Goal: Task Accomplishment & Management: Use online tool/utility

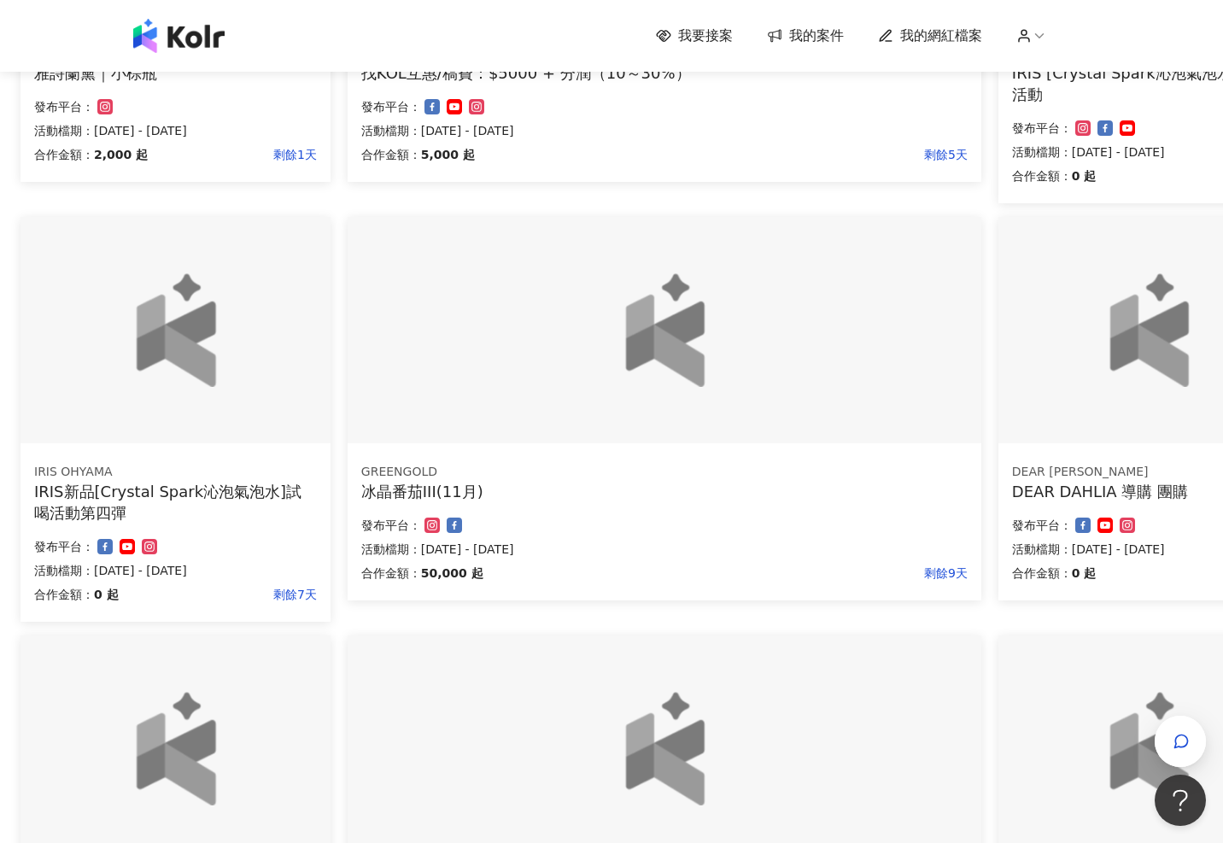
scroll to position [463, 121]
click at [674, 489] on div "冰晶番茄III(11月)" at bounding box center [664, 490] width 606 height 21
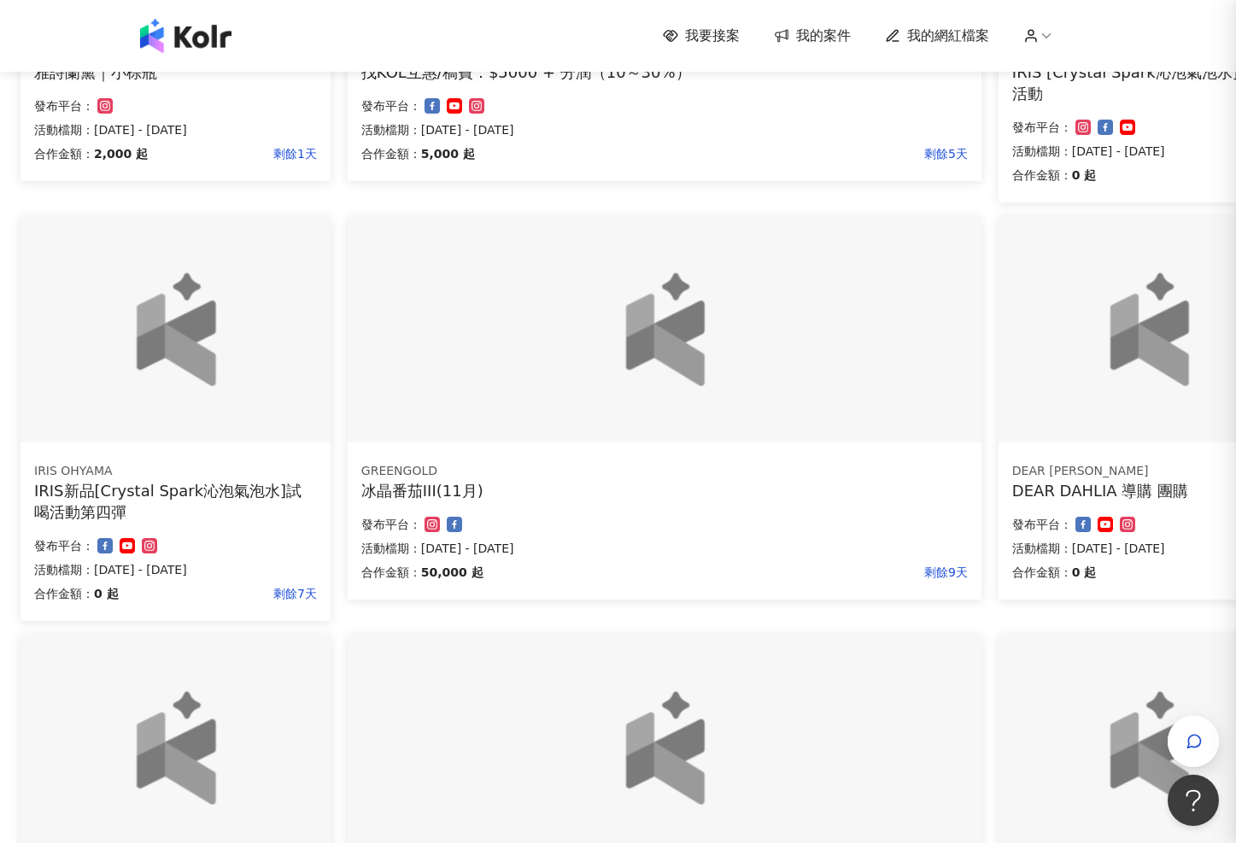
click at [657, 366] on div at bounding box center [618, 421] width 1236 height 843
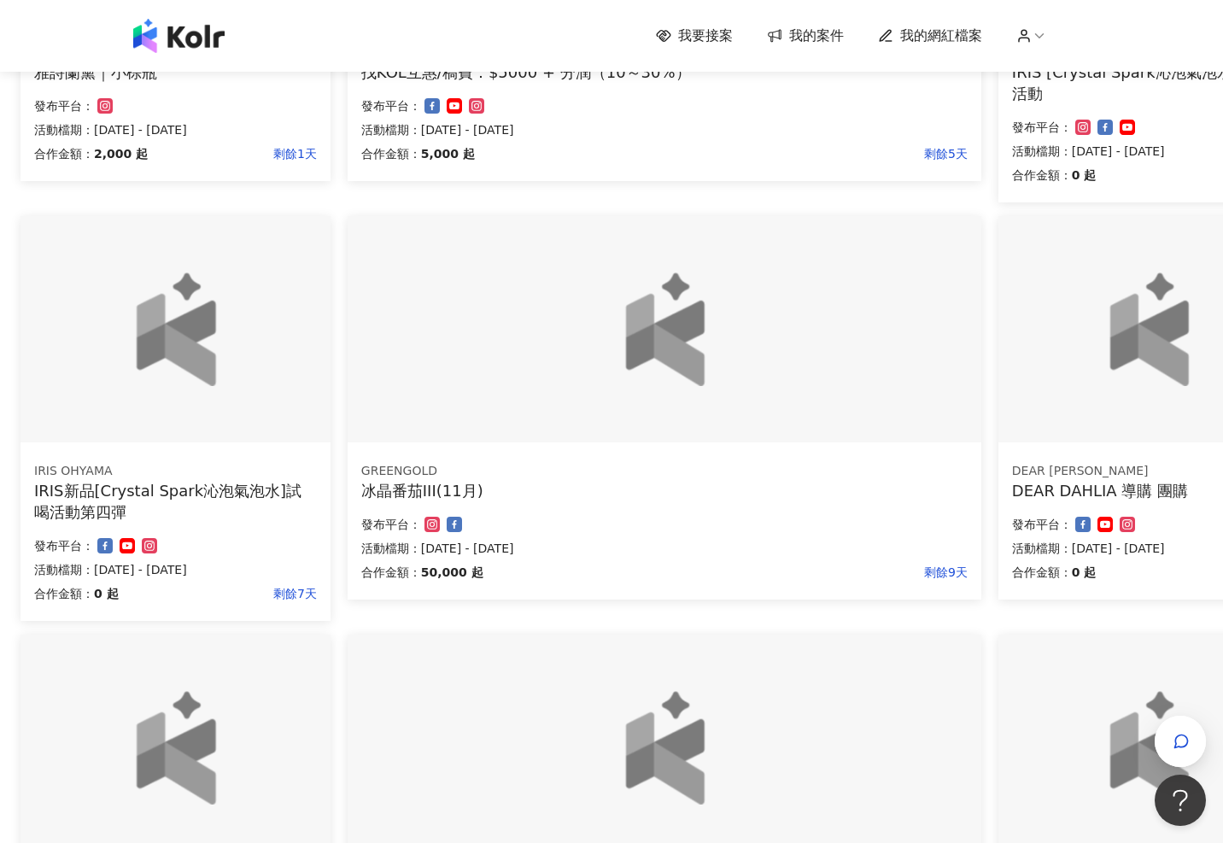
click at [657, 366] on img at bounding box center [664, 329] width 317 height 114
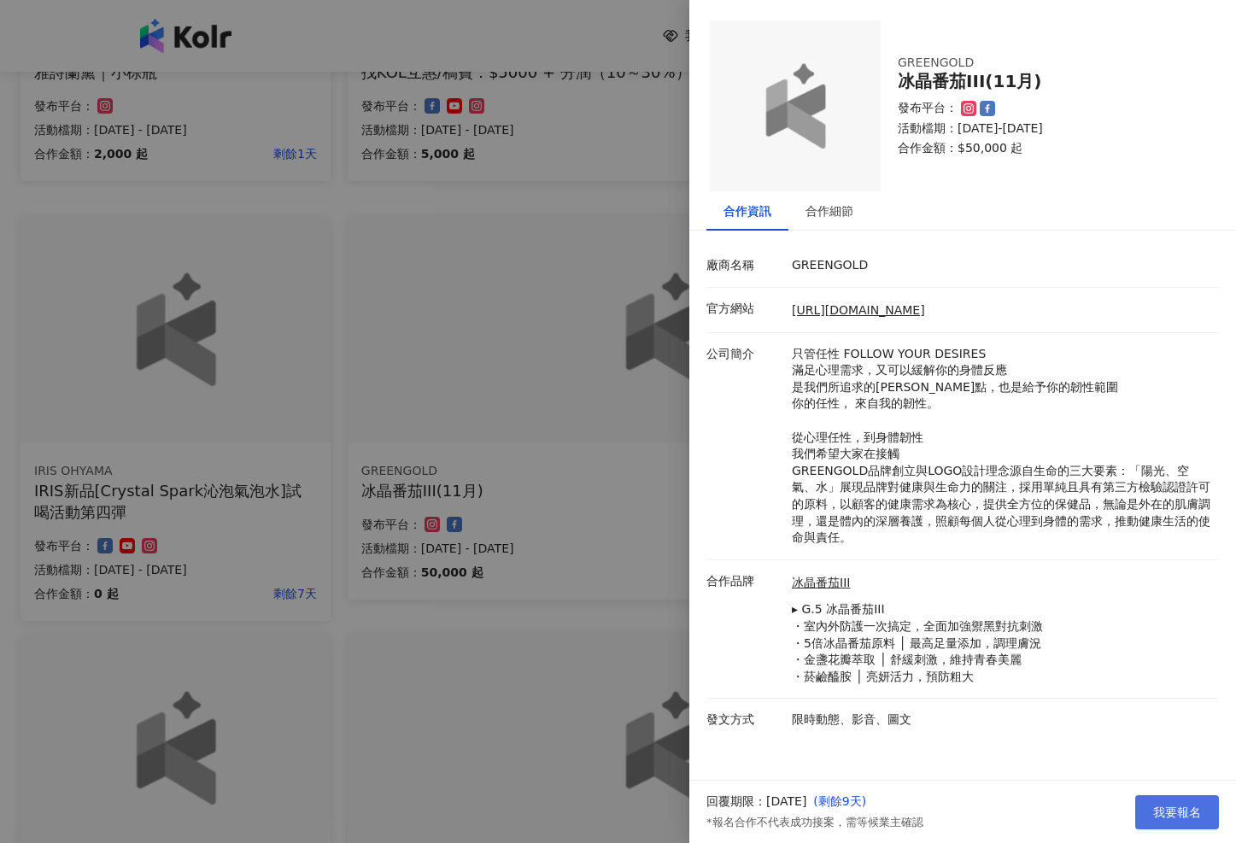
click at [1026, 667] on span "我要報名" at bounding box center [1177, 812] width 48 height 14
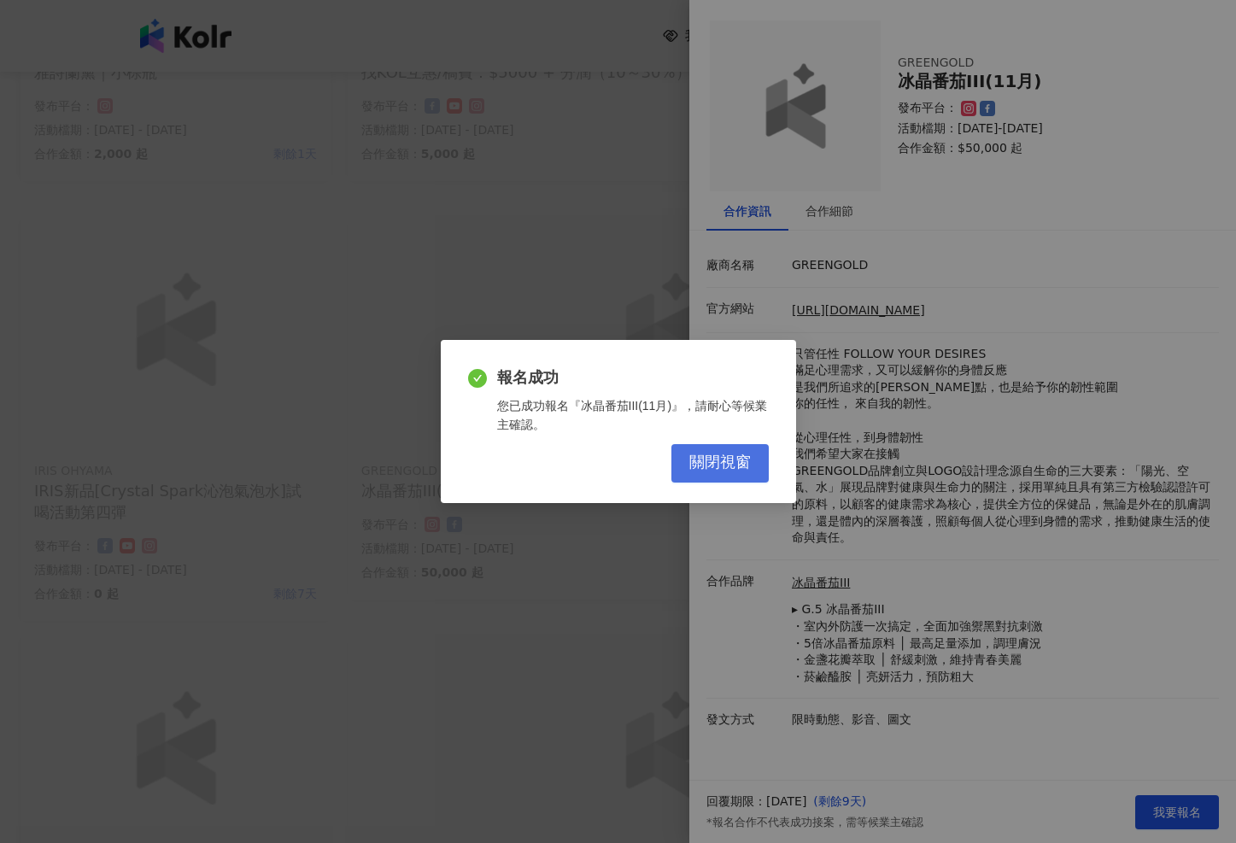
click at [718, 460] on span "關閉視窗" at bounding box center [719, 463] width 61 height 19
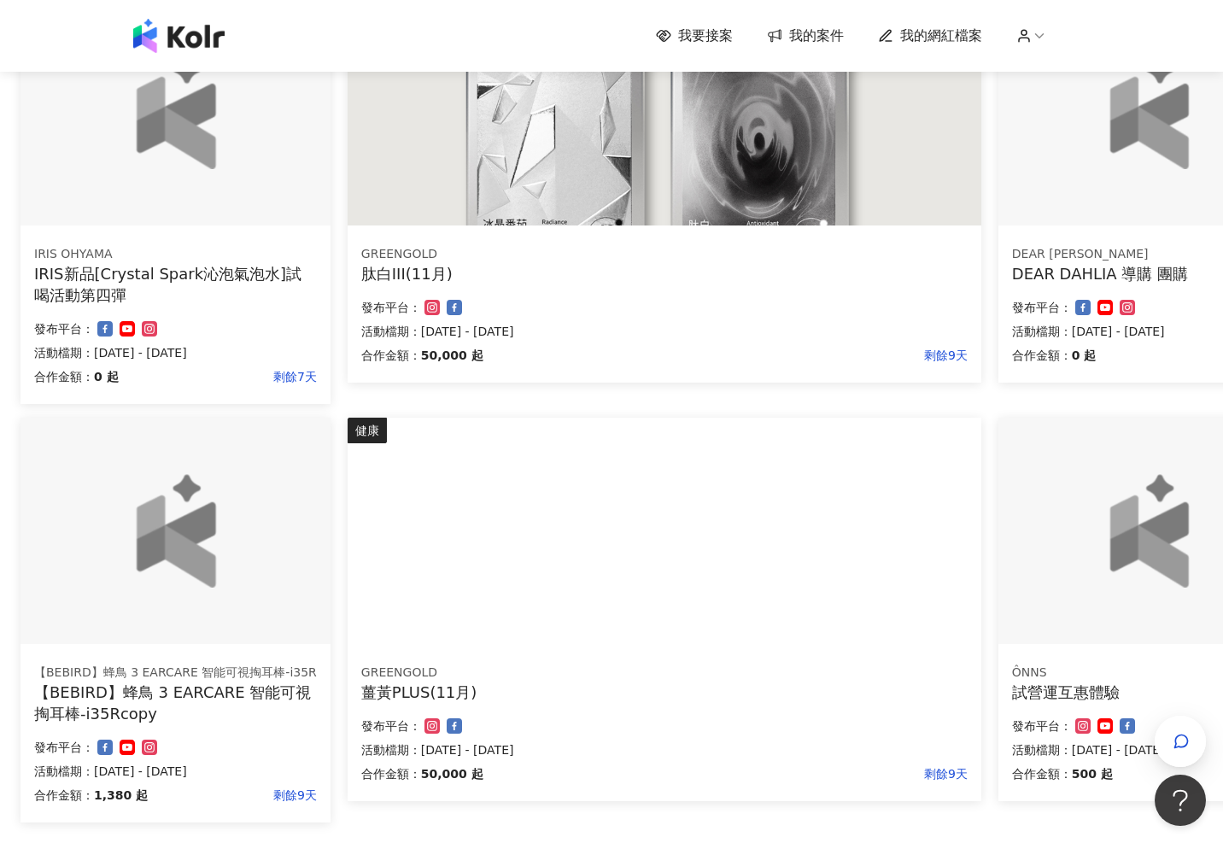
scroll to position [897, 121]
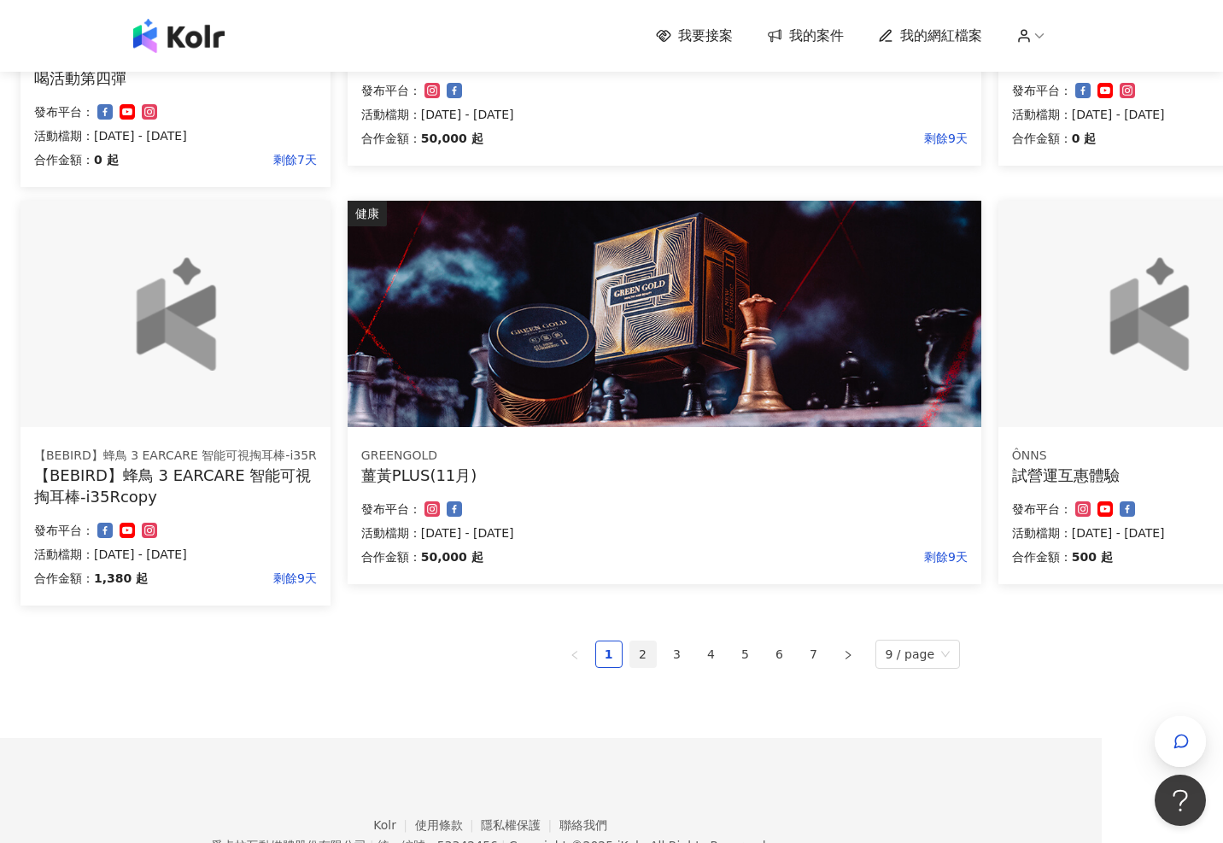
click at [640, 659] on link "2" at bounding box center [643, 654] width 26 height 26
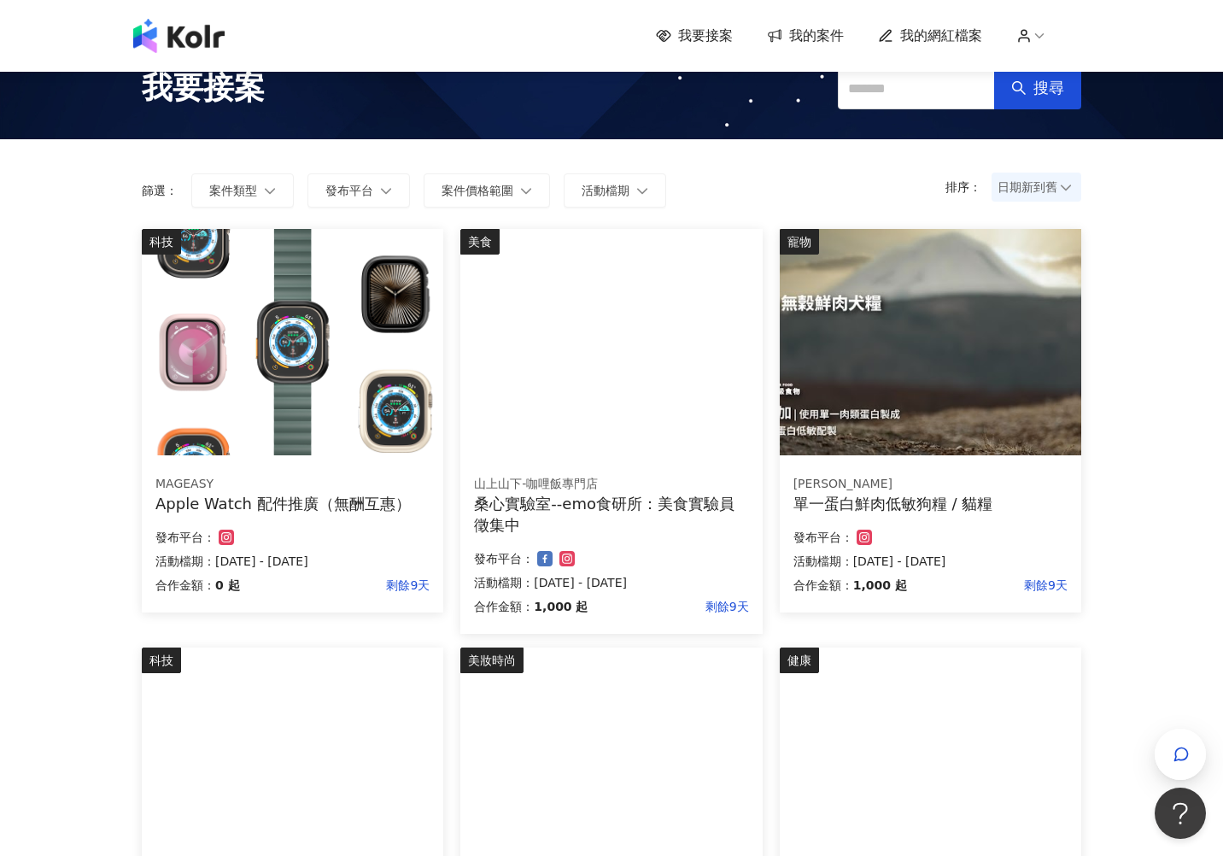
scroll to position [0, 0]
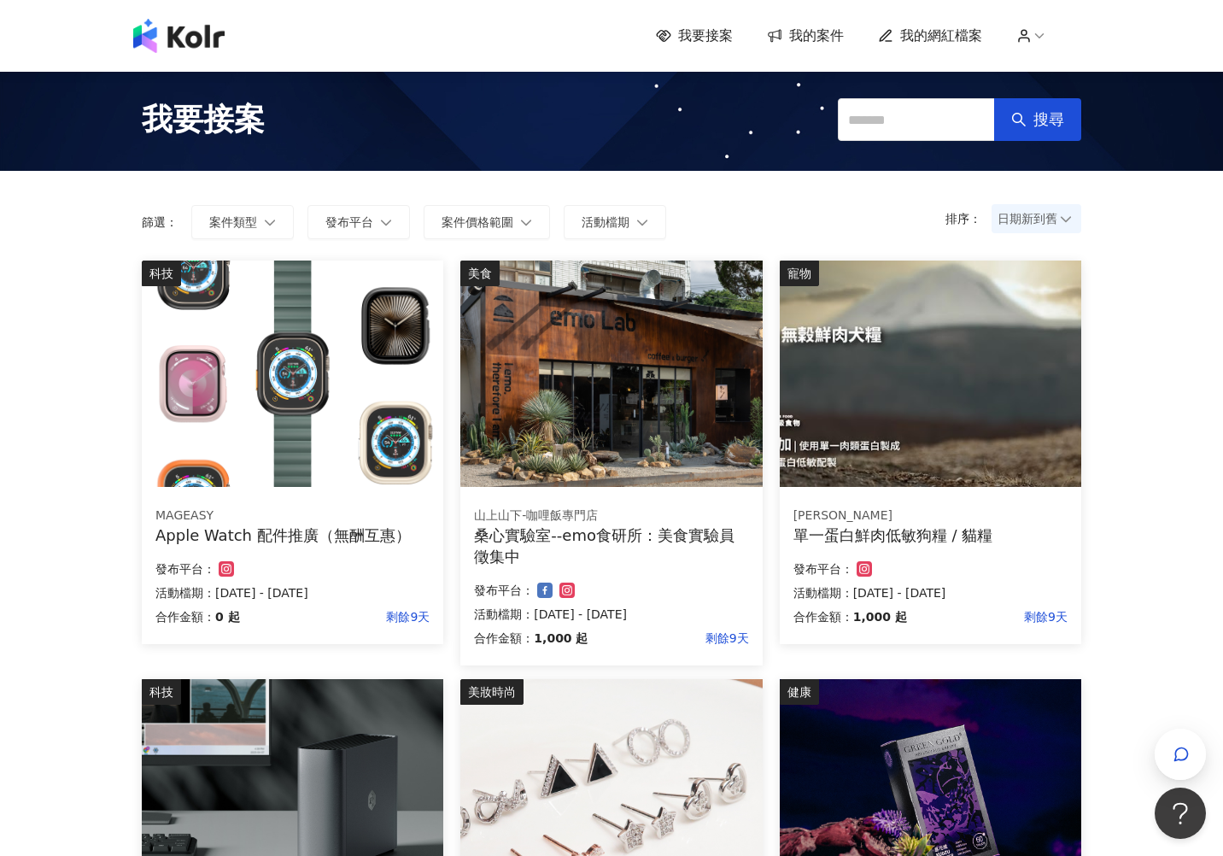
click at [302, 393] on img at bounding box center [293, 374] width 302 height 226
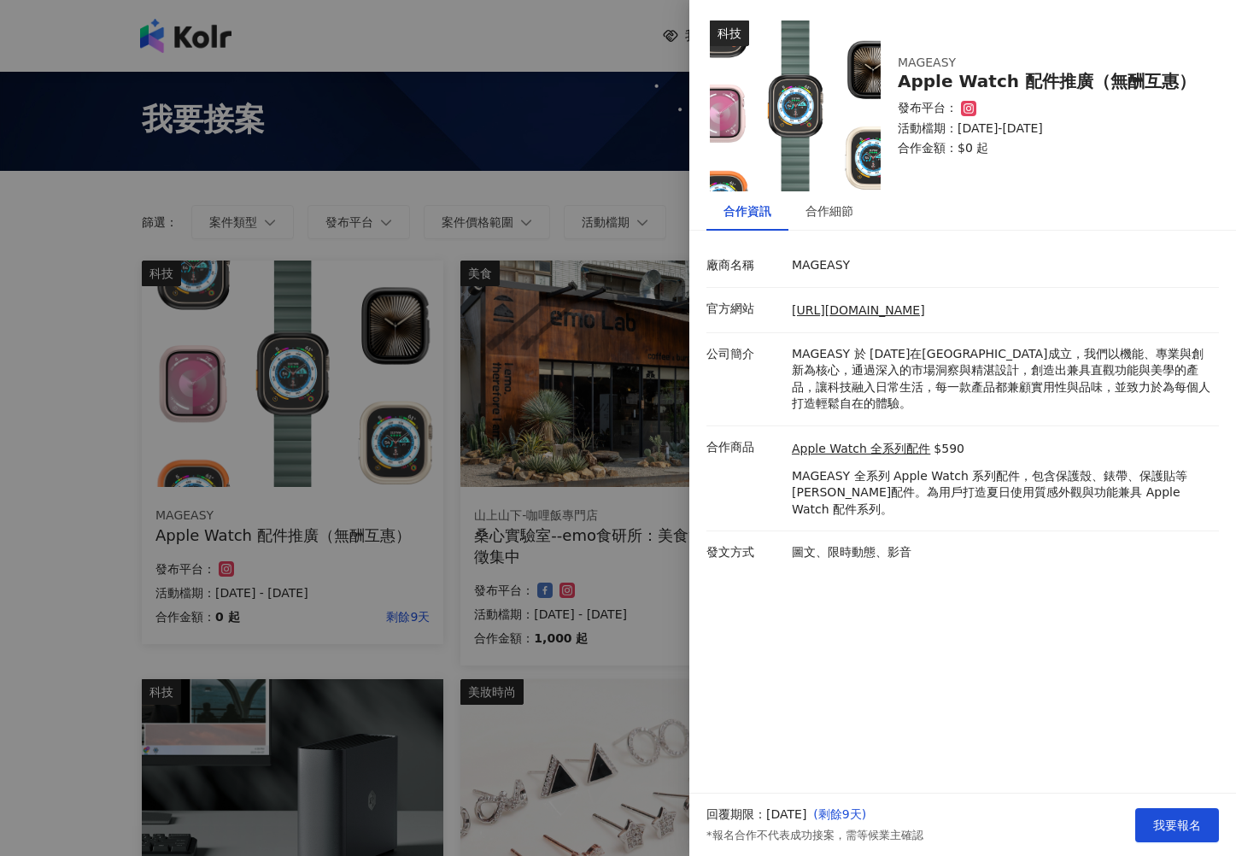
click at [79, 347] on div at bounding box center [618, 428] width 1236 height 856
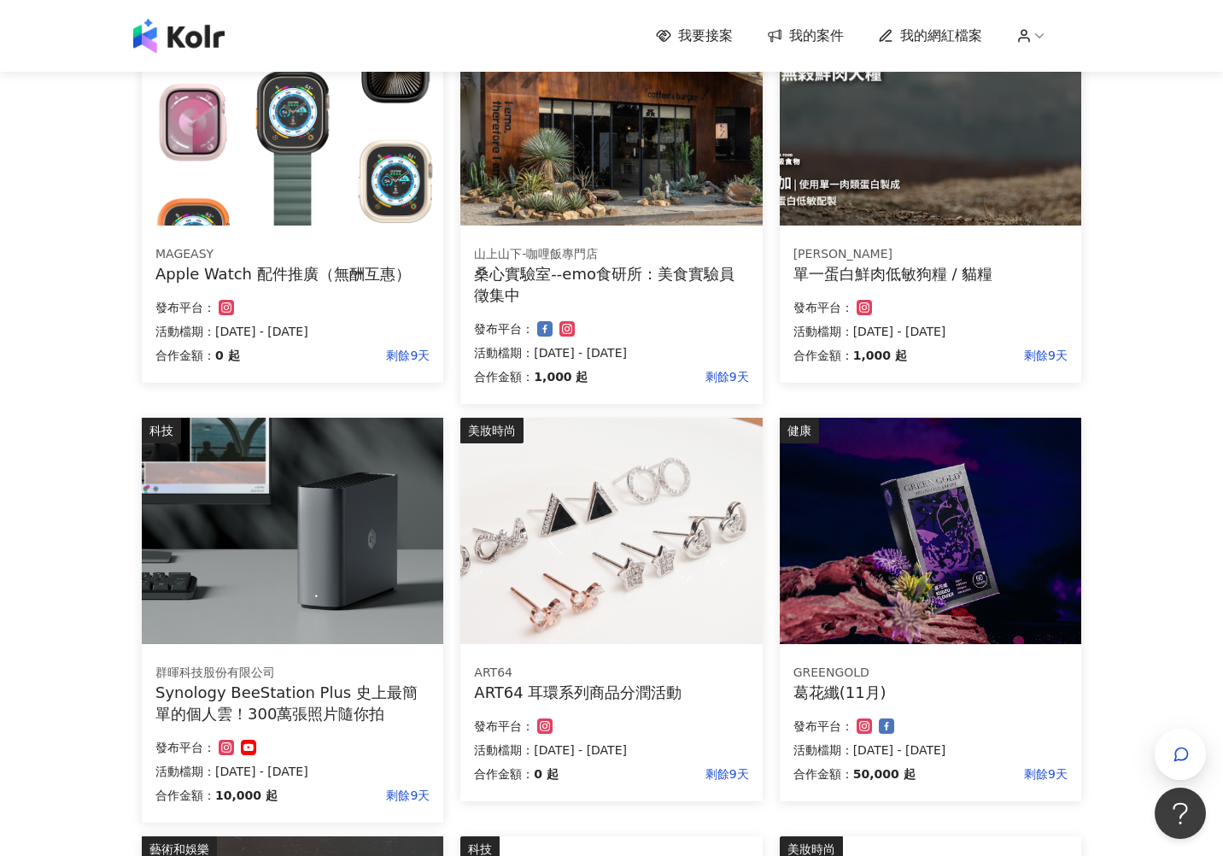
scroll to position [286, 0]
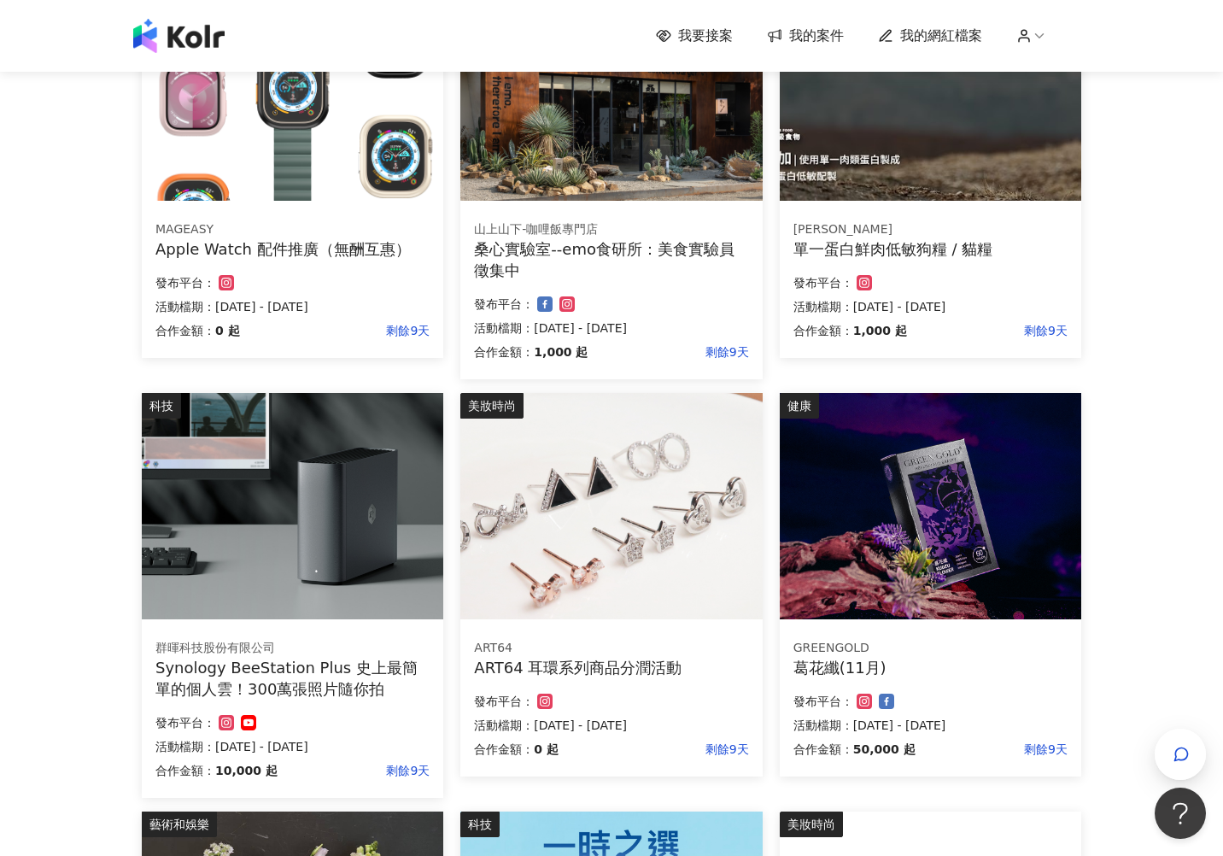
click at [296, 511] on img at bounding box center [293, 506] width 302 height 226
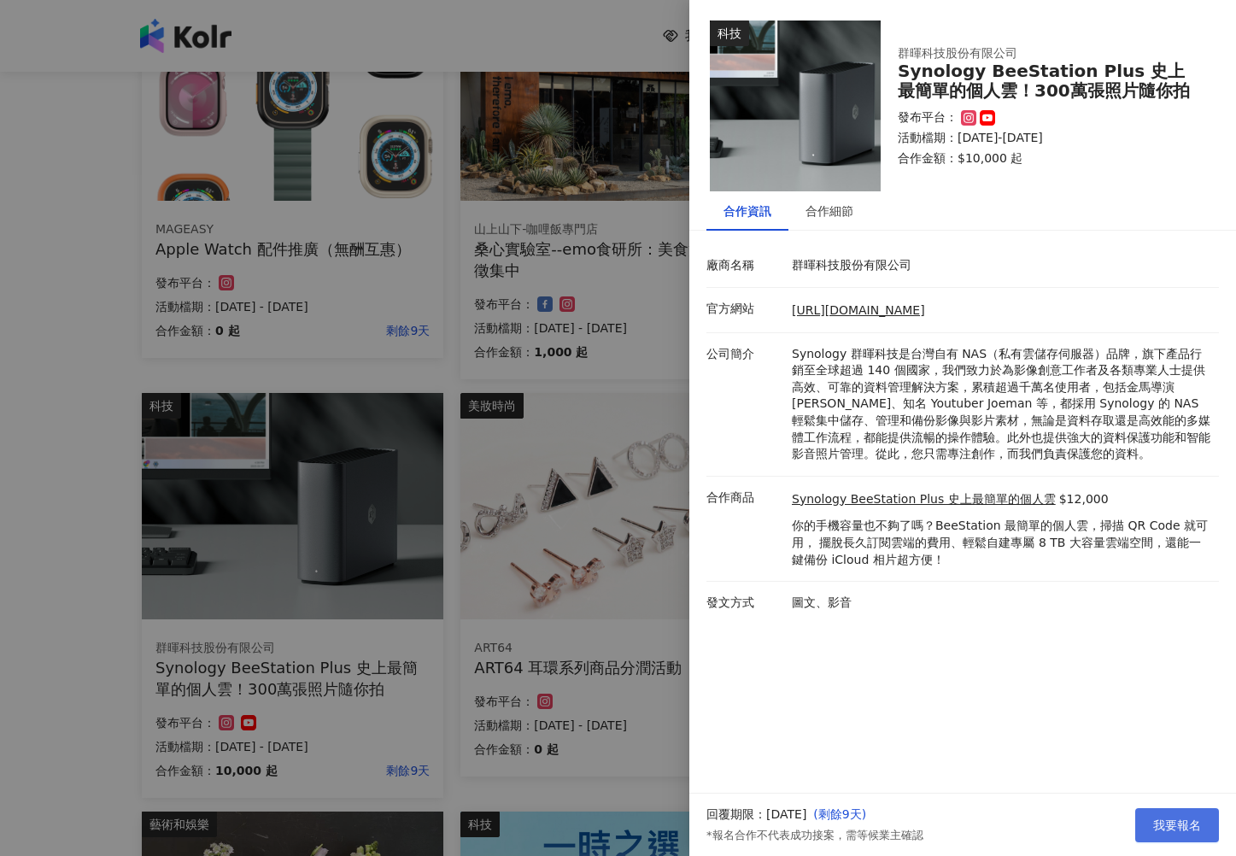
click at [1026, 667] on span "我要報名" at bounding box center [1177, 825] width 48 height 14
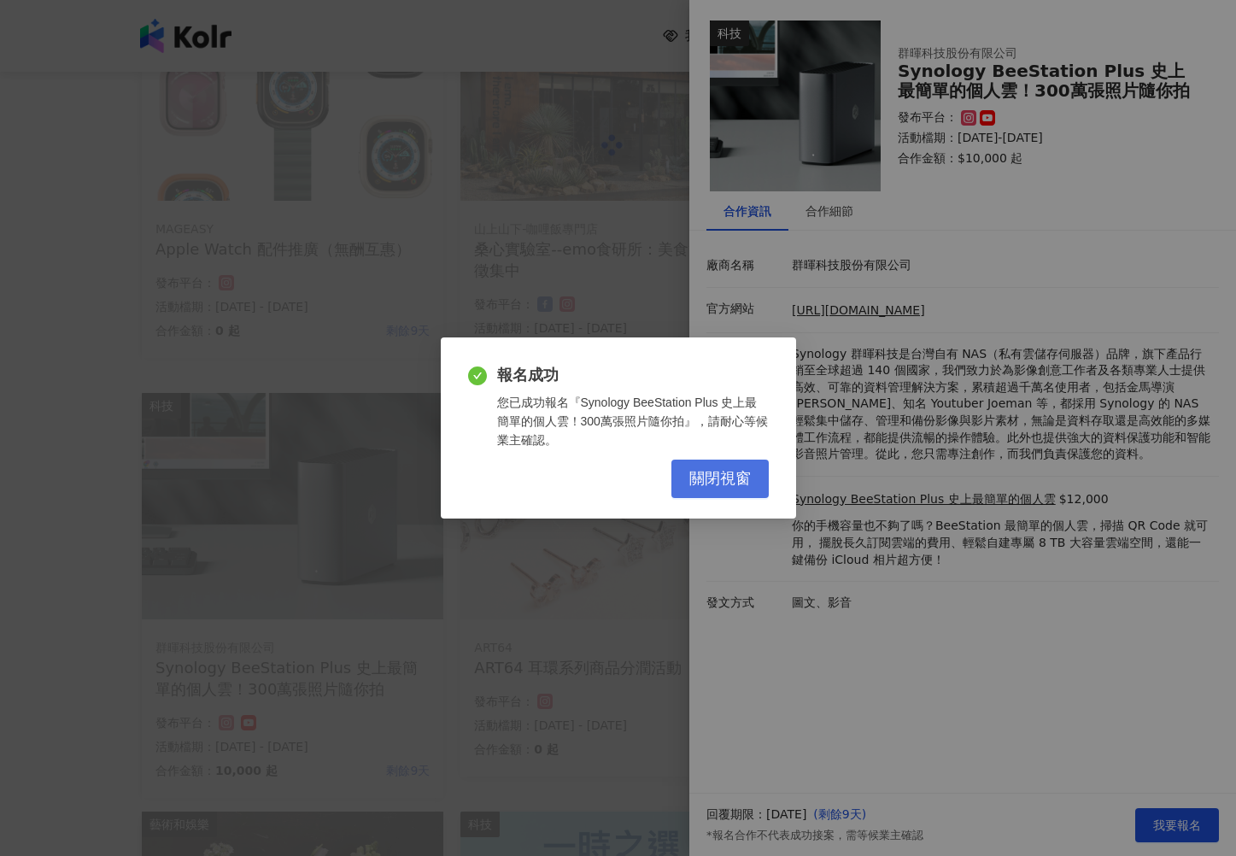
click at [720, 472] on span "關閉視窗" at bounding box center [719, 479] width 61 height 19
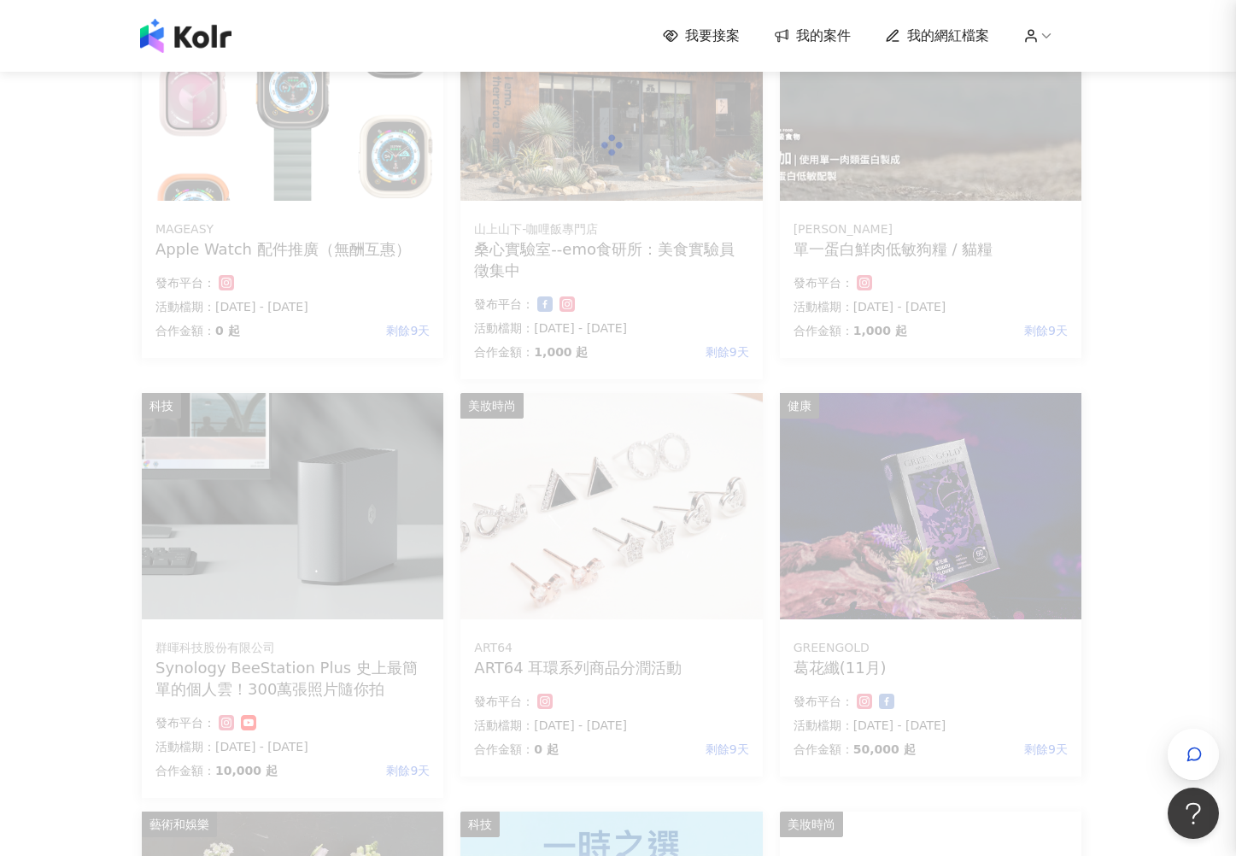
click at [564, 583] on div at bounding box center [618, 428] width 1236 height 856
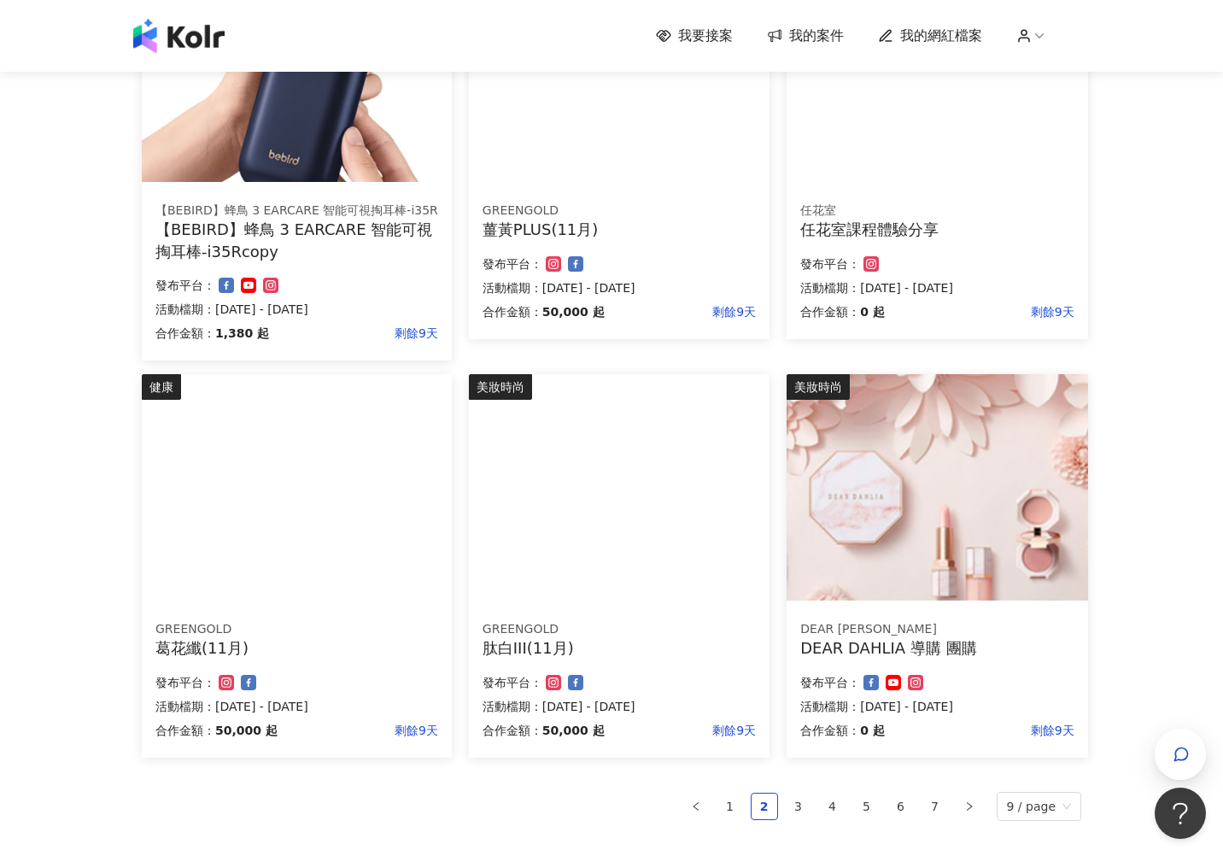
scroll to position [707, 0]
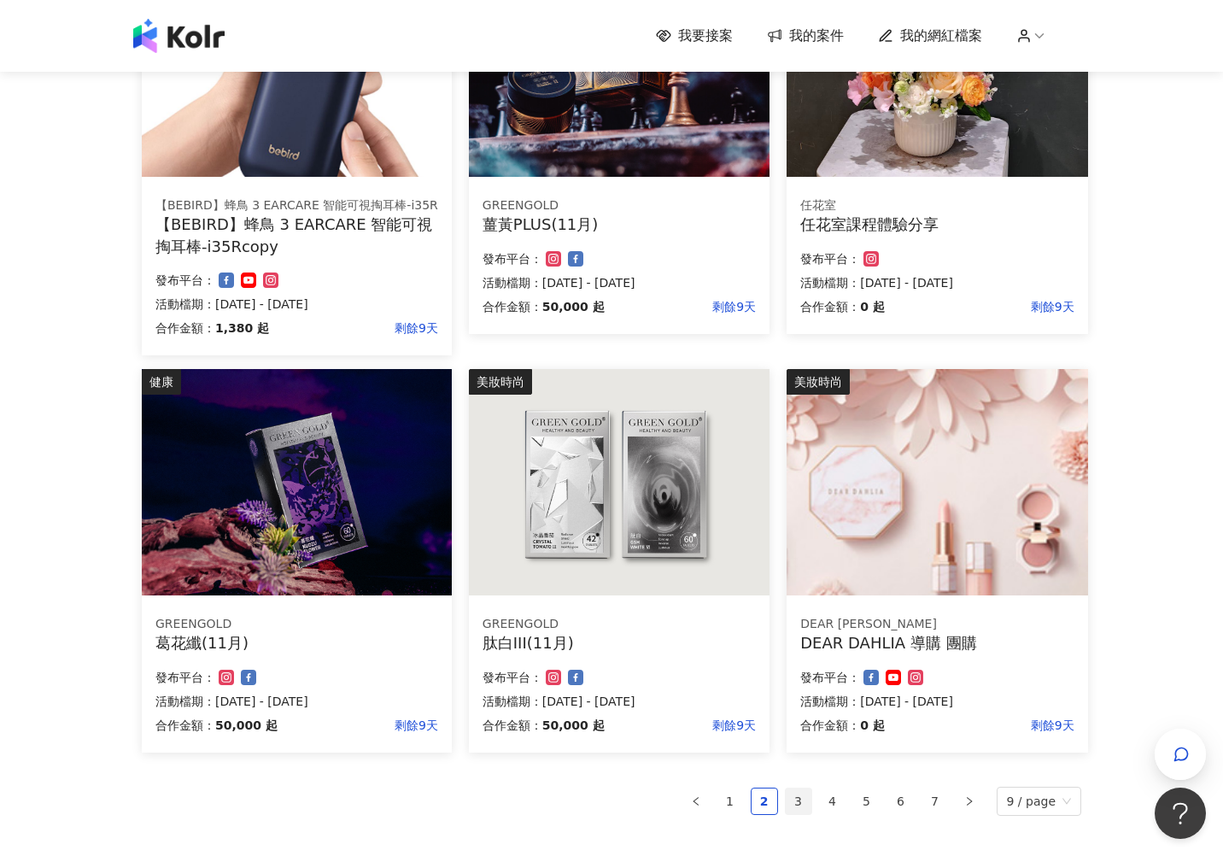
click at [803, 667] on link "3" at bounding box center [799, 801] width 26 height 26
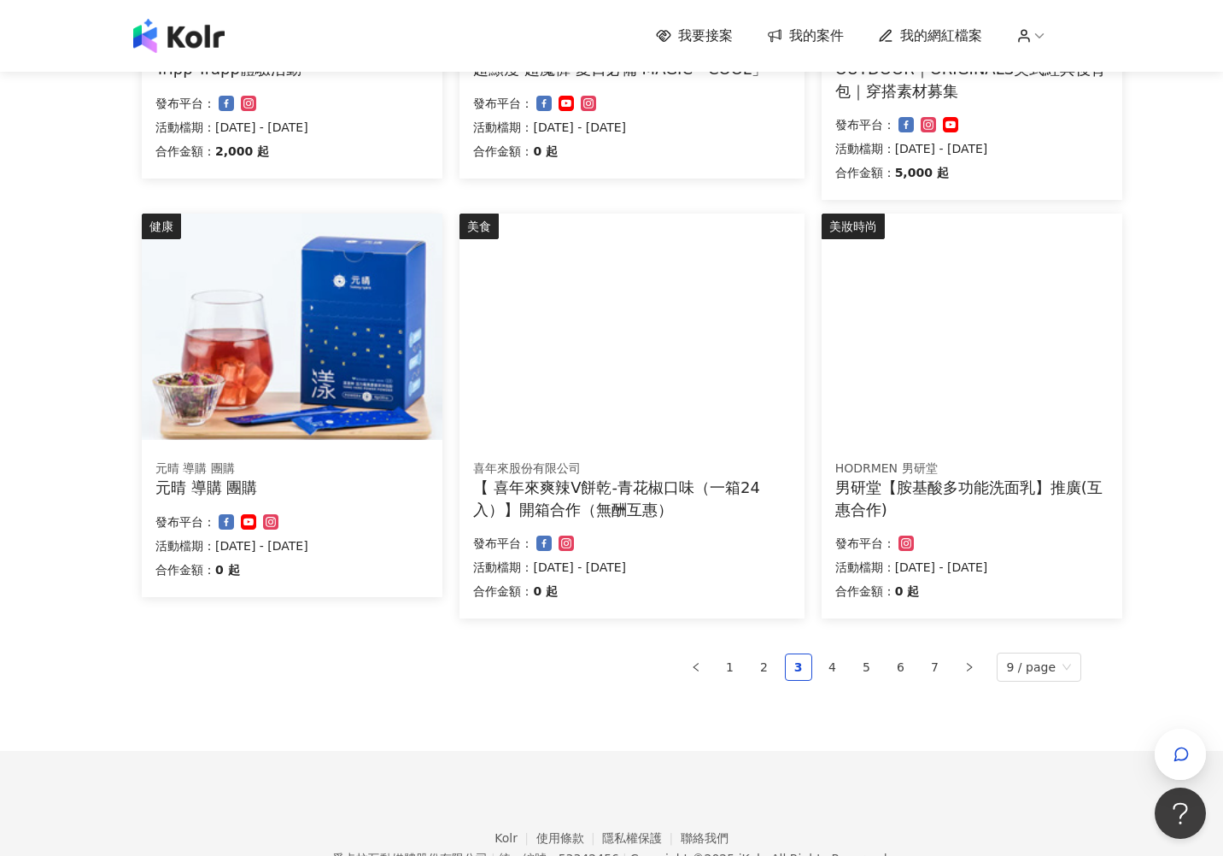
scroll to position [947, 0]
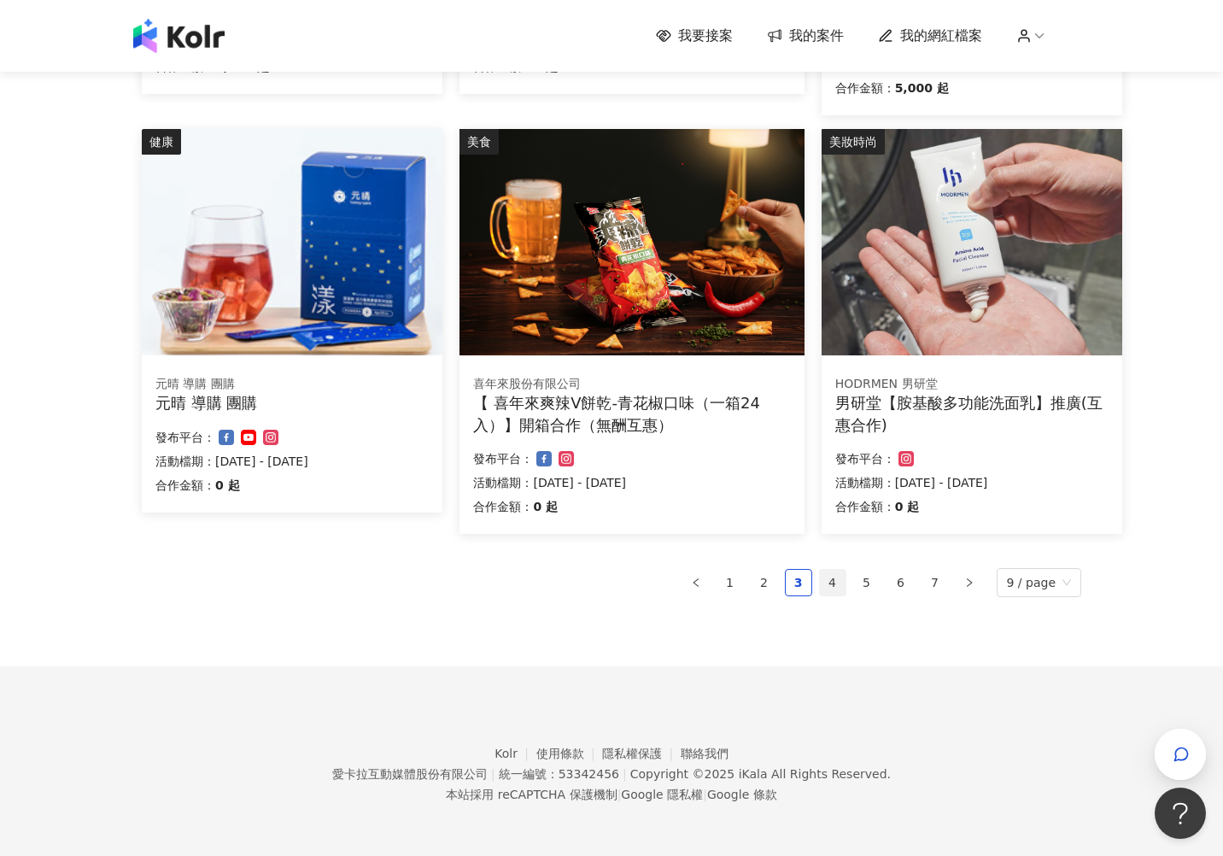
click at [834, 581] on link "4" at bounding box center [833, 583] width 26 height 26
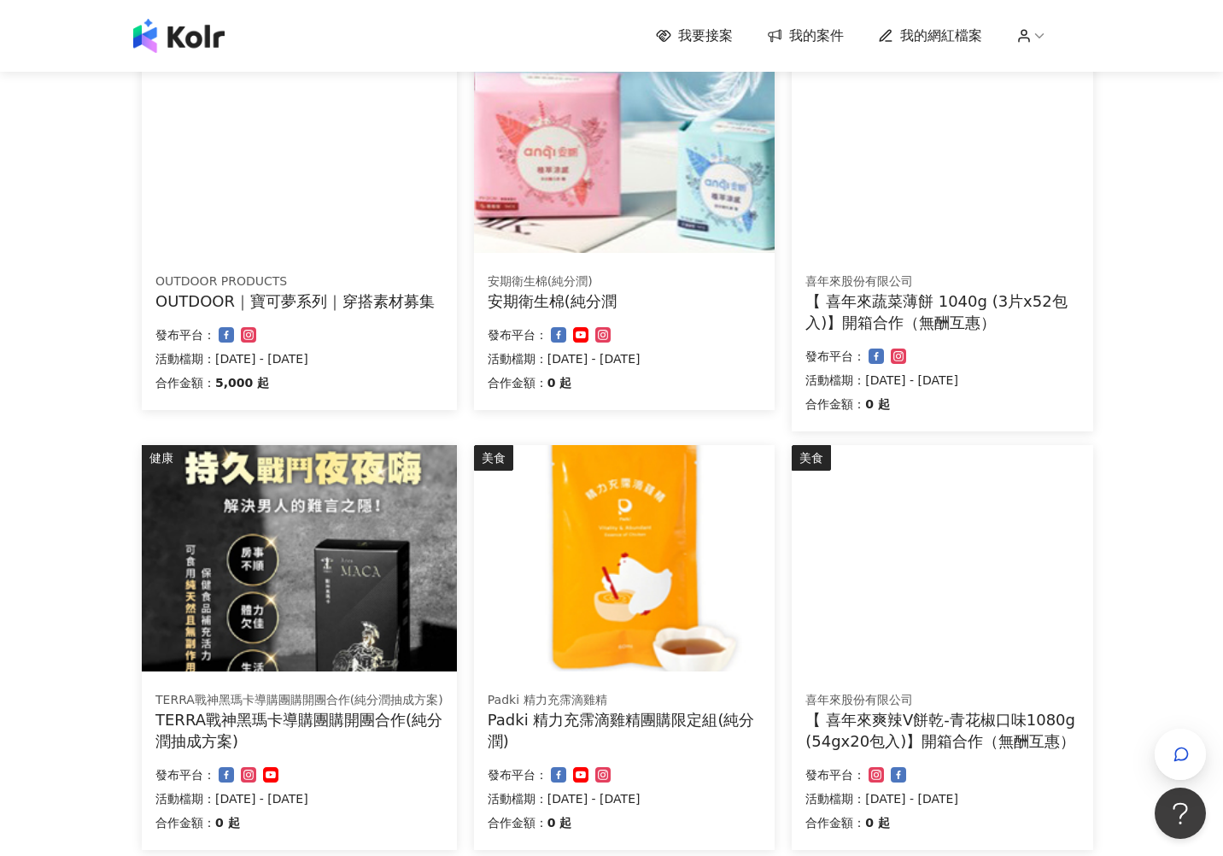
scroll to position [969, 0]
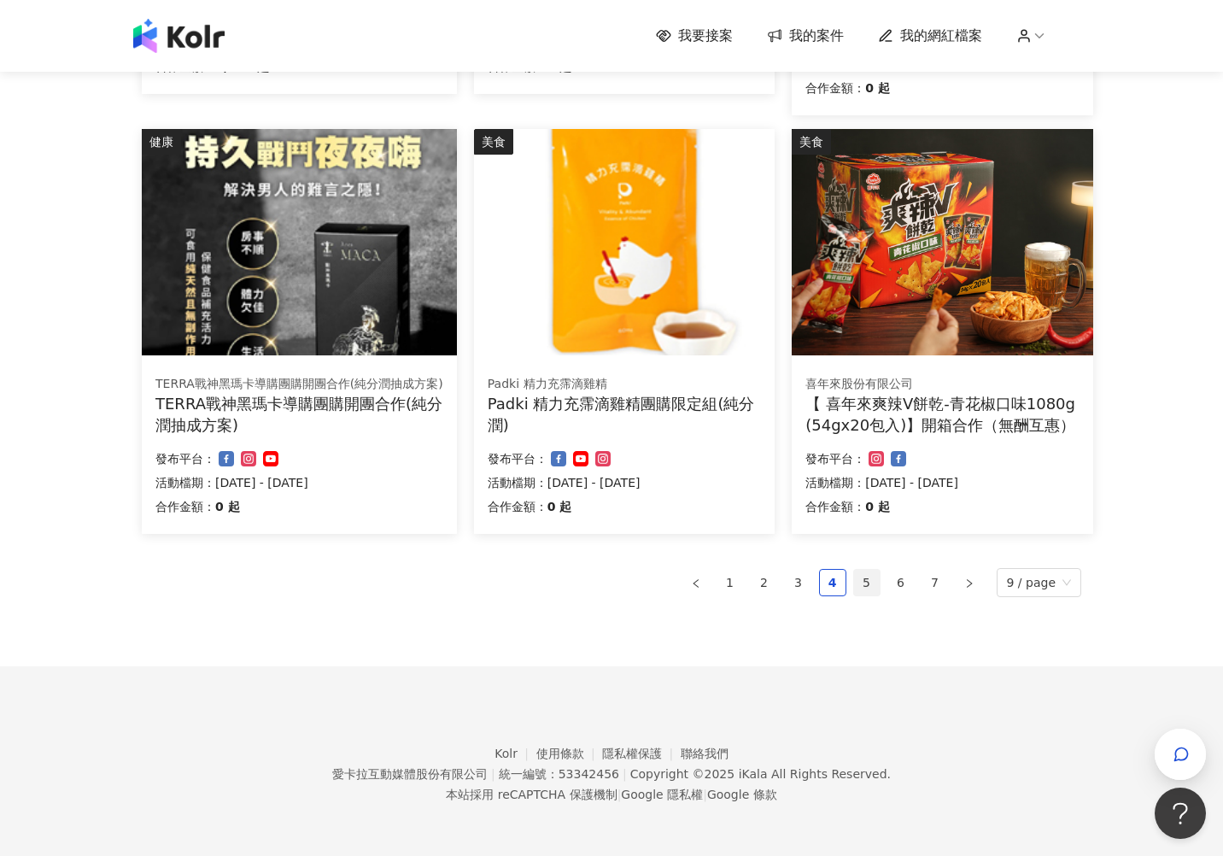
click at [865, 581] on link "5" at bounding box center [867, 583] width 26 height 26
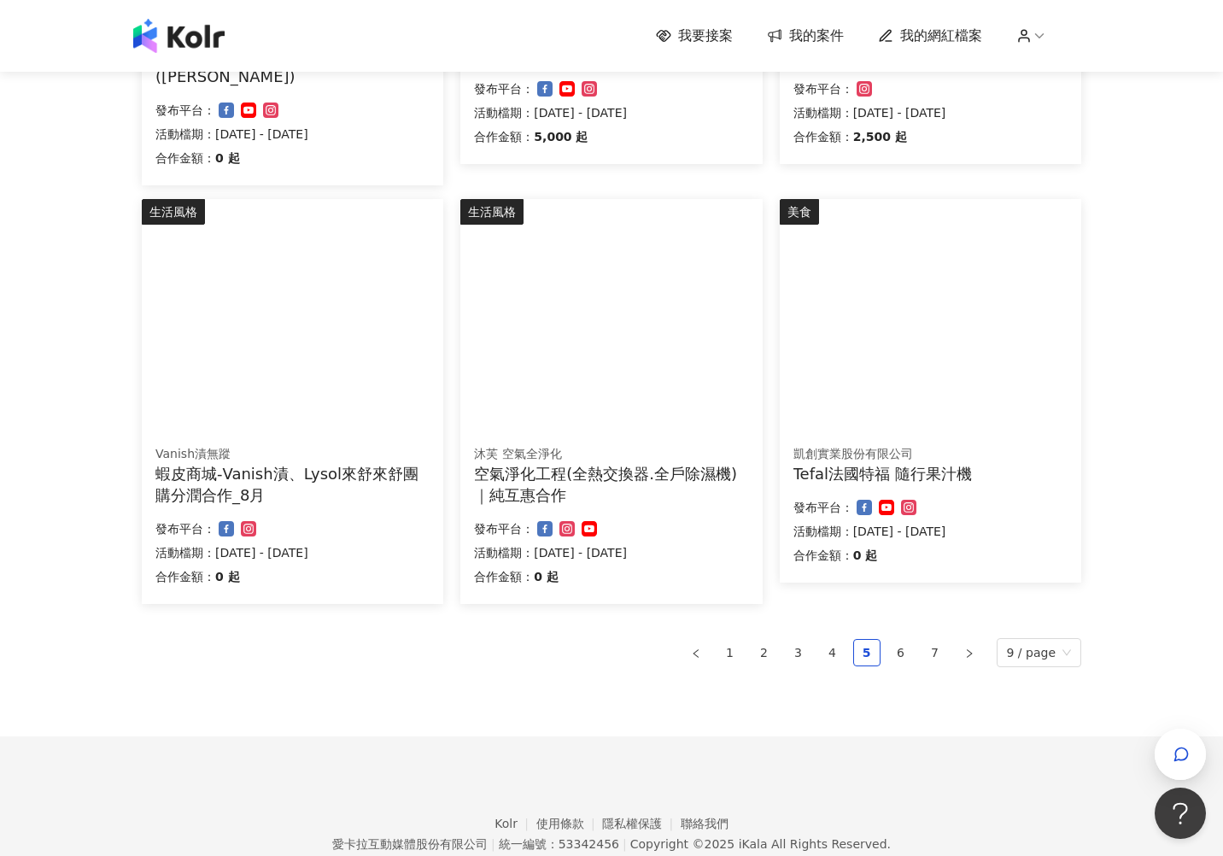
scroll to position [905, 0]
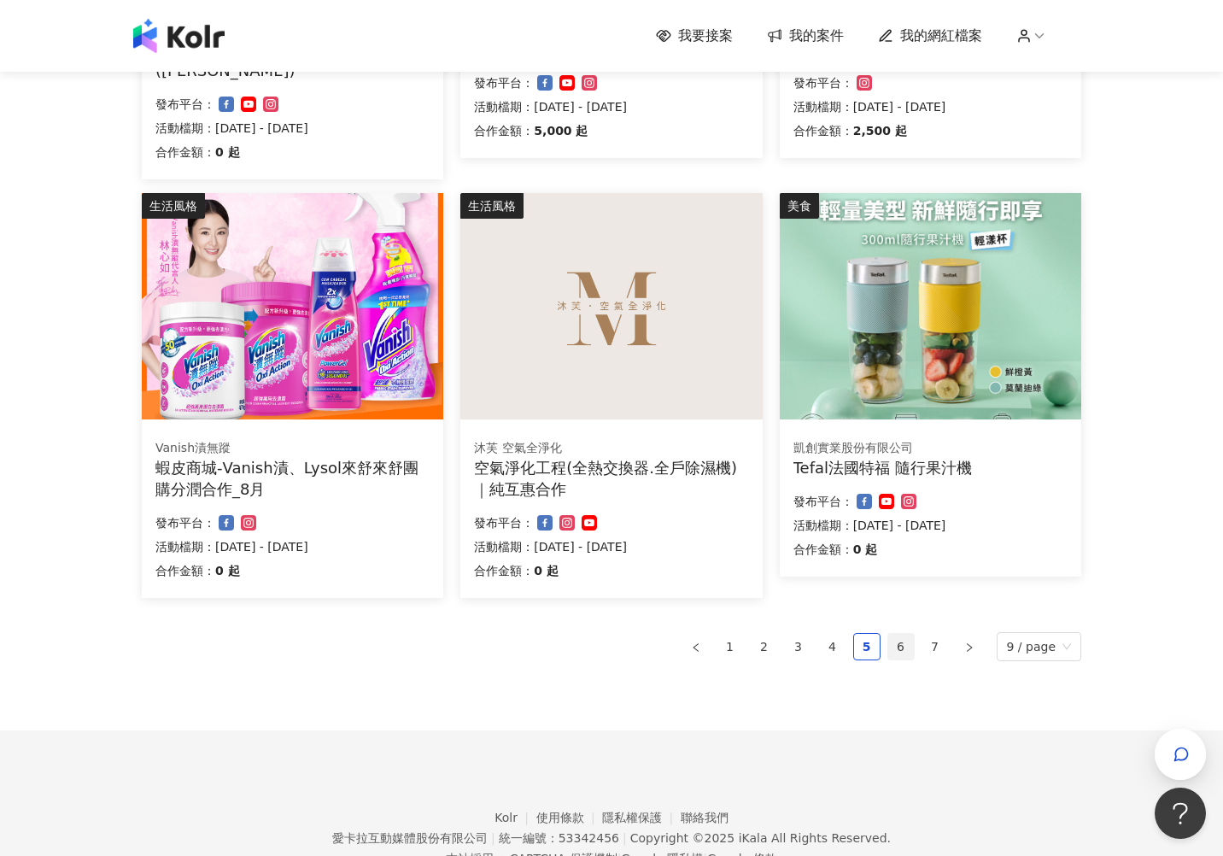
click at [901, 634] on link "6" at bounding box center [901, 647] width 26 height 26
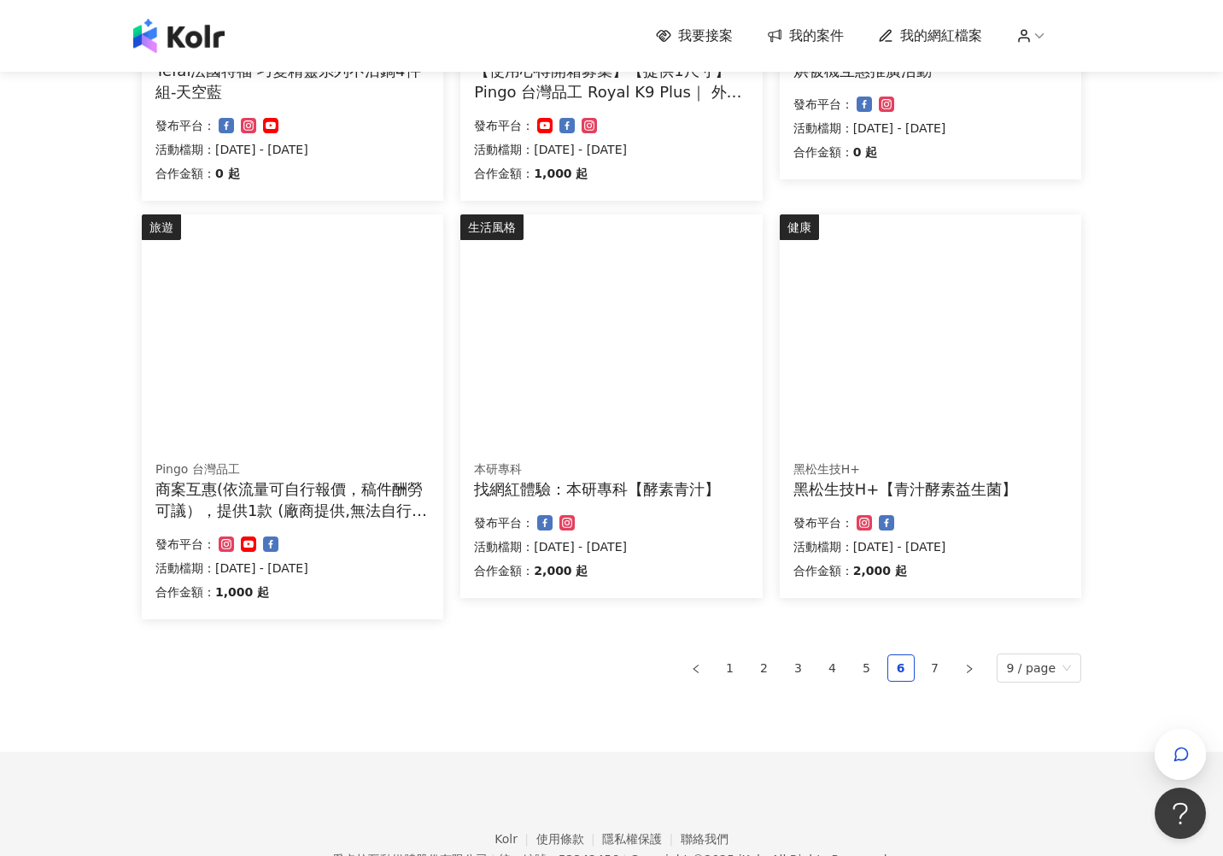
scroll to position [799, 0]
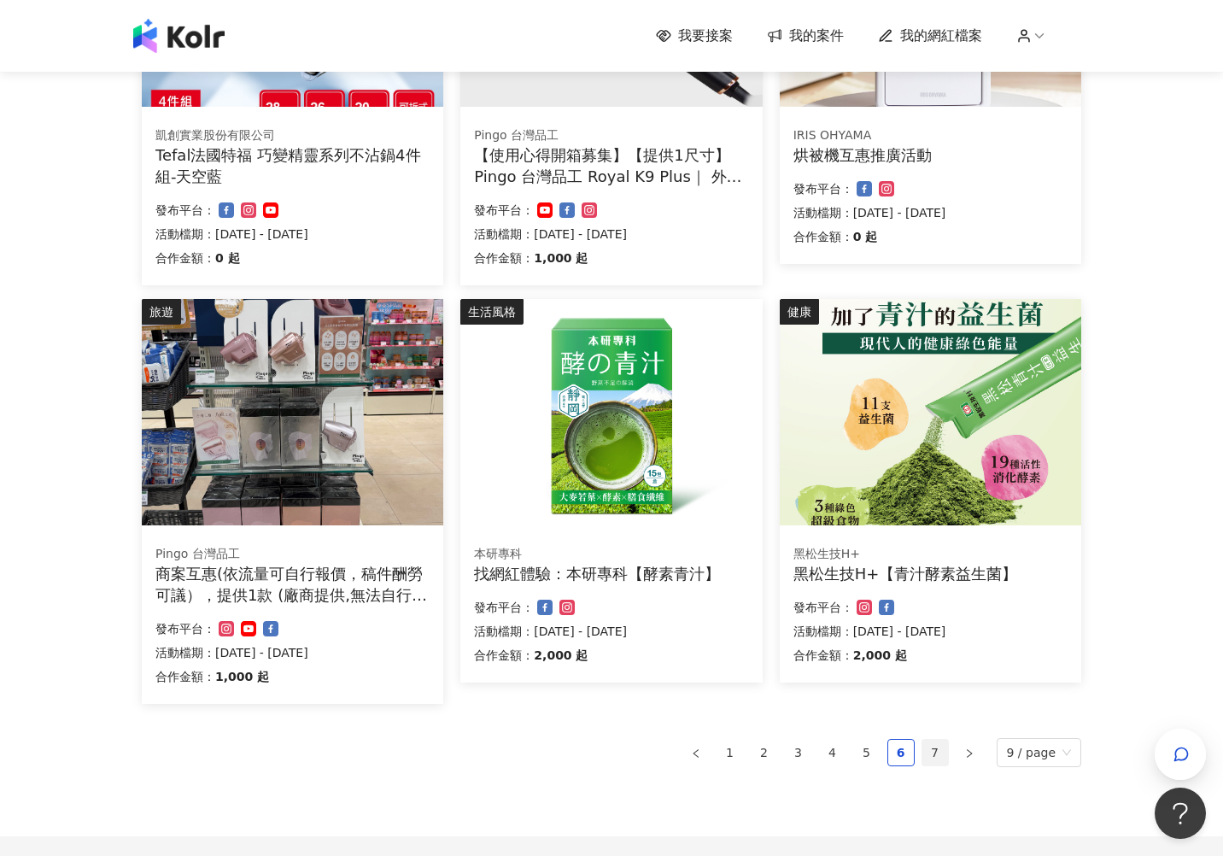
click at [940, 667] on link "7" at bounding box center [935, 753] width 26 height 26
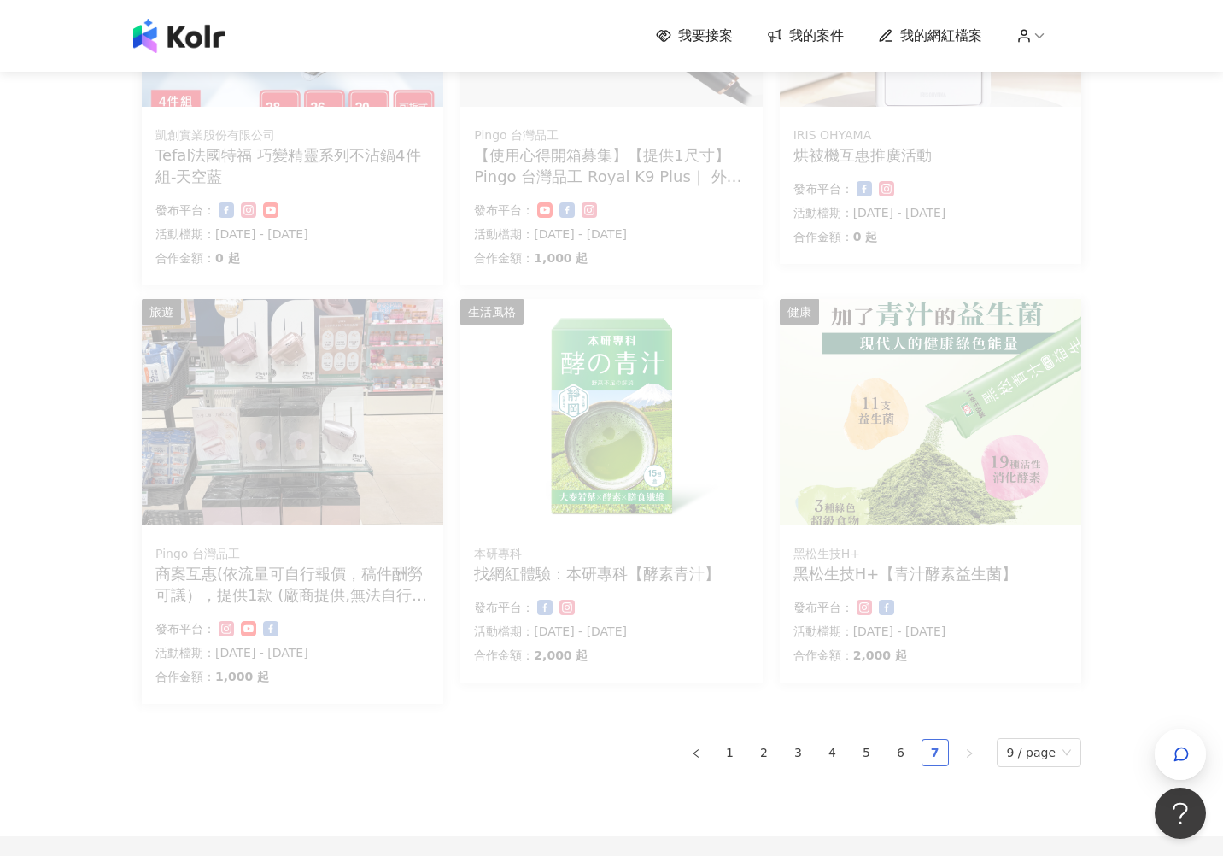
click at [934, 667] on link "7" at bounding box center [935, 753] width 26 height 26
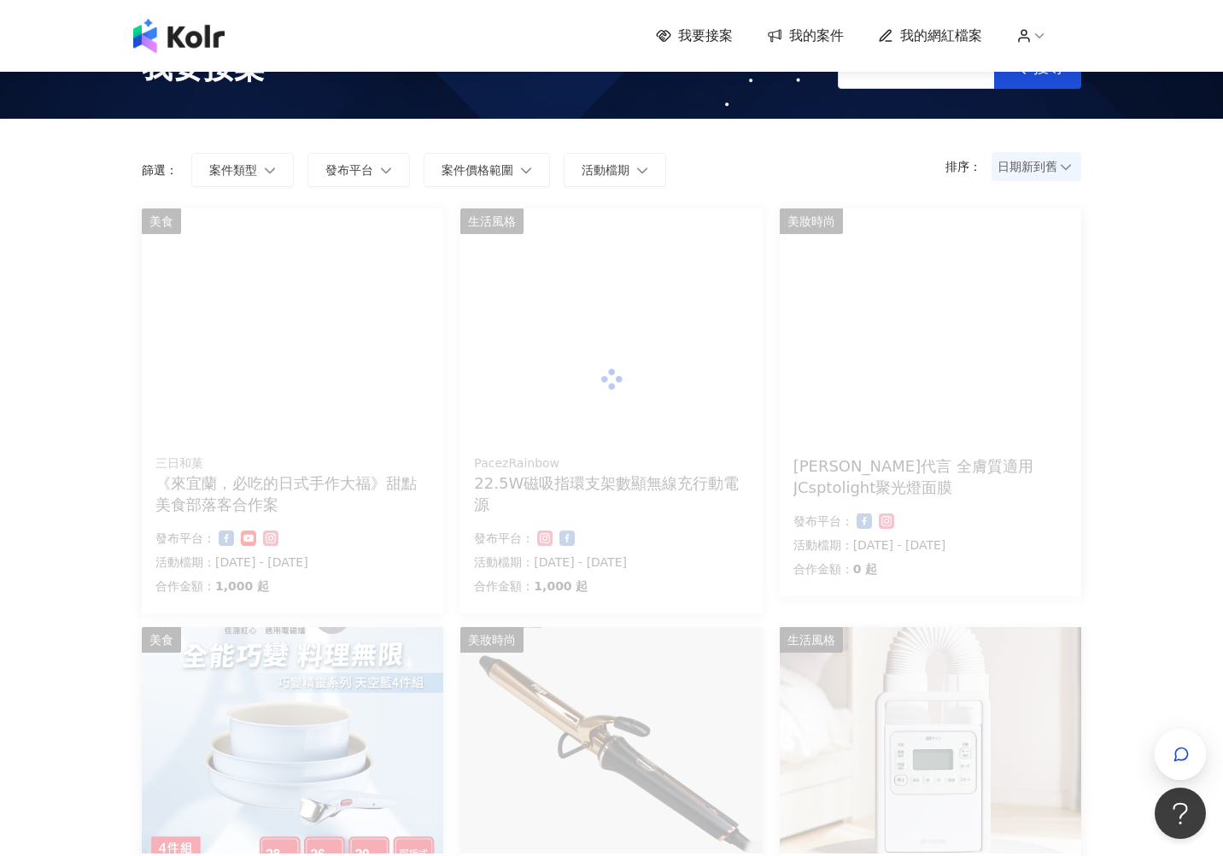
scroll to position [0, 0]
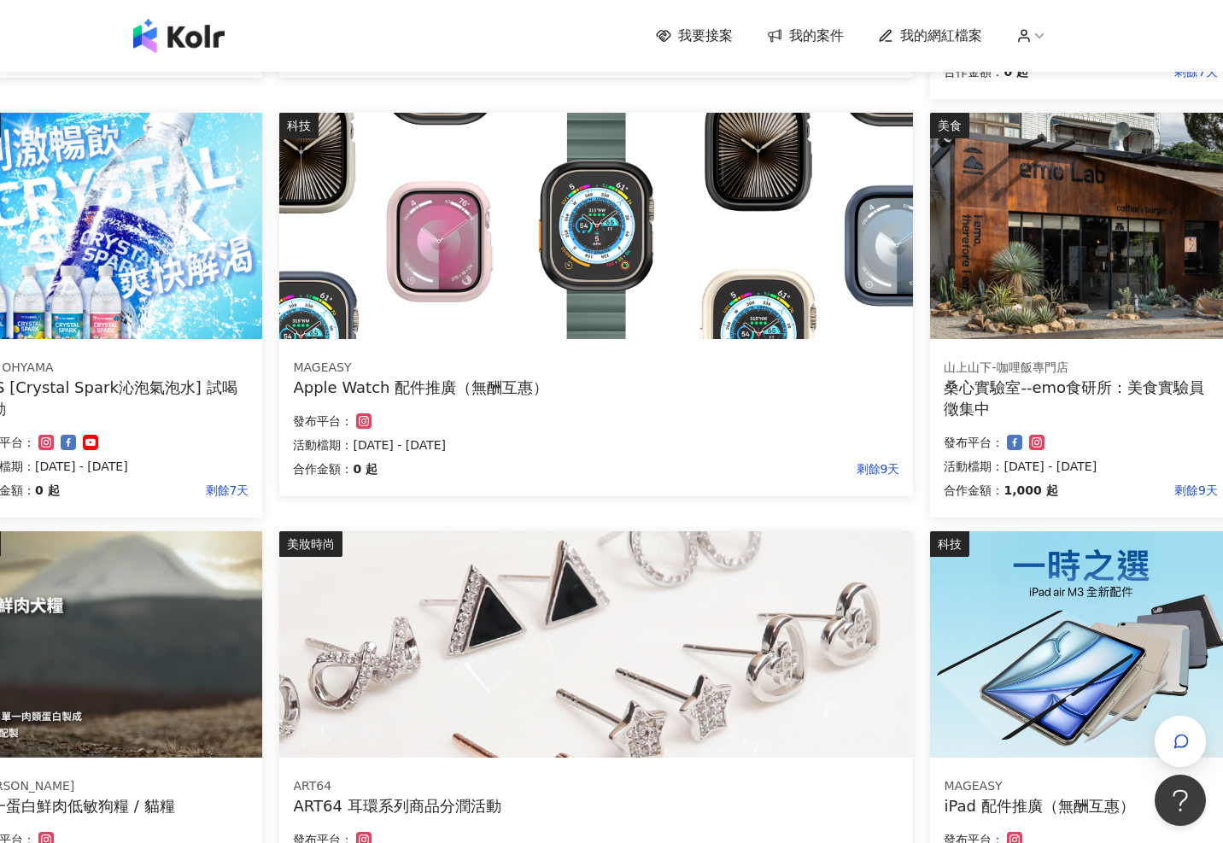
scroll to position [960, 180]
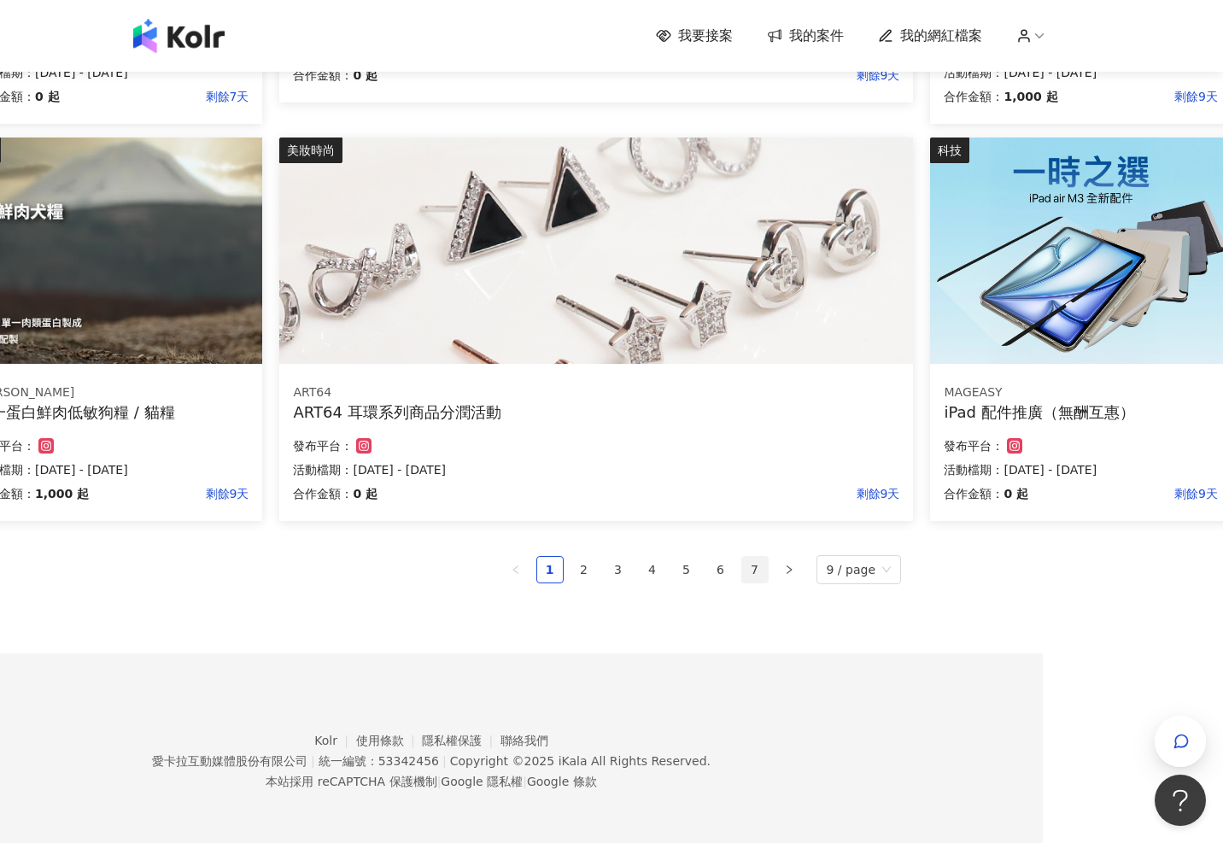
click at [760, 561] on link "7" at bounding box center [755, 570] width 26 height 26
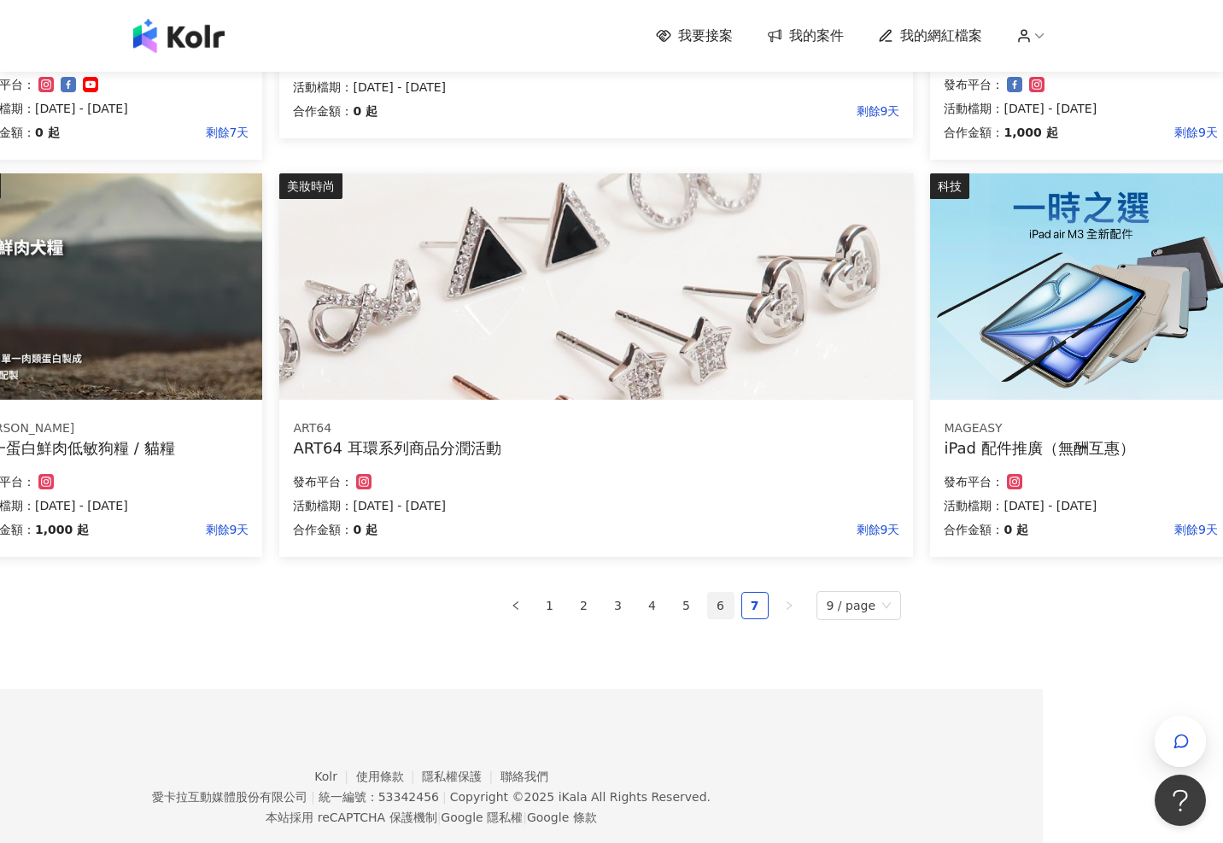
click at [730, 607] on link "6" at bounding box center [721, 606] width 26 height 26
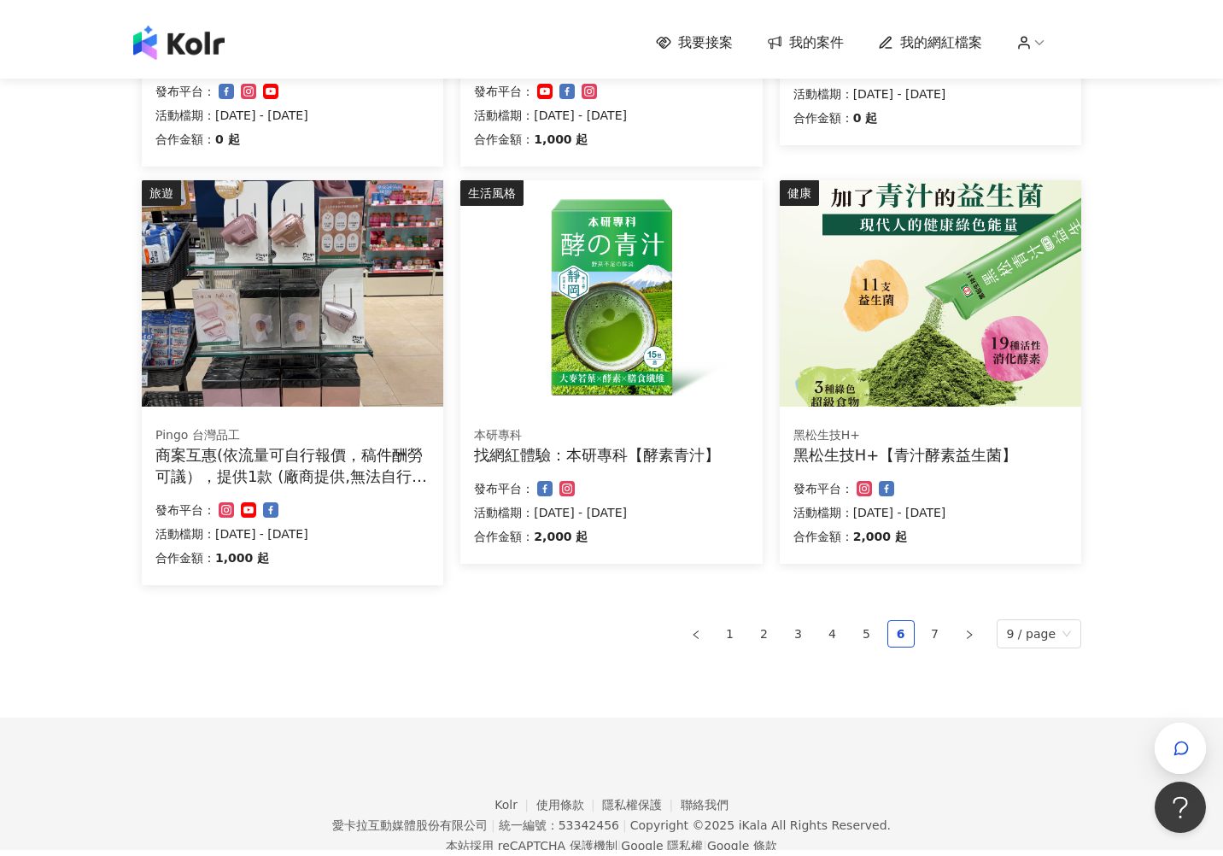
scroll to position [924, 0]
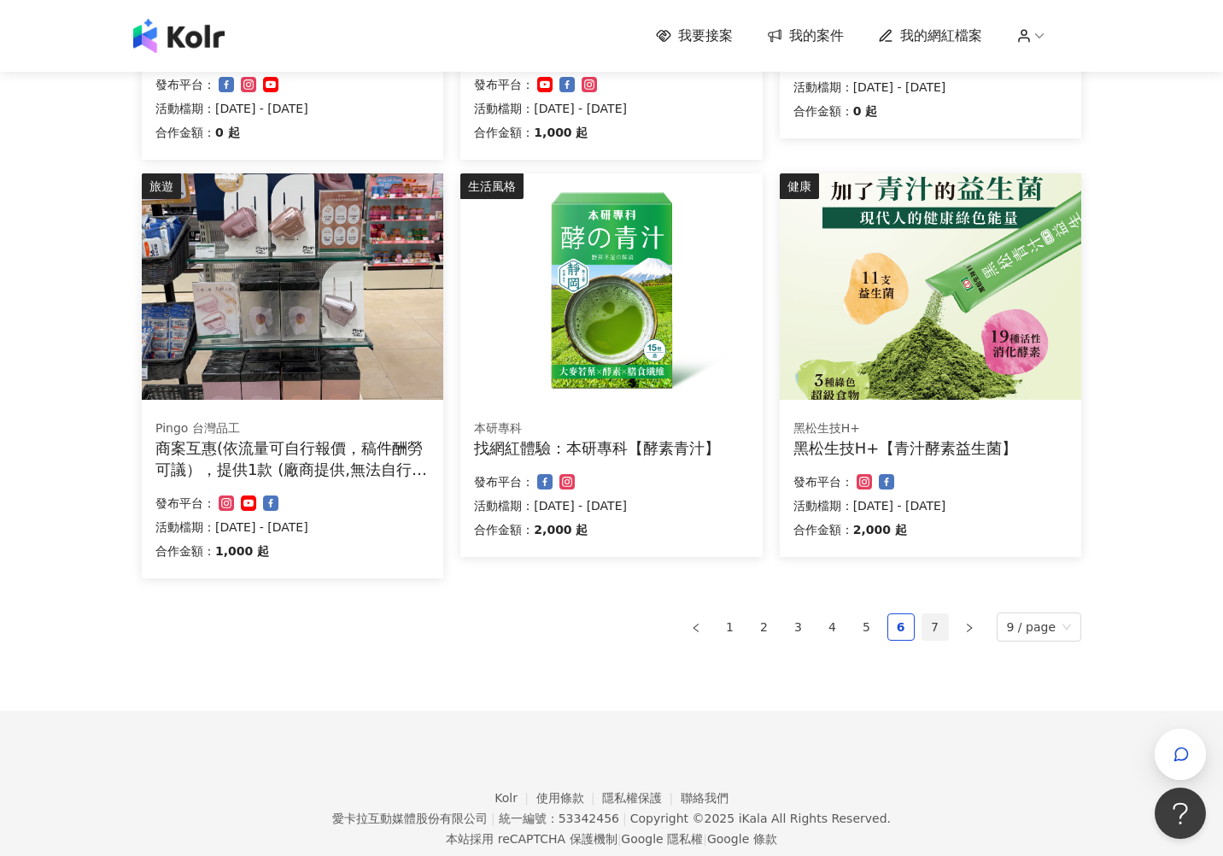
click at [941, 624] on link "7" at bounding box center [935, 627] width 26 height 26
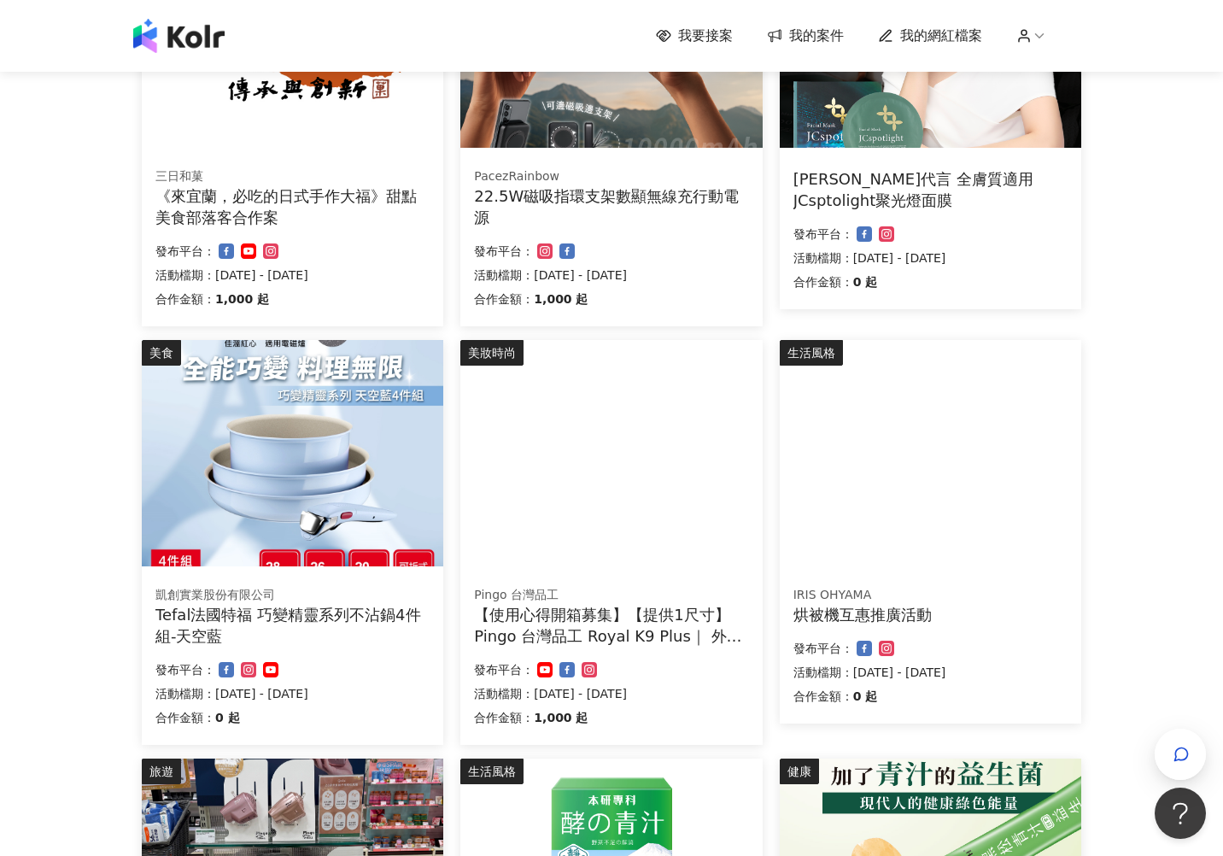
scroll to position [896, 0]
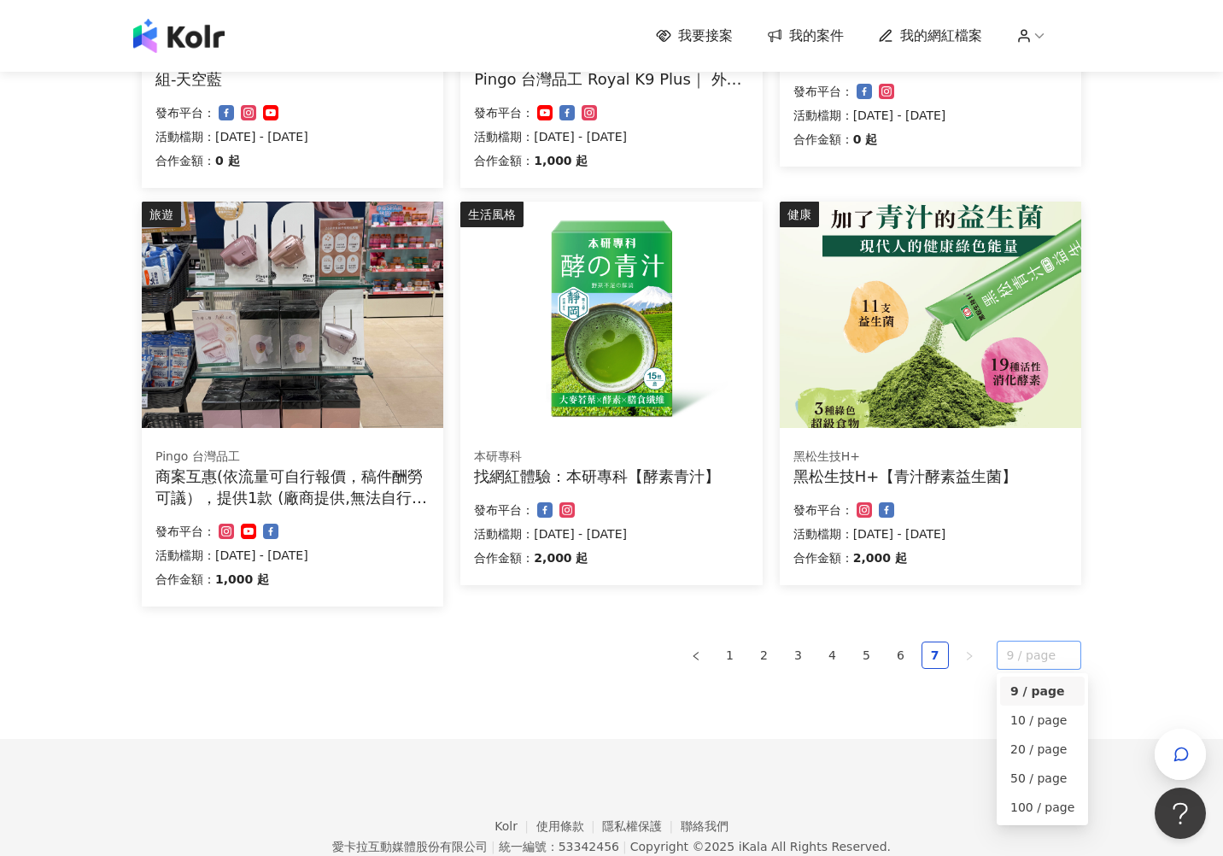
click at [1039, 661] on span "9 / page" at bounding box center [1039, 654] width 65 height 27
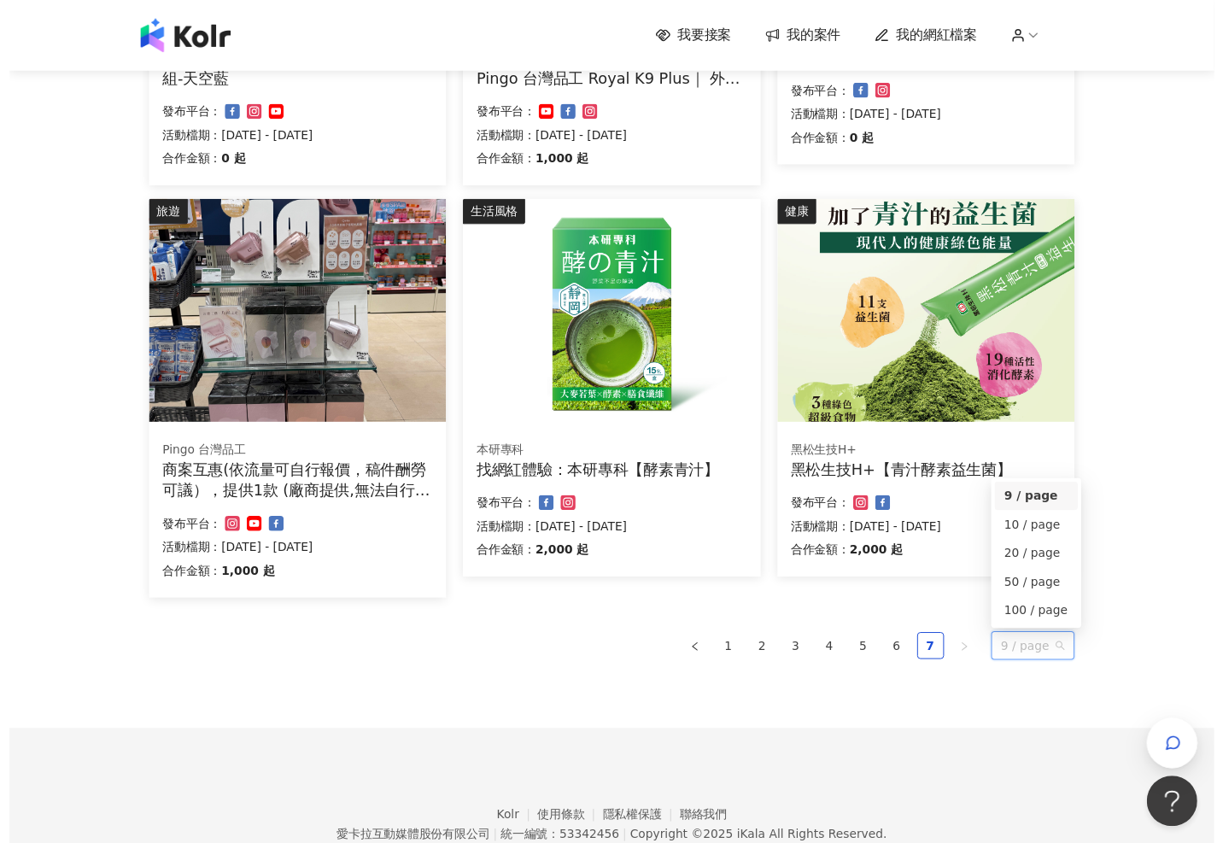
scroll to position [0, 0]
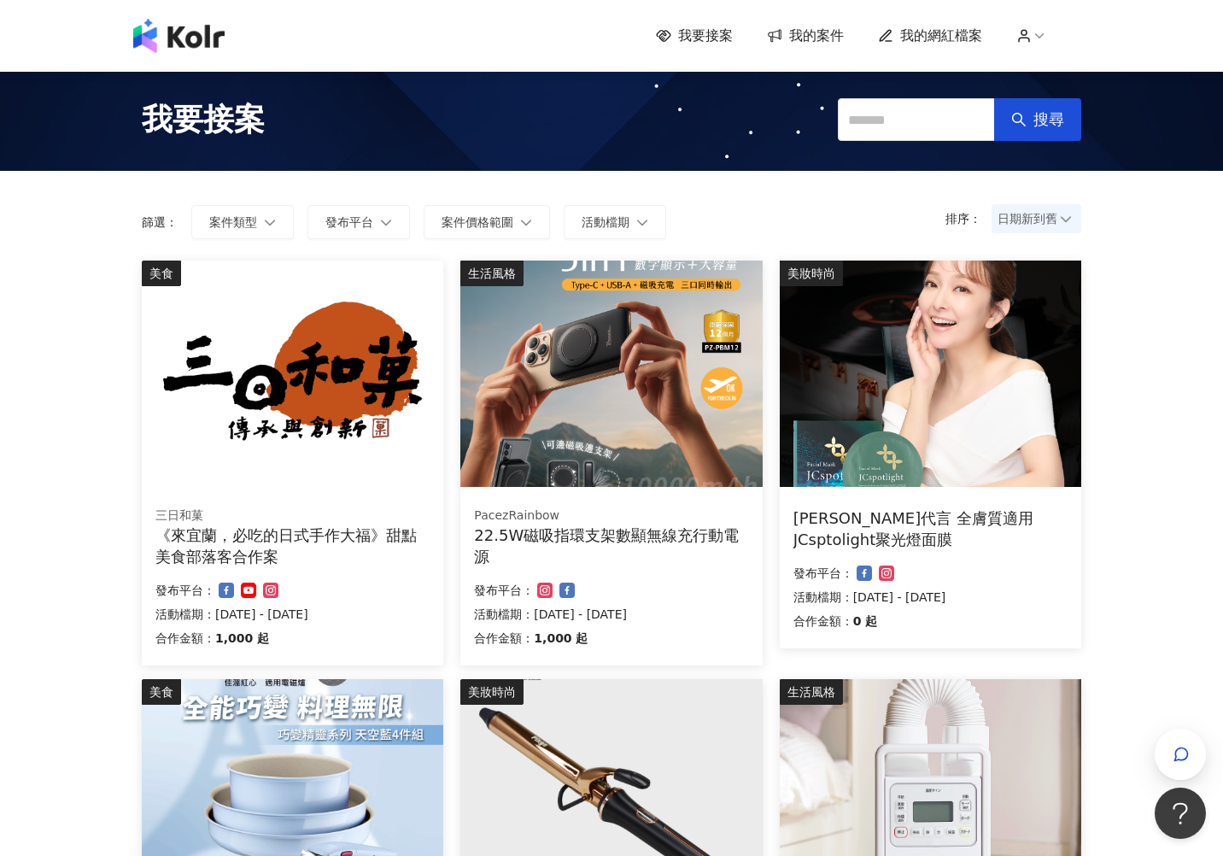
click at [218, 34] on img at bounding box center [178, 36] width 91 height 34
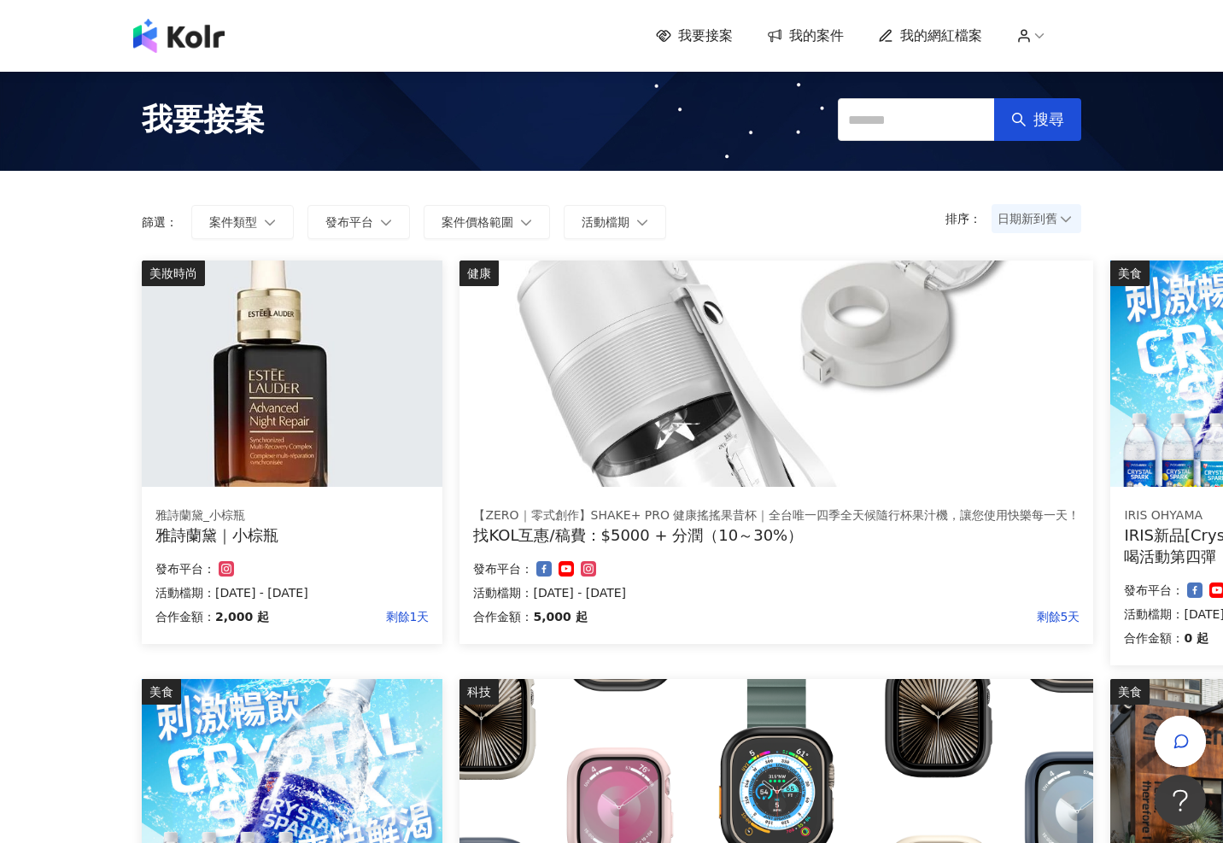
click at [722, 26] on span "我要接案" at bounding box center [705, 35] width 55 height 19
click at [724, 33] on span "我要接案" at bounding box center [705, 35] width 55 height 19
click at [811, 32] on span "我的案件" at bounding box center [816, 35] width 55 height 19
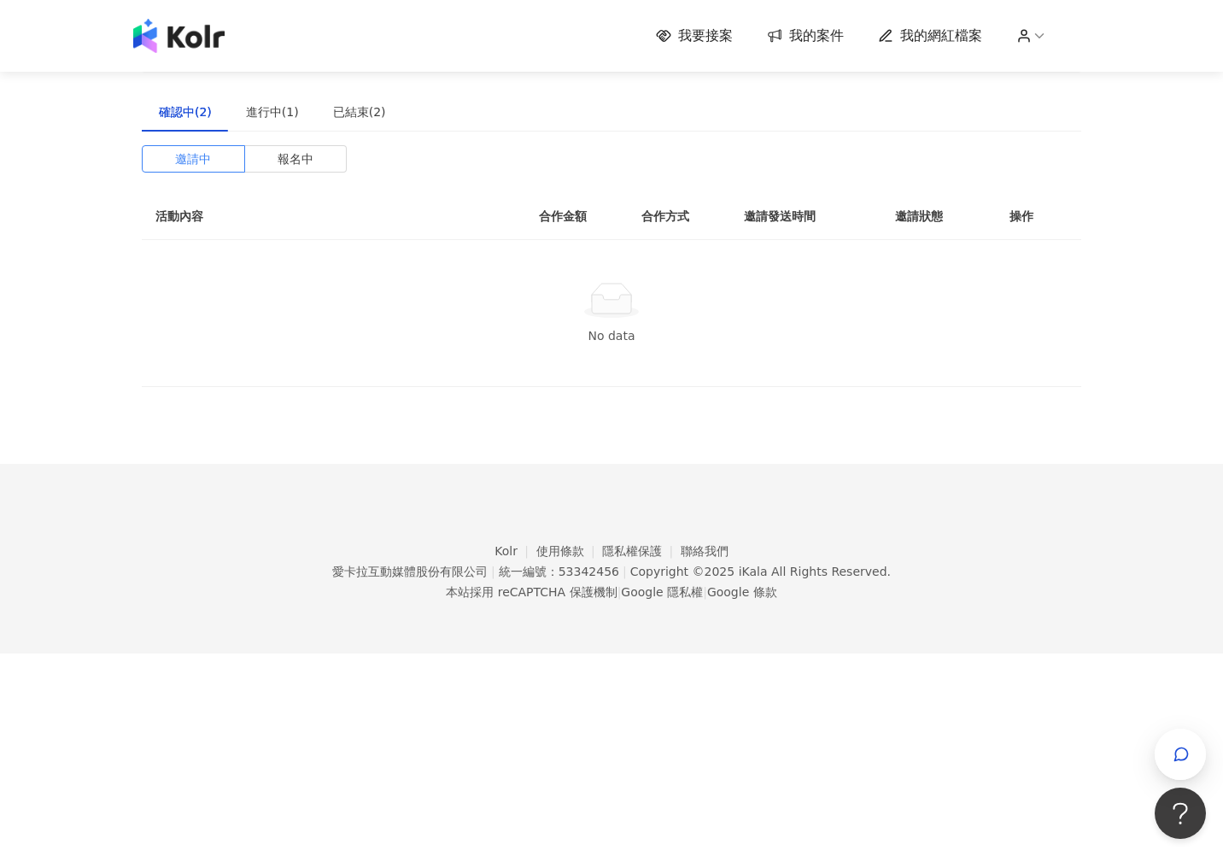
click at [818, 38] on span "我的案件" at bounding box center [816, 35] width 55 height 19
click at [356, 112] on div "已結束(2)" at bounding box center [359, 111] width 53 height 19
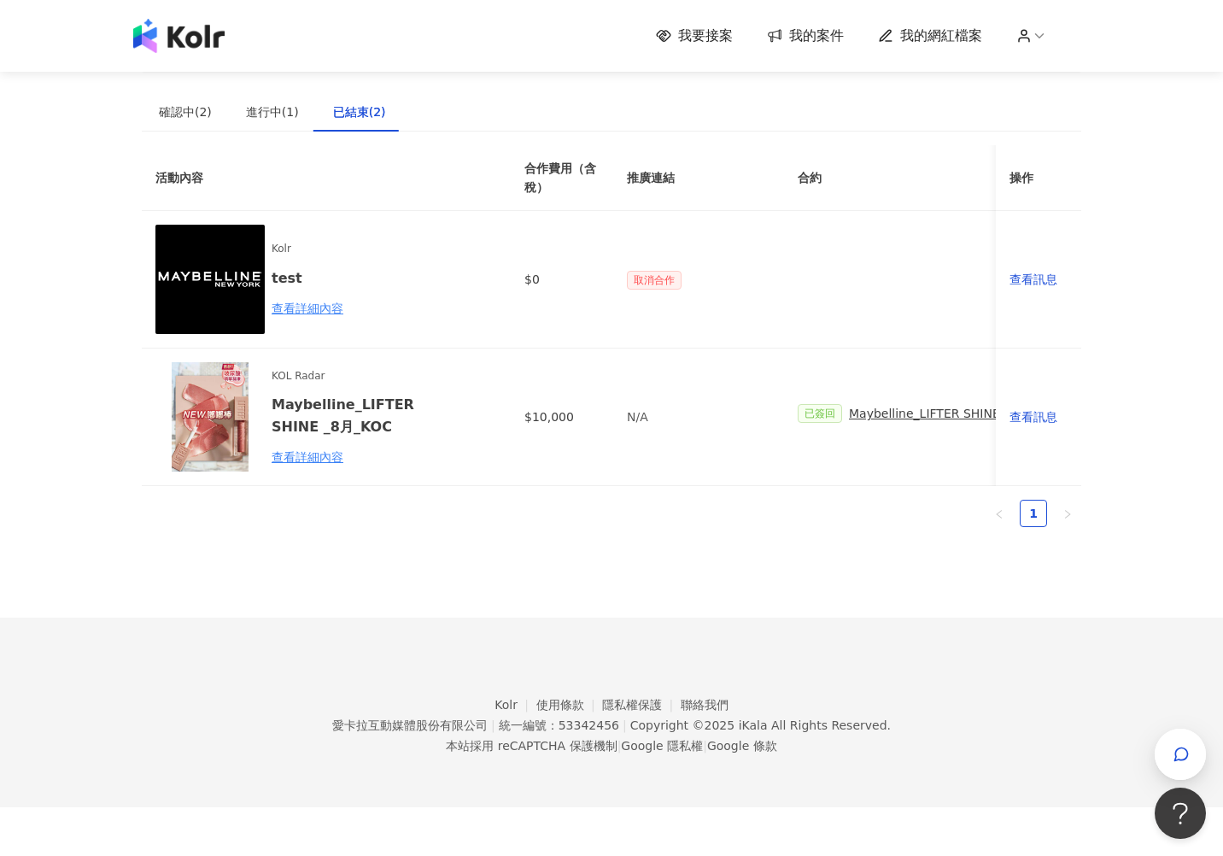
click at [791, 33] on link "我的案件" at bounding box center [805, 35] width 77 height 19
click at [803, 36] on span "我的案件" at bounding box center [816, 35] width 55 height 19
click at [706, 36] on span "我要接案" at bounding box center [705, 35] width 55 height 19
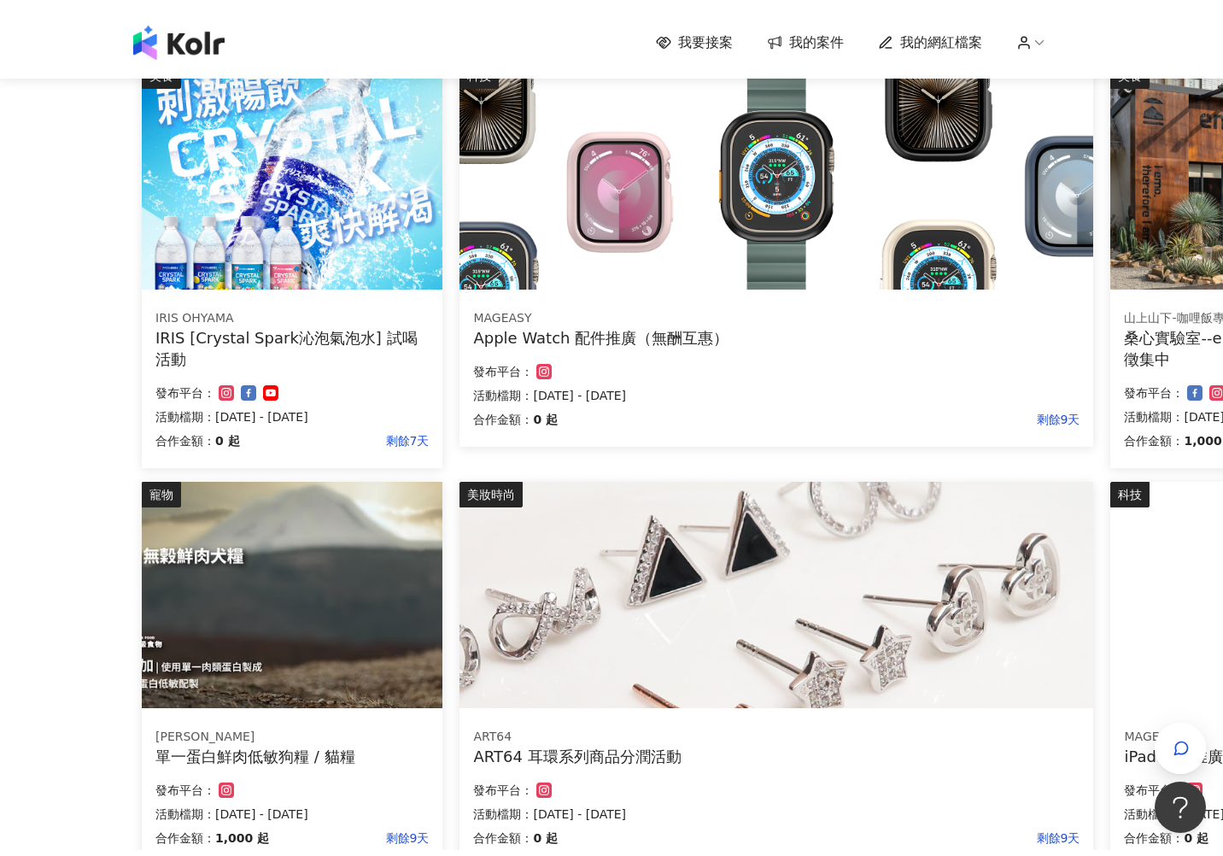
scroll to position [960, 0]
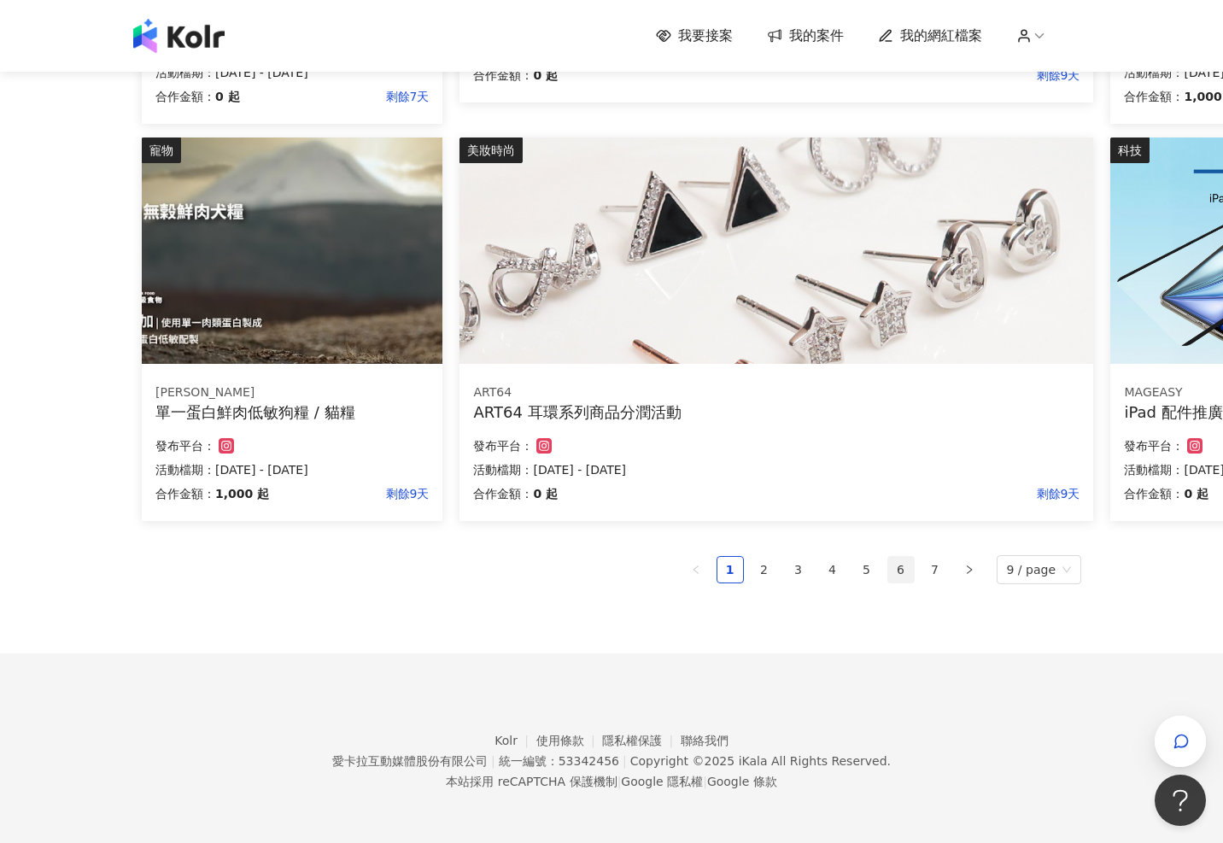
click at [905, 570] on link "6" at bounding box center [901, 570] width 26 height 26
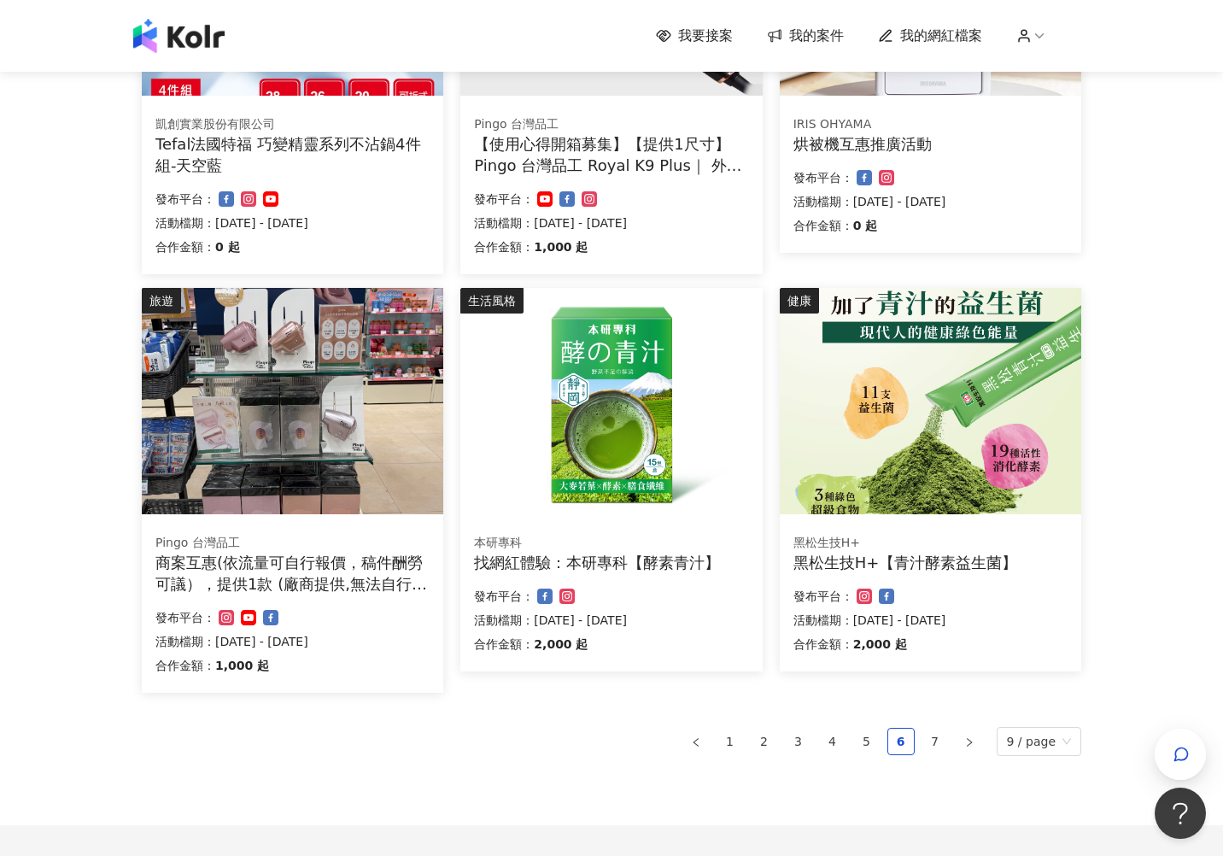
scroll to position [969, 0]
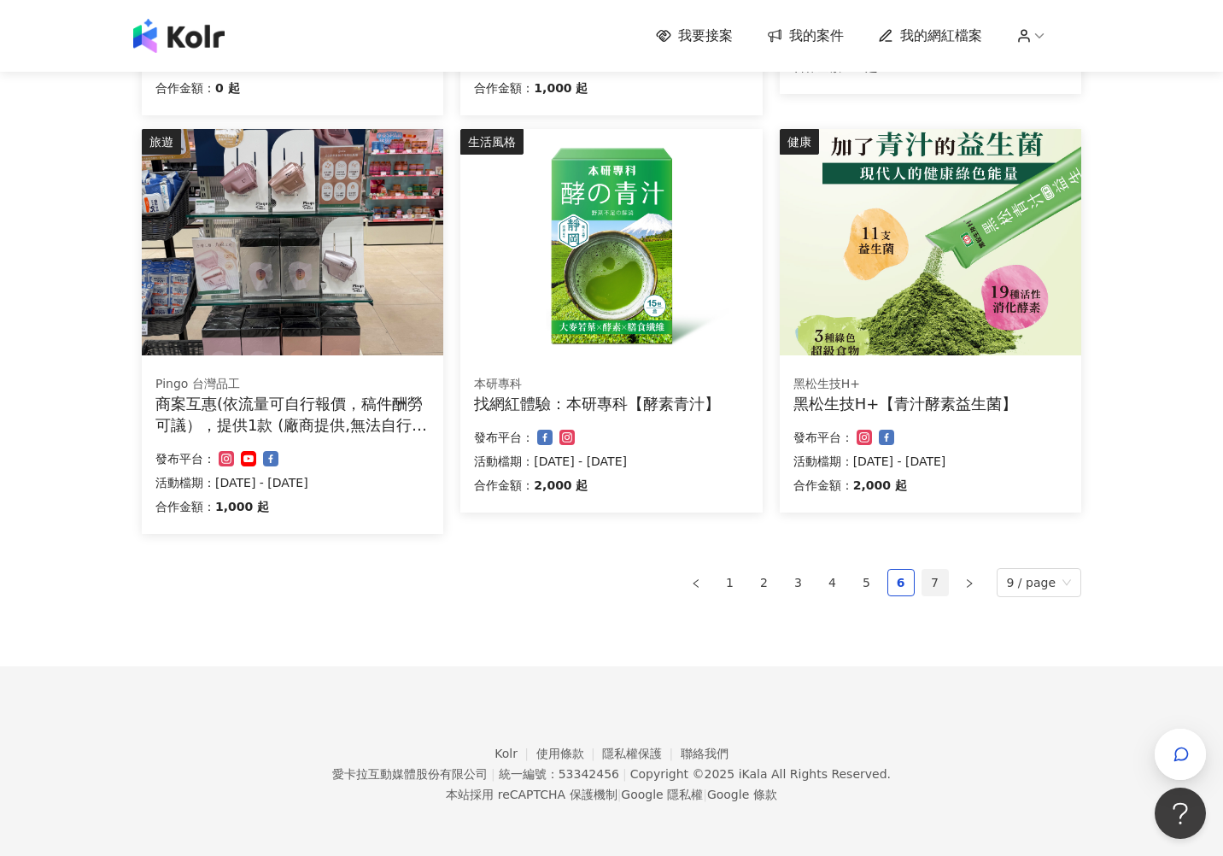
click at [939, 582] on link "7" at bounding box center [935, 583] width 26 height 26
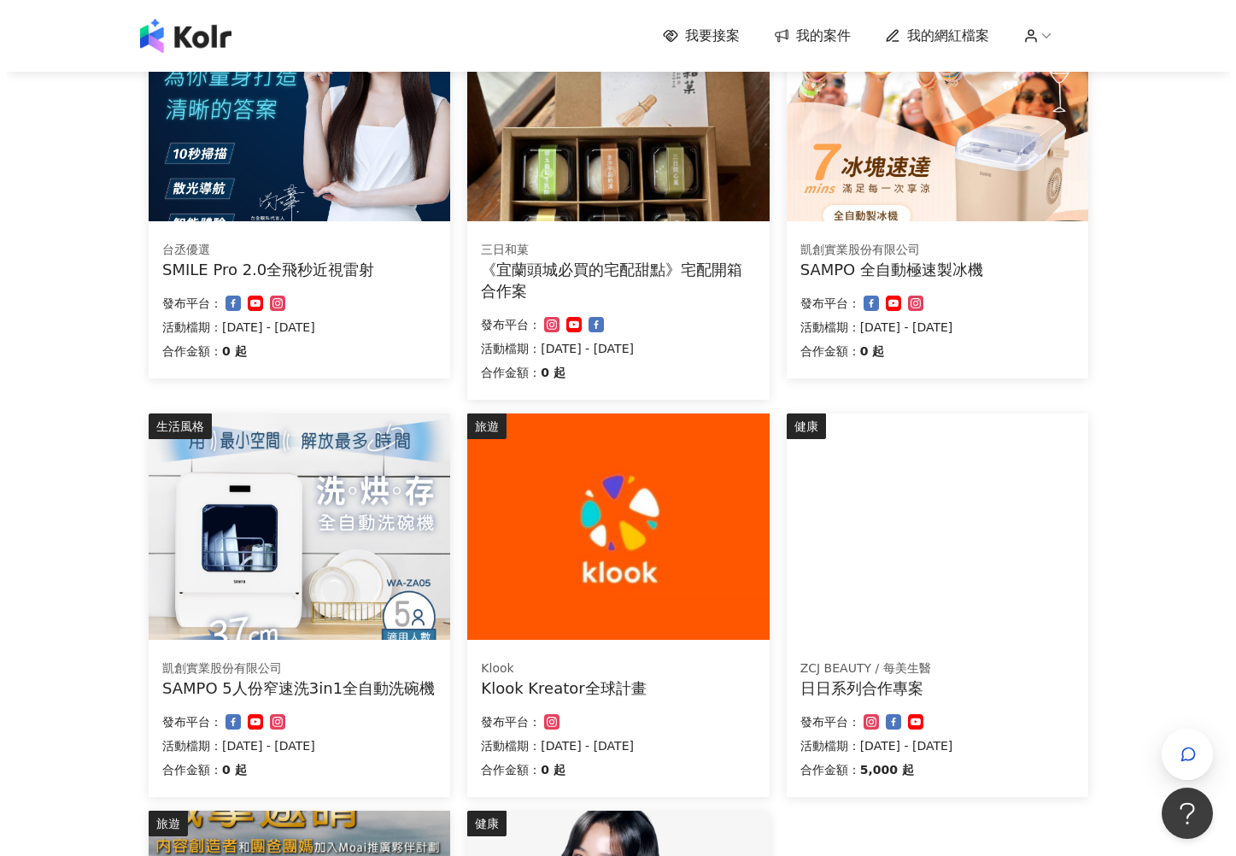
scroll to position [0, 0]
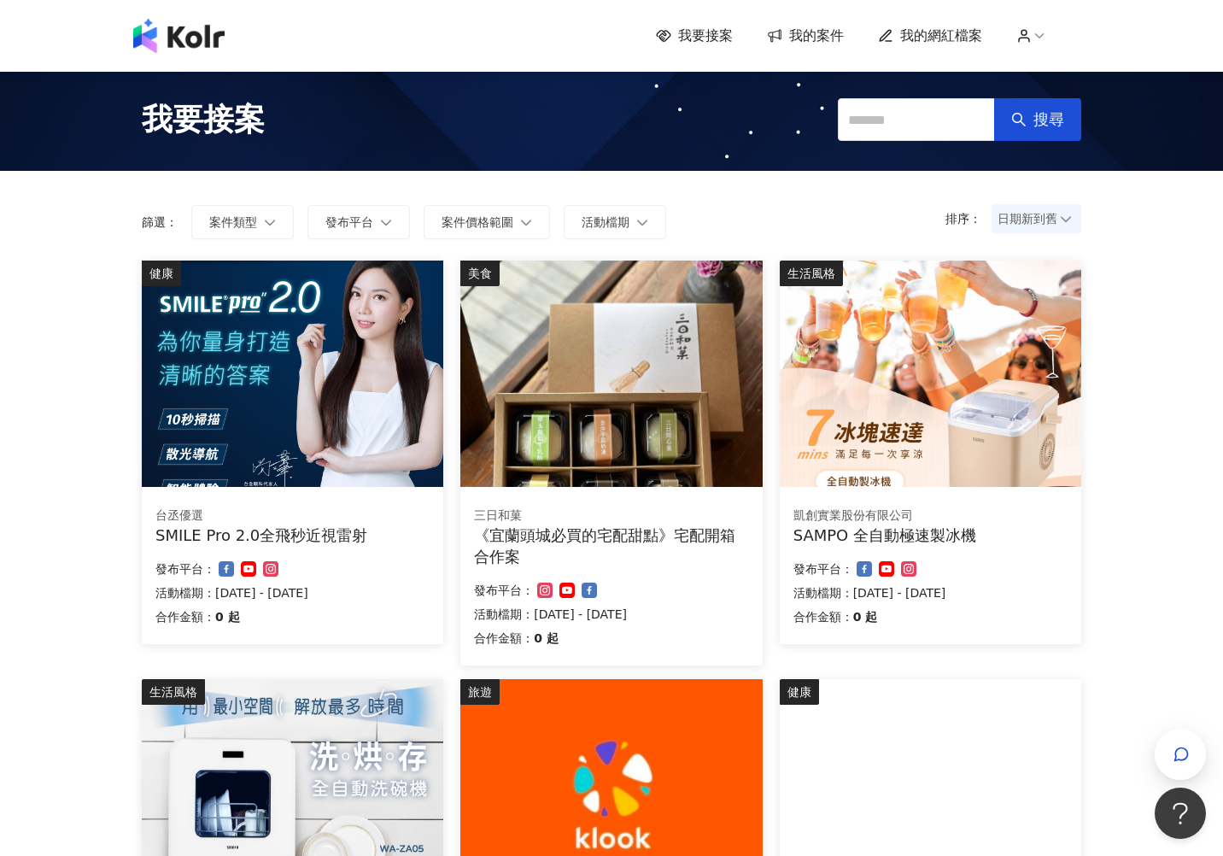
click at [285, 395] on img at bounding box center [293, 374] width 302 height 226
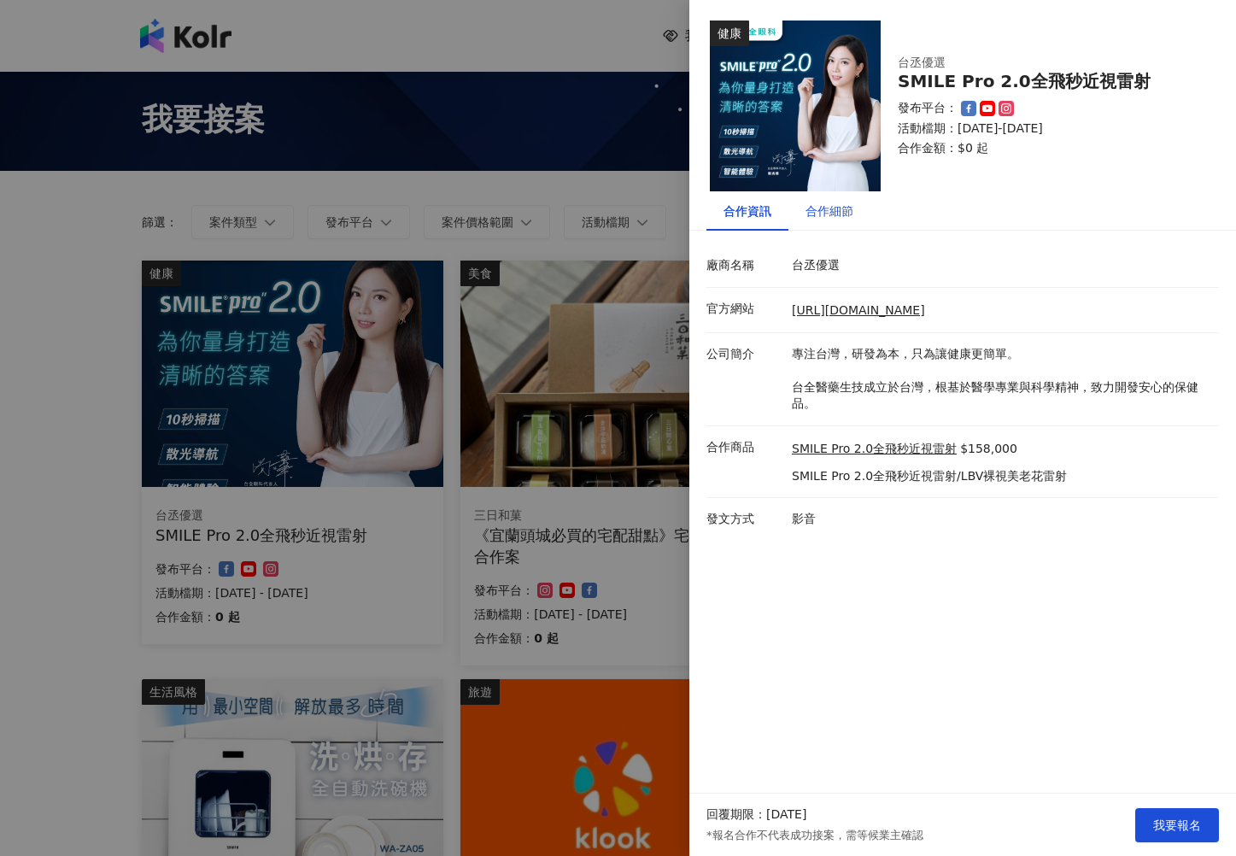
click at [805, 211] on div "合作細節" at bounding box center [829, 211] width 48 height 19
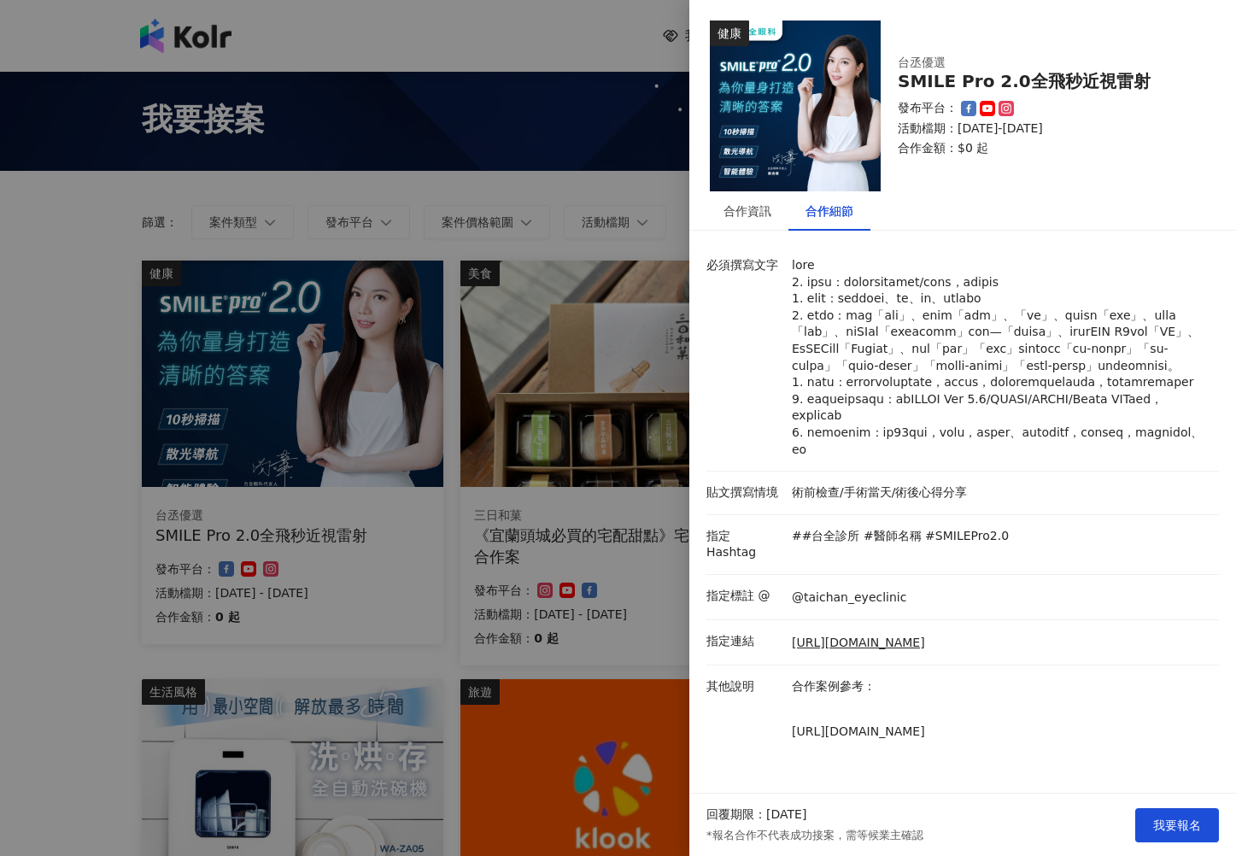
click at [608, 185] on div at bounding box center [618, 428] width 1236 height 856
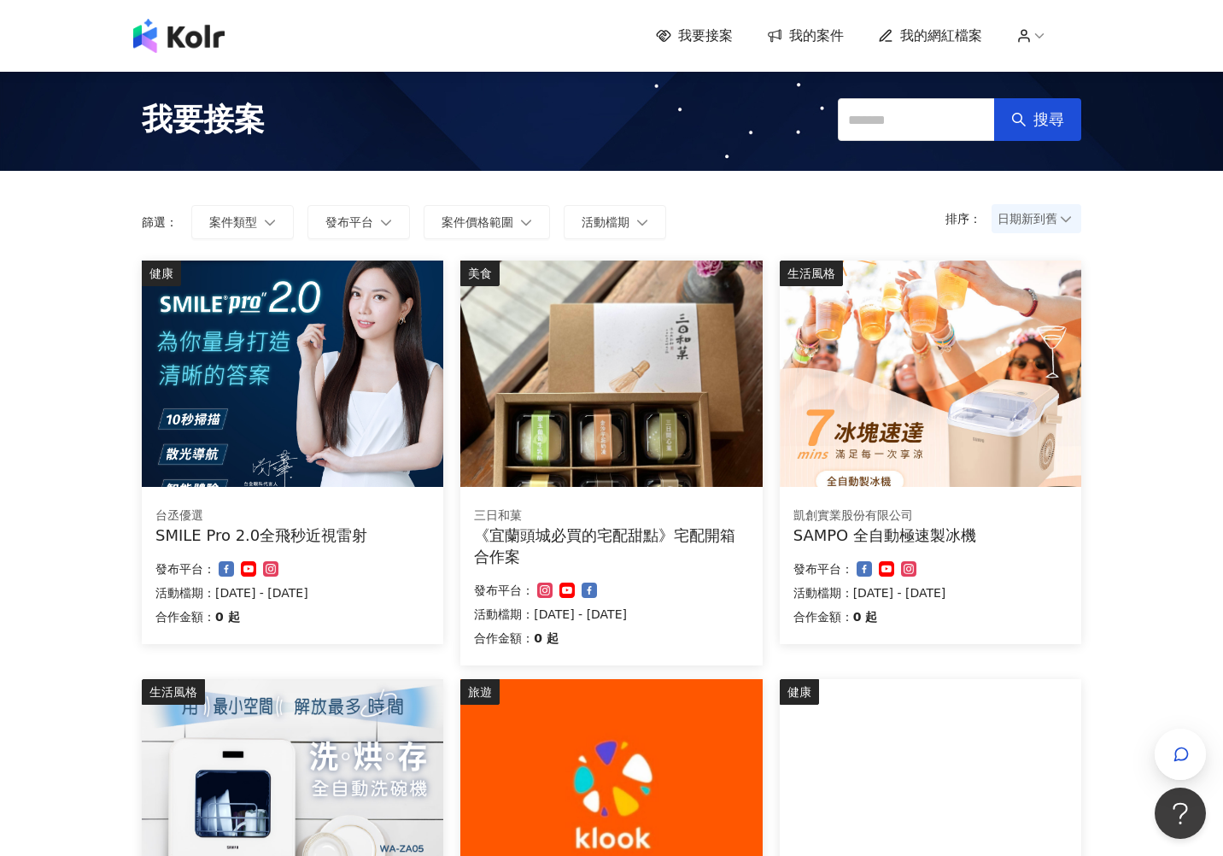
click at [971, 405] on img at bounding box center [931, 374] width 302 height 226
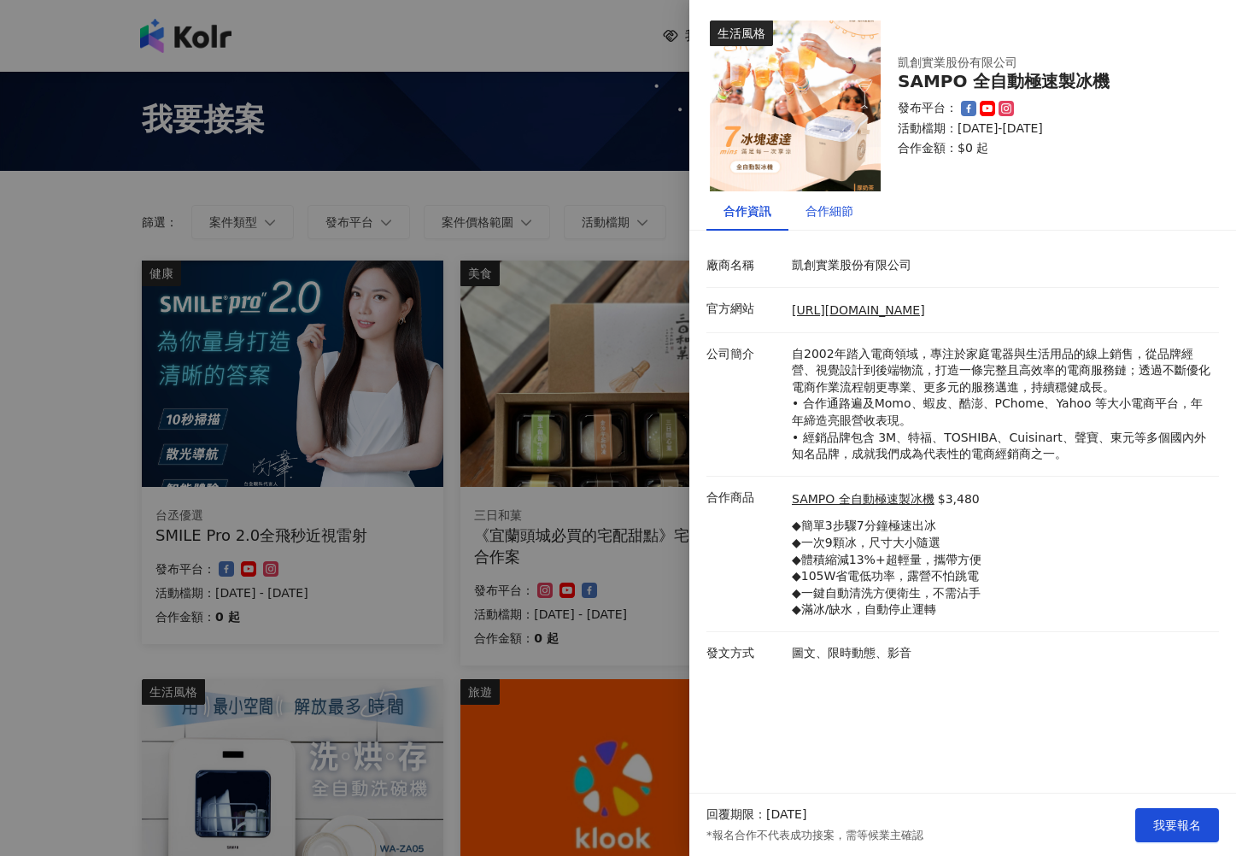
click at [832, 214] on div "合作細節" at bounding box center [829, 211] width 48 height 19
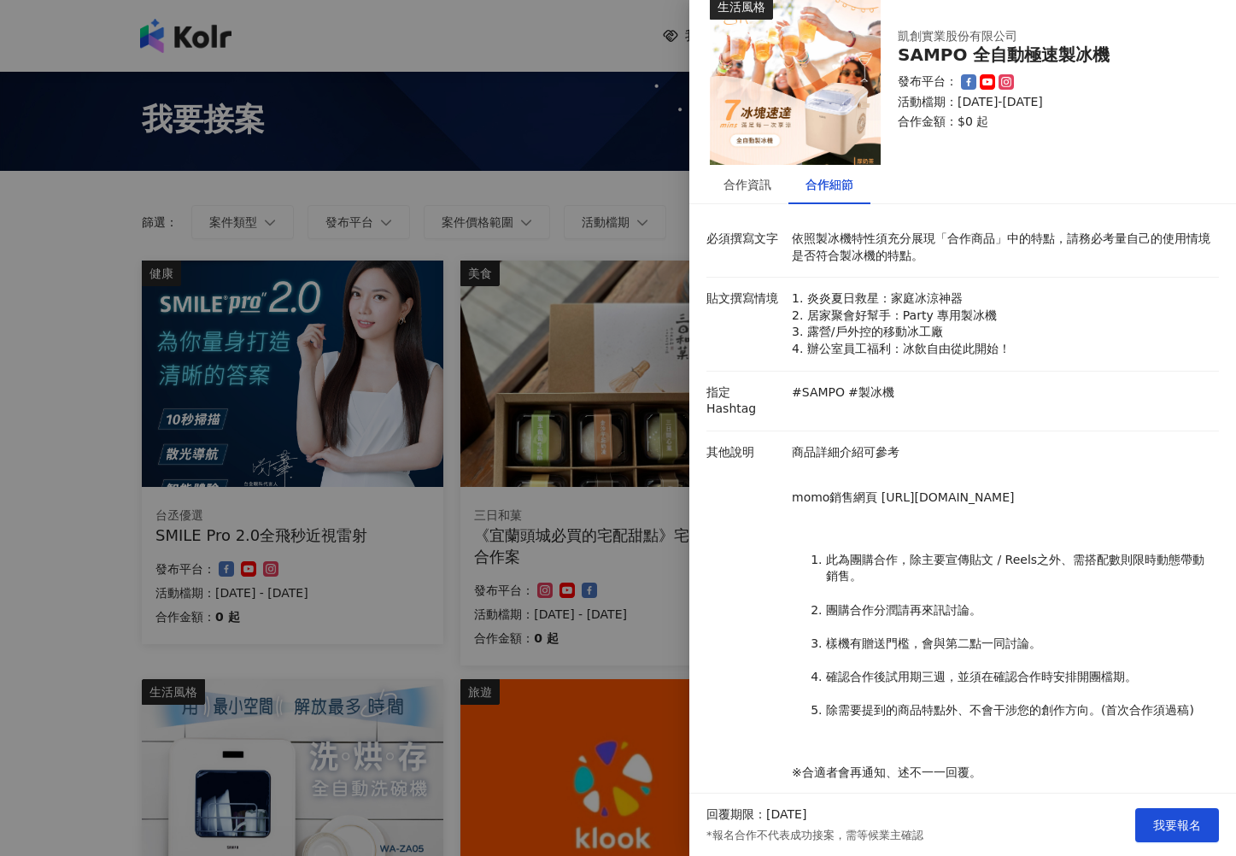
scroll to position [56, 0]
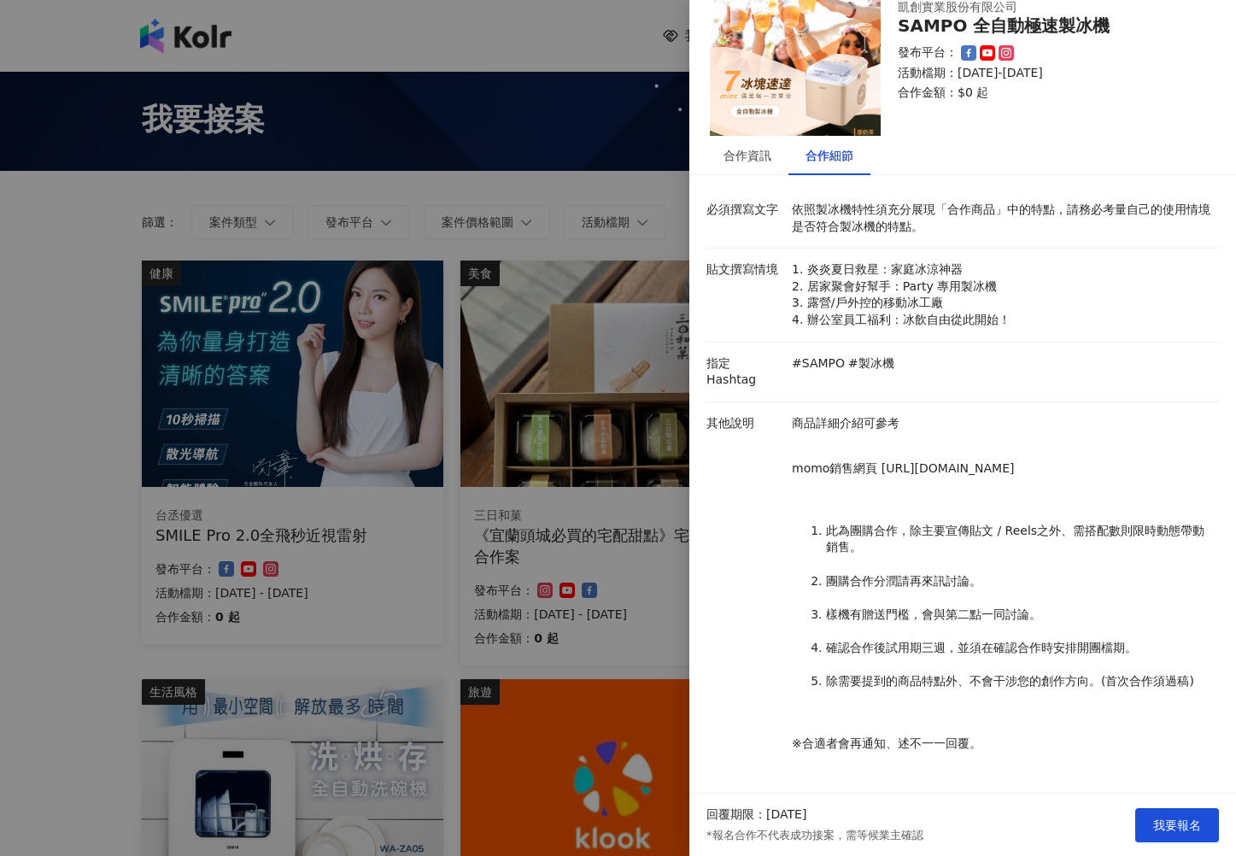
click at [612, 199] on div at bounding box center [618, 428] width 1236 height 856
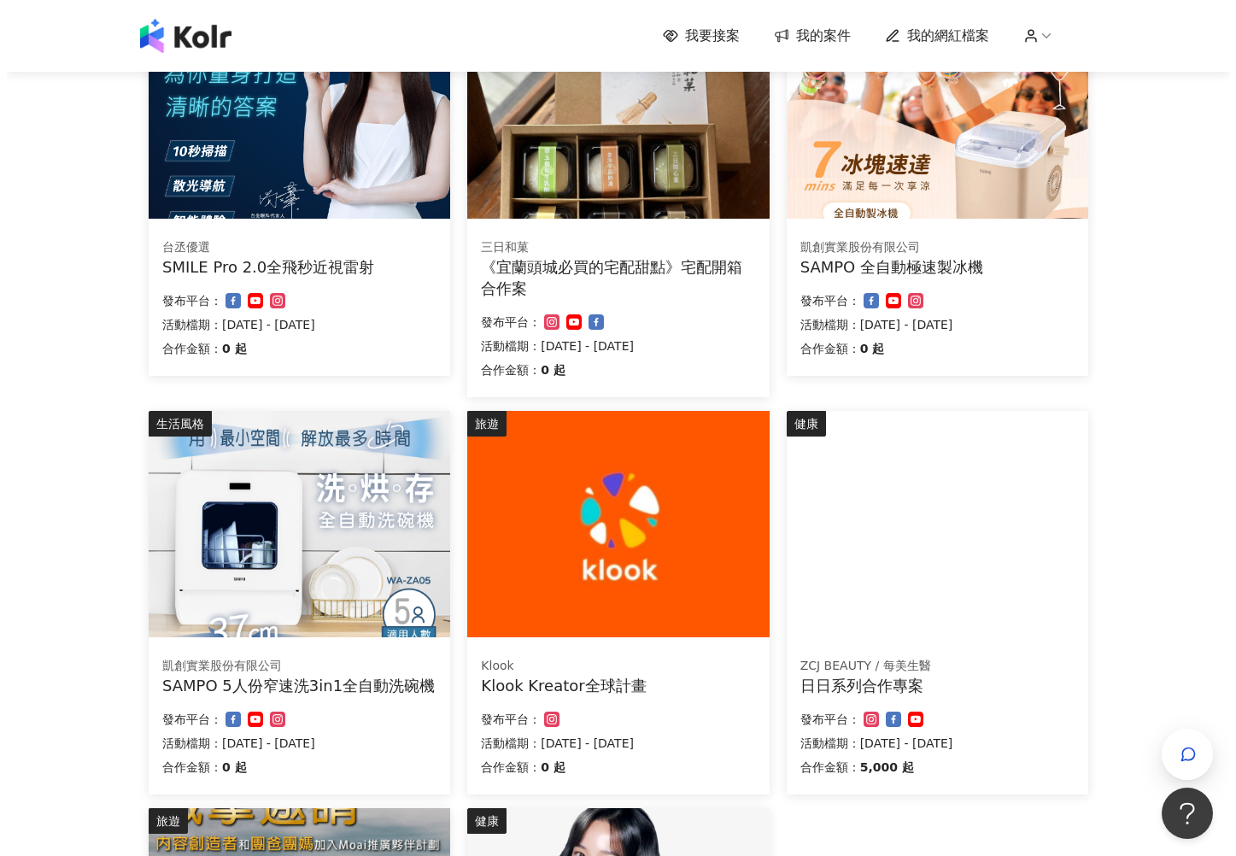
scroll to position [354, 0]
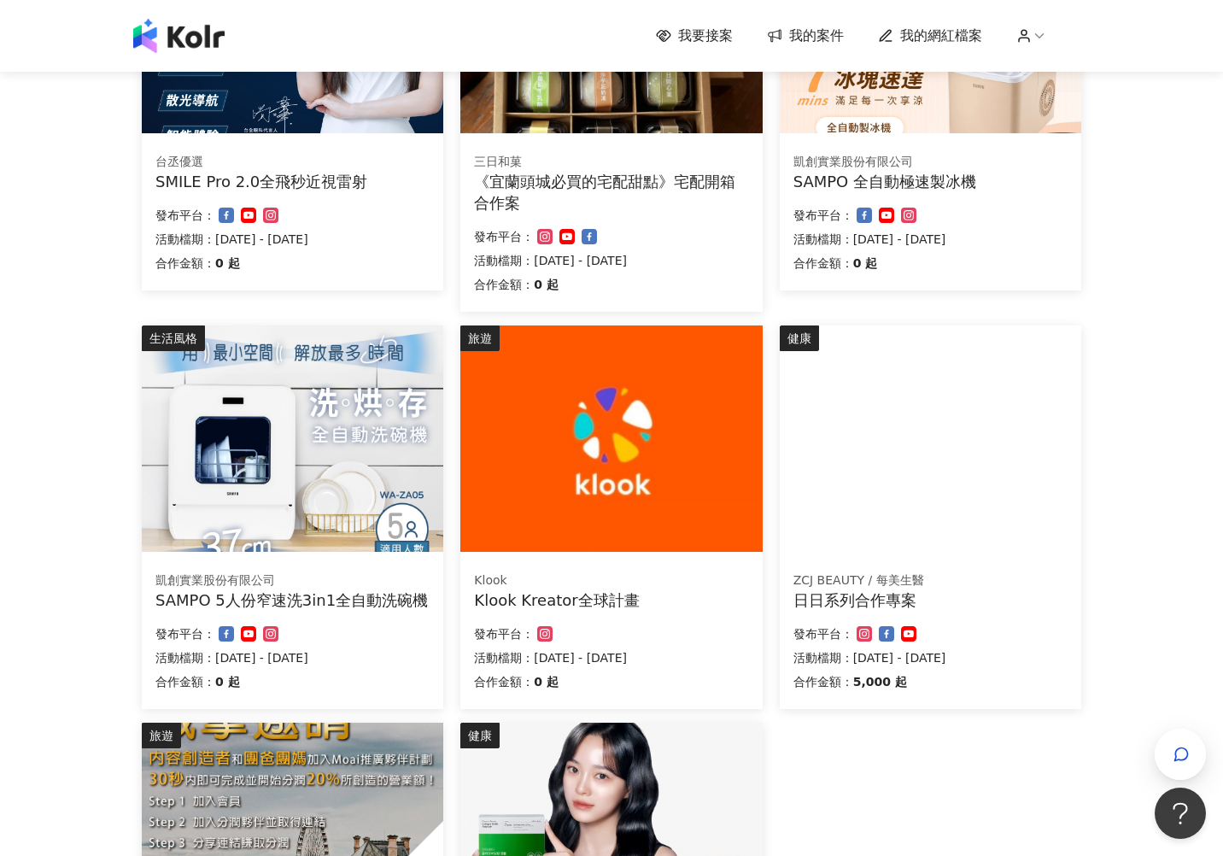
click at [343, 459] on img at bounding box center [293, 438] width 302 height 226
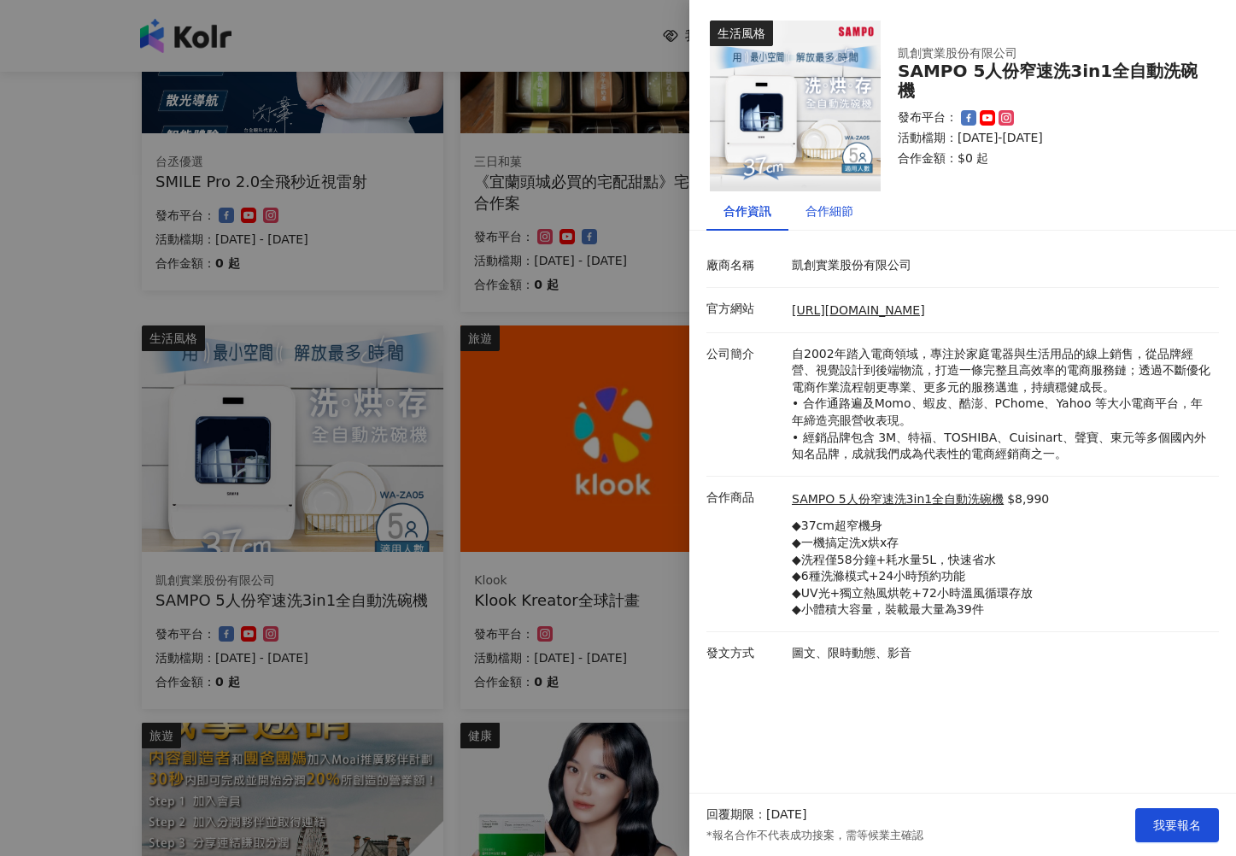
click at [846, 219] on div "合作細節" at bounding box center [829, 211] width 48 height 19
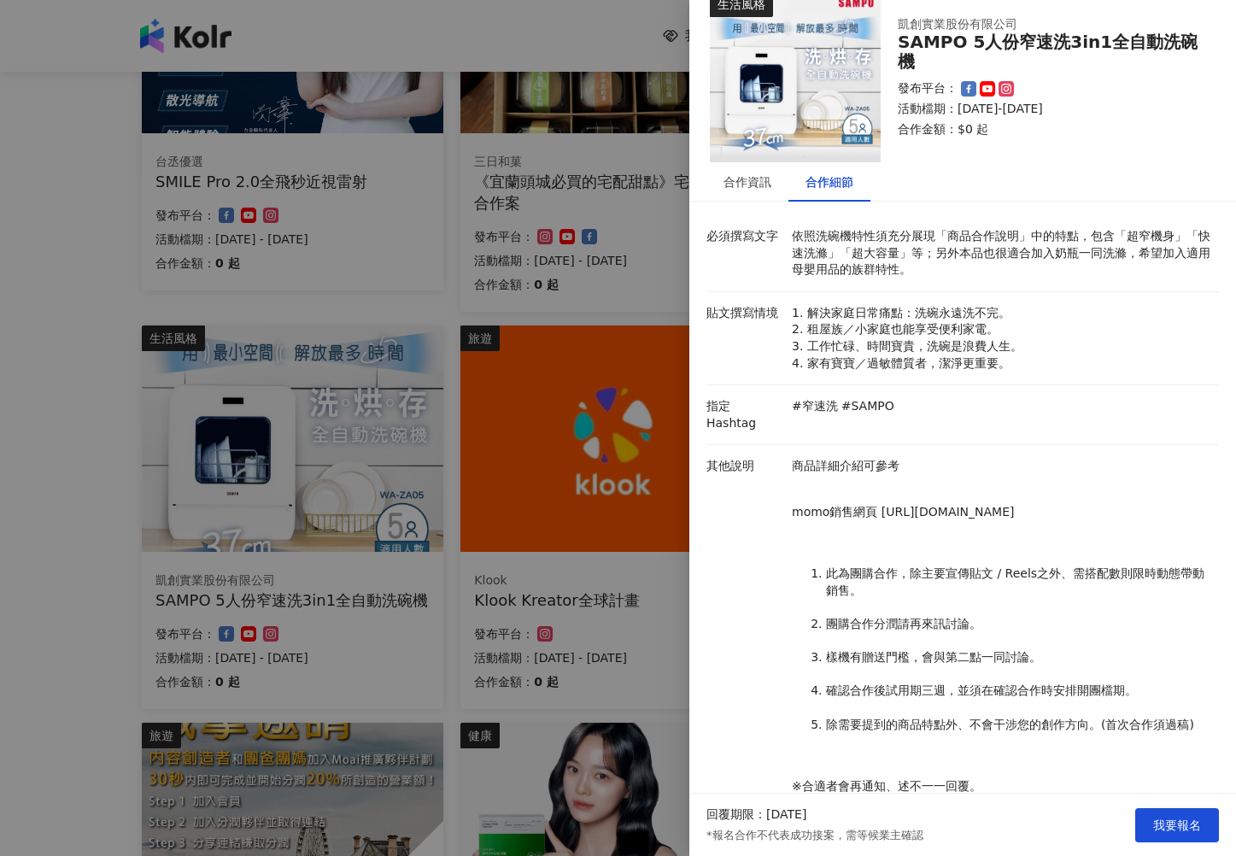
scroll to position [73, 0]
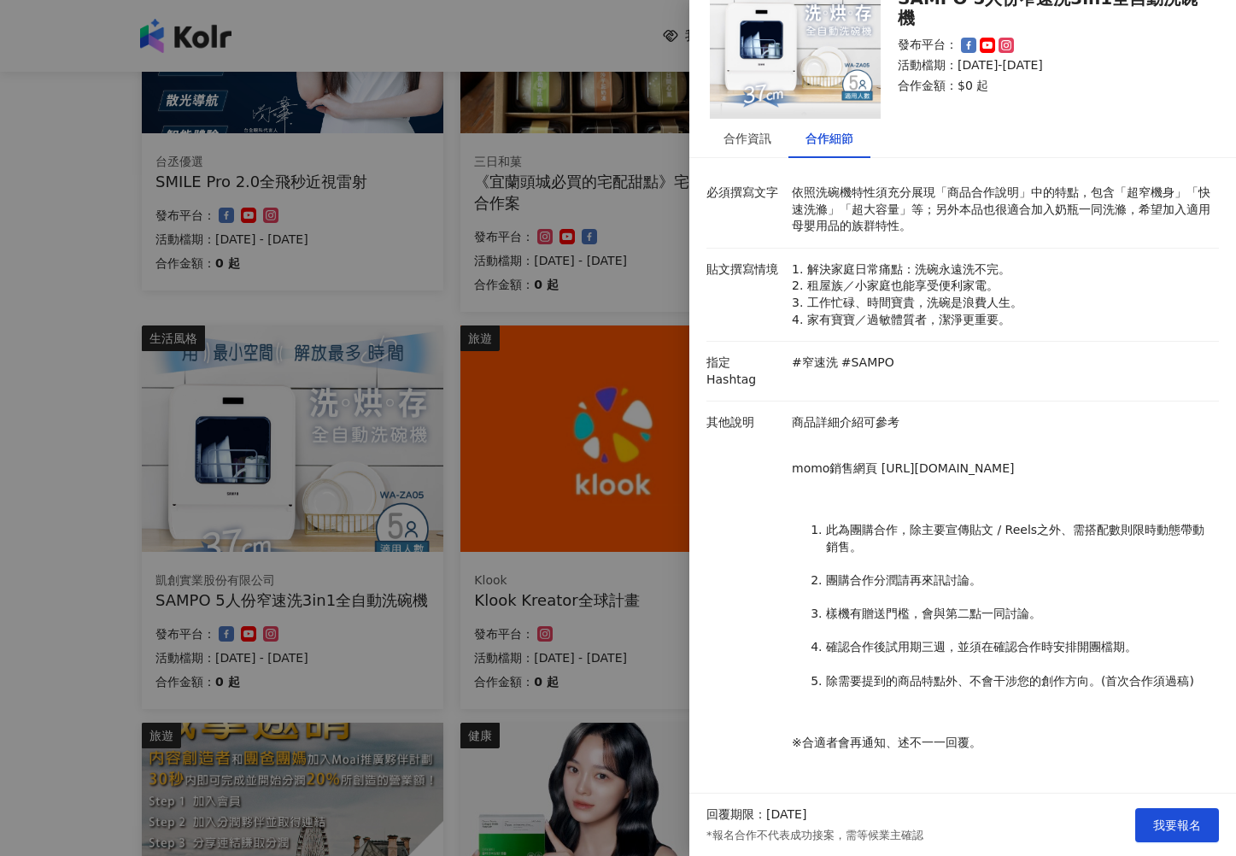
click at [559, 270] on div at bounding box center [618, 428] width 1236 height 856
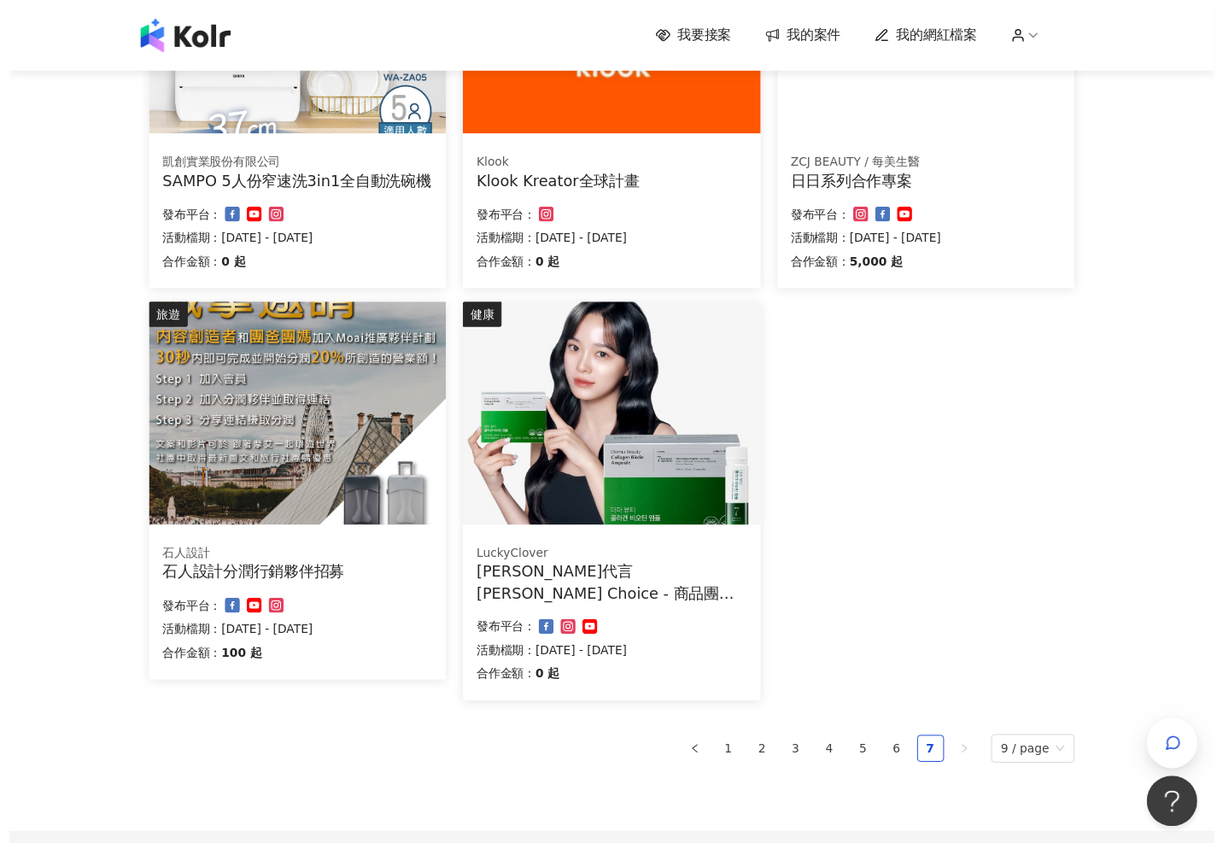
scroll to position [846, 0]
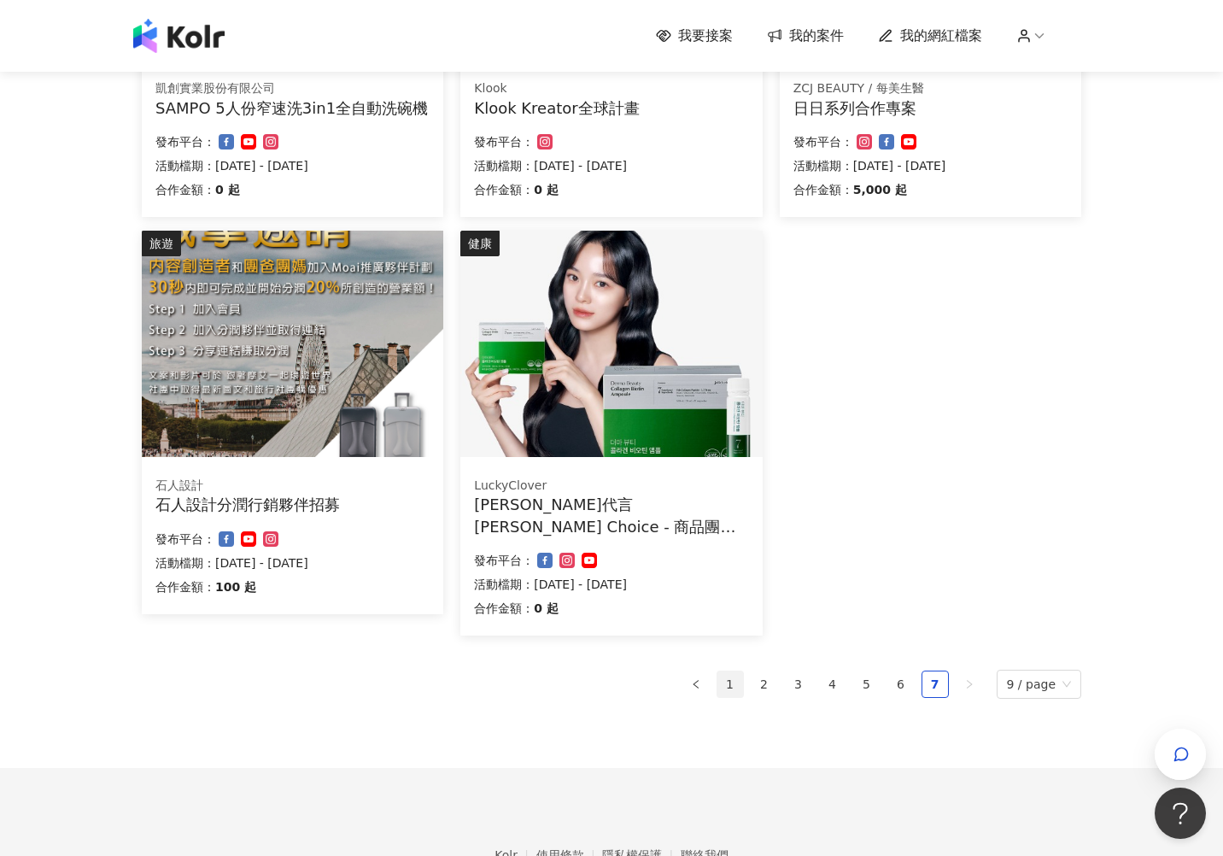
click at [735, 683] on link "1" at bounding box center [730, 684] width 26 height 26
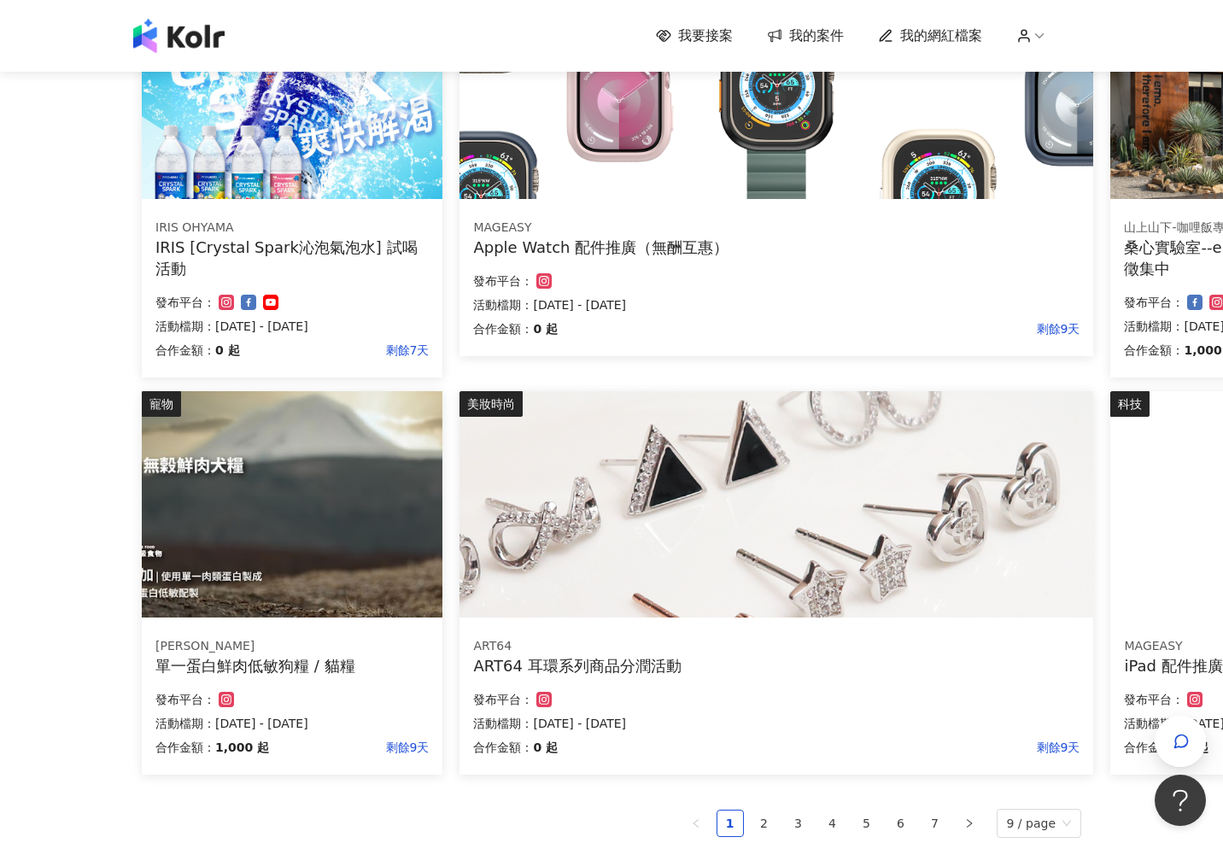
scroll to position [744, 0]
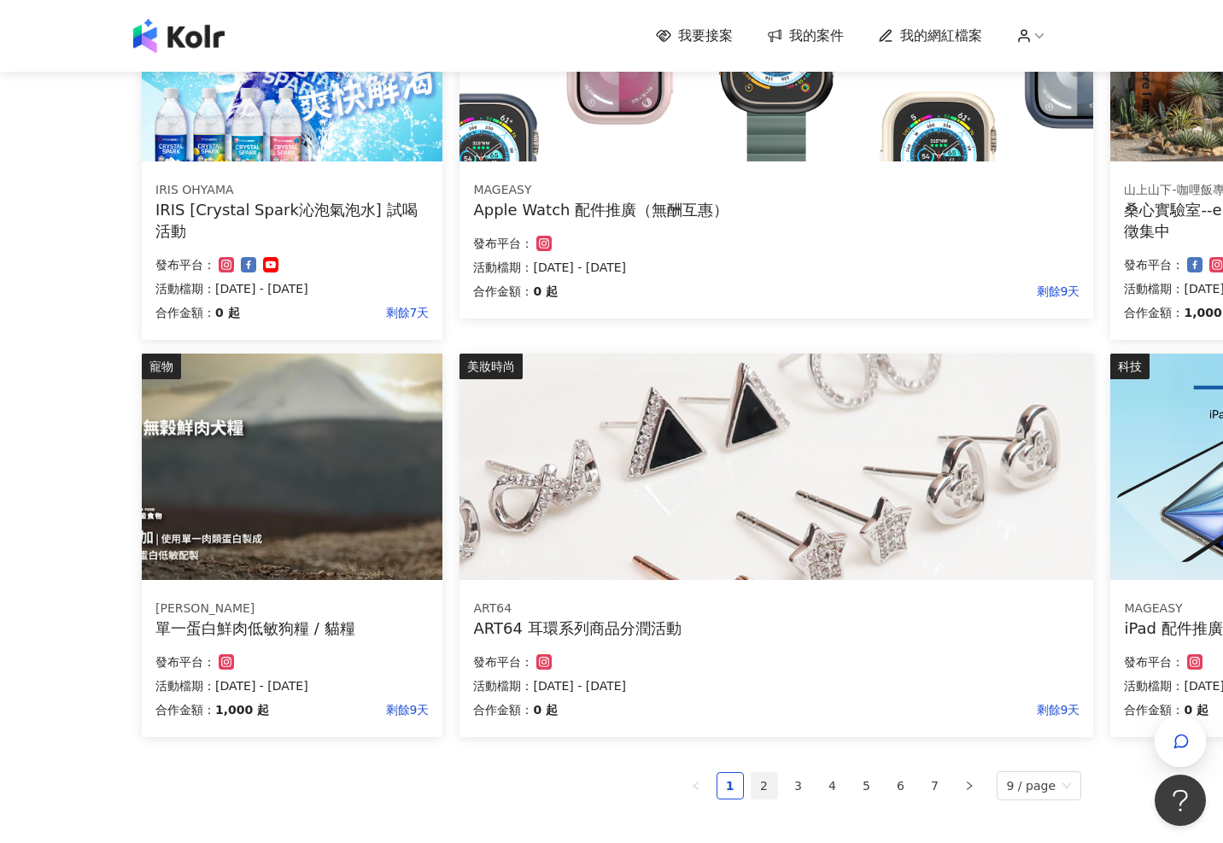
click at [757, 785] on link "2" at bounding box center [765, 786] width 26 height 26
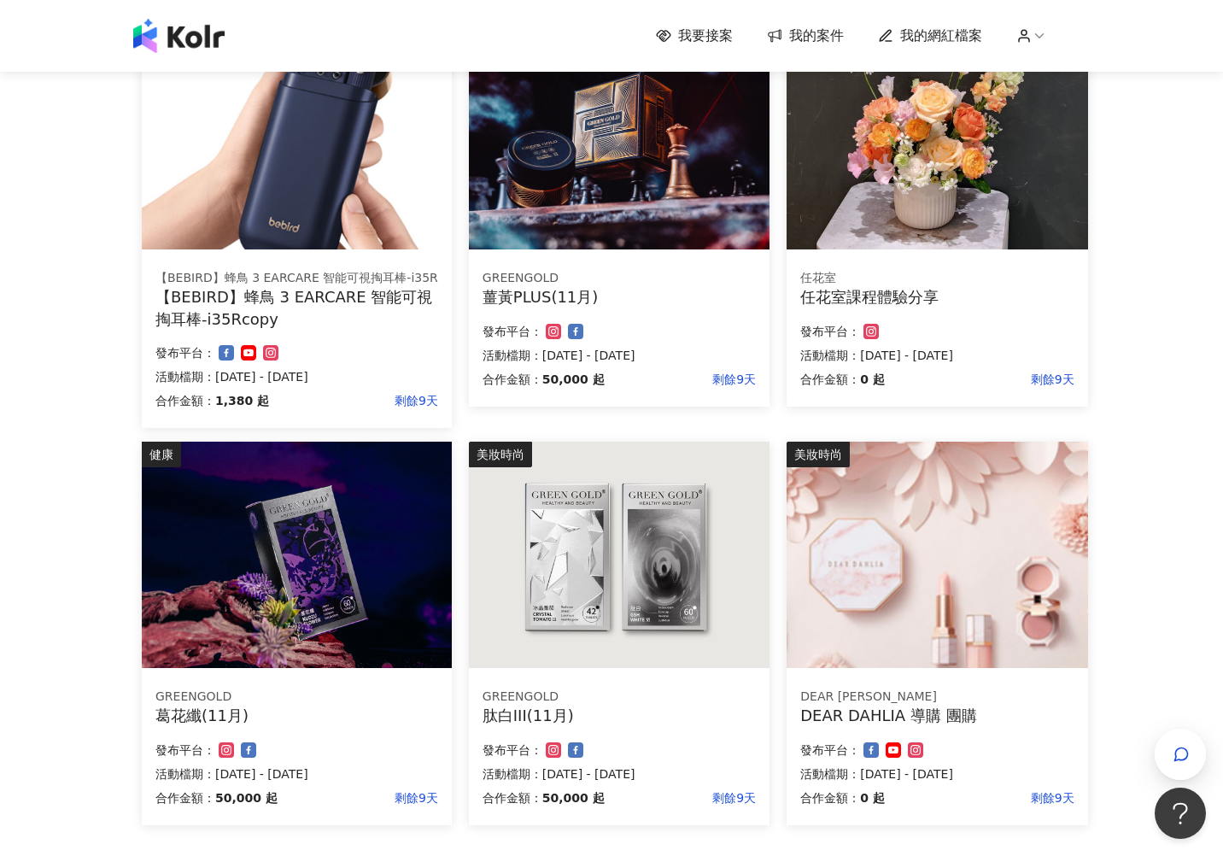
scroll to position [926, 0]
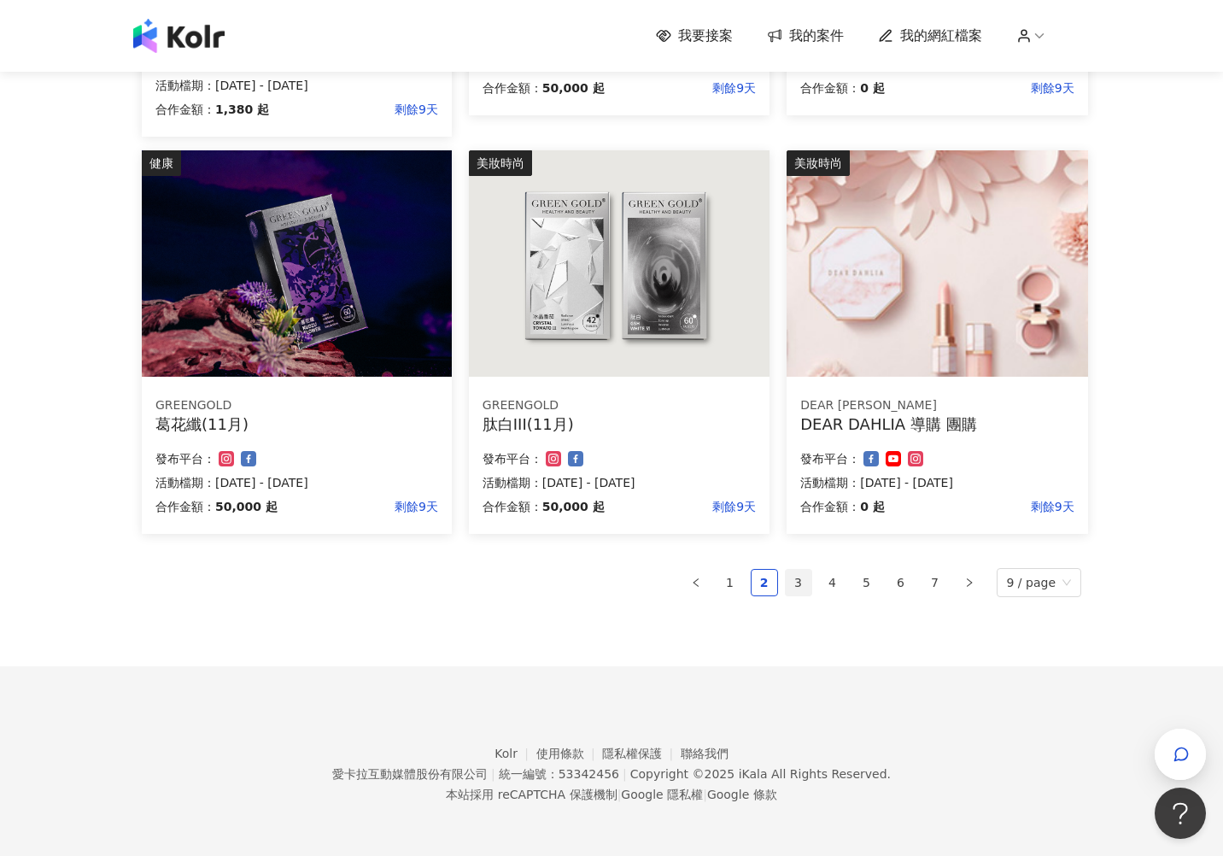
click at [799, 586] on link "3" at bounding box center [799, 583] width 26 height 26
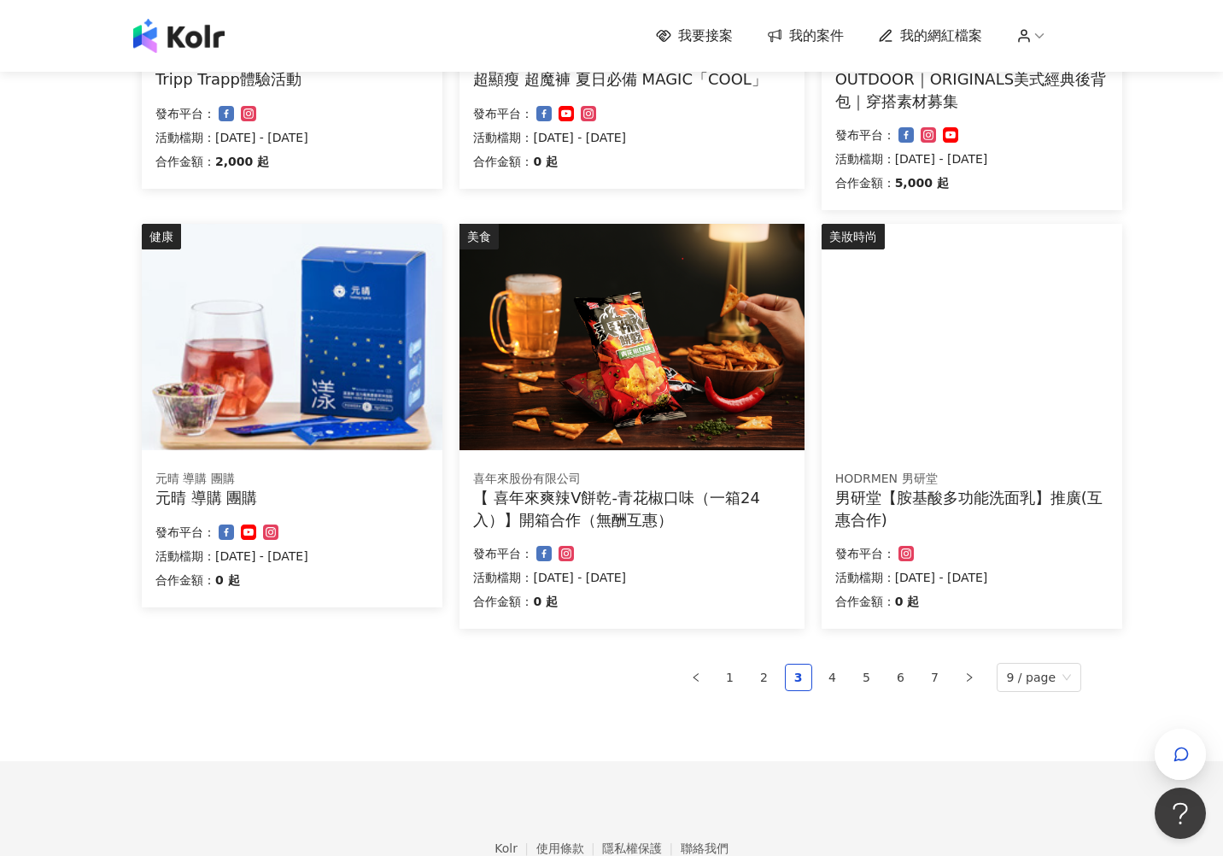
scroll to position [914, 0]
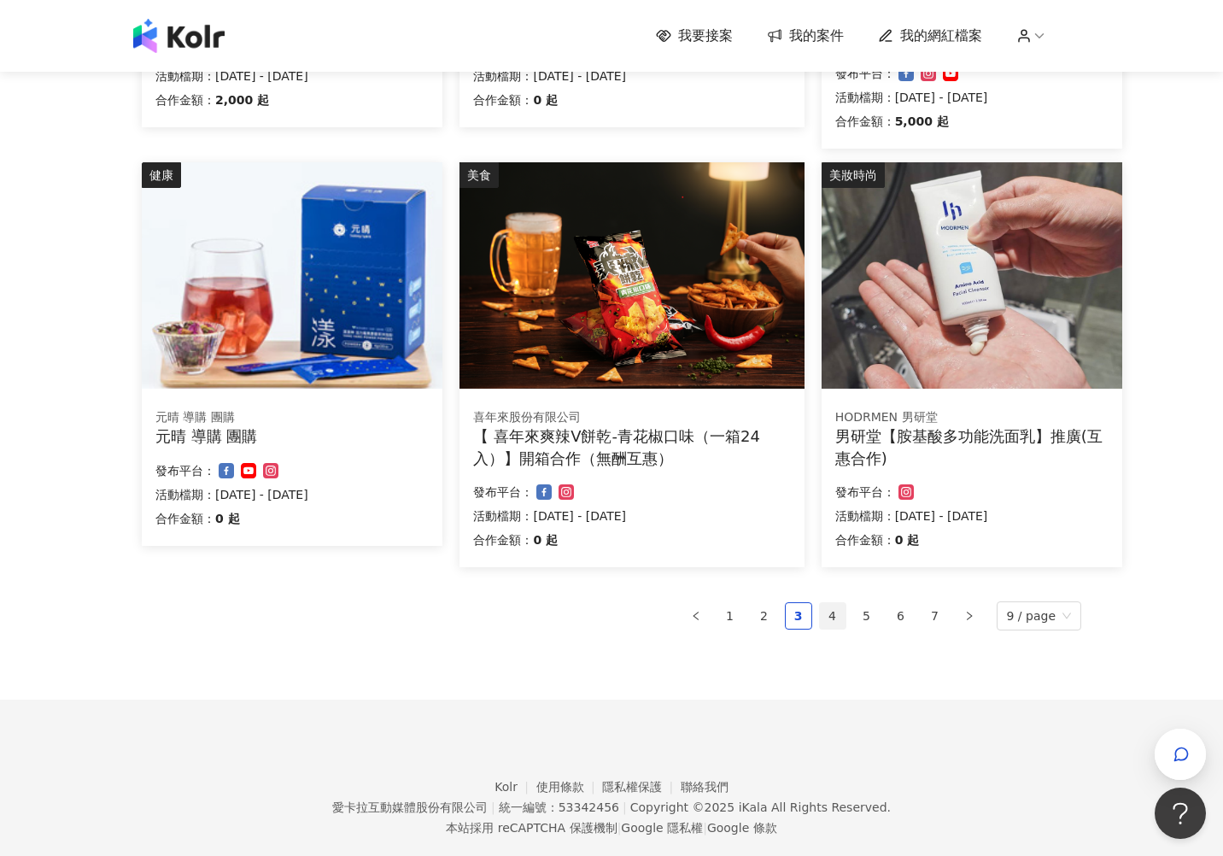
click at [842, 611] on link "4" at bounding box center [833, 616] width 26 height 26
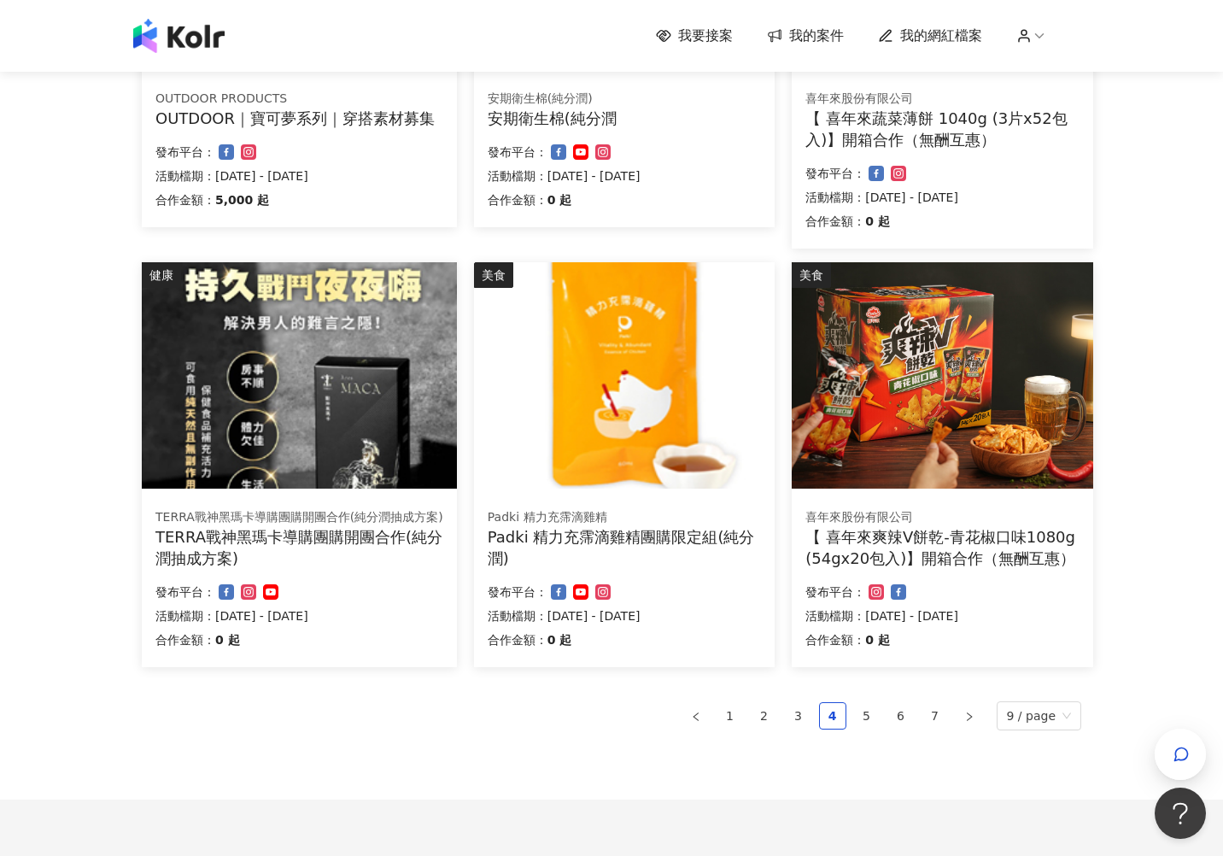
scroll to position [910, 0]
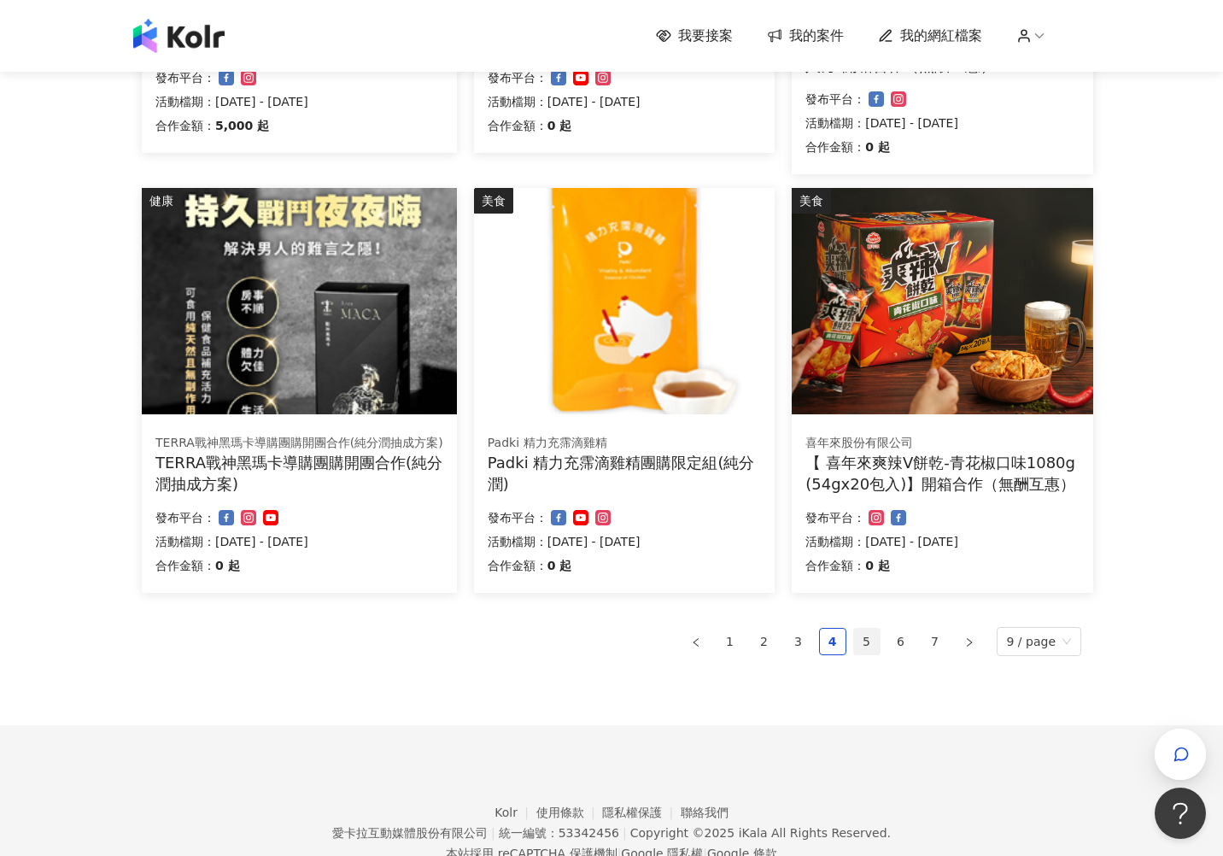
click at [867, 641] on link "5" at bounding box center [867, 642] width 26 height 26
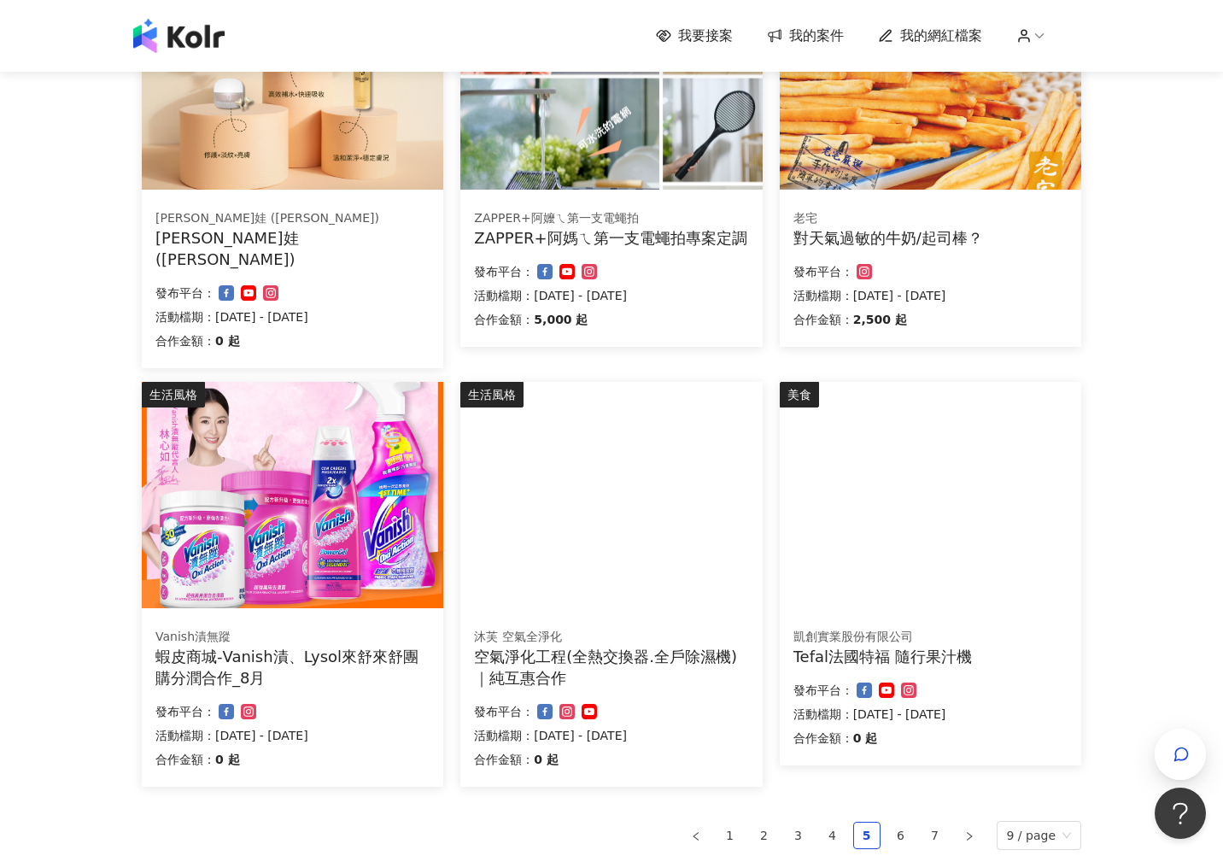
scroll to position [805, 0]
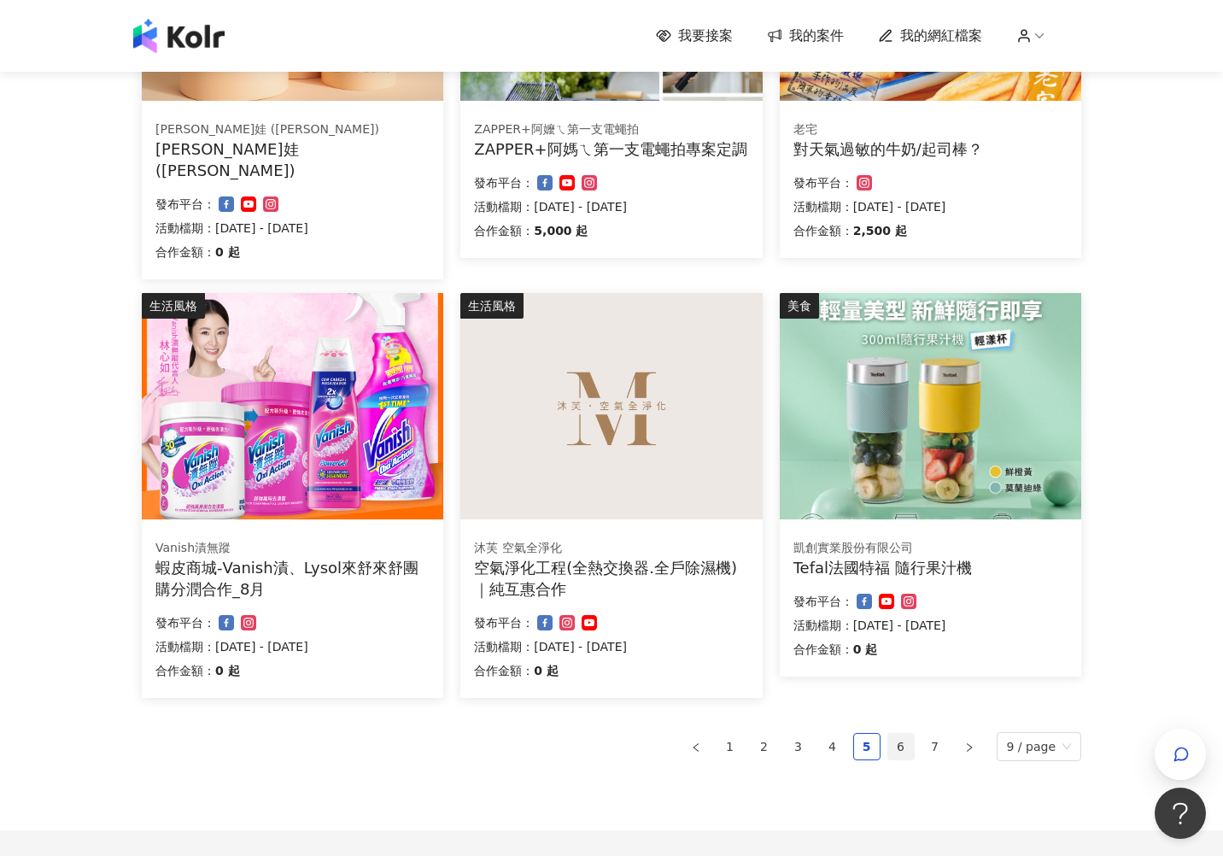
click at [904, 734] on link "6" at bounding box center [901, 747] width 26 height 26
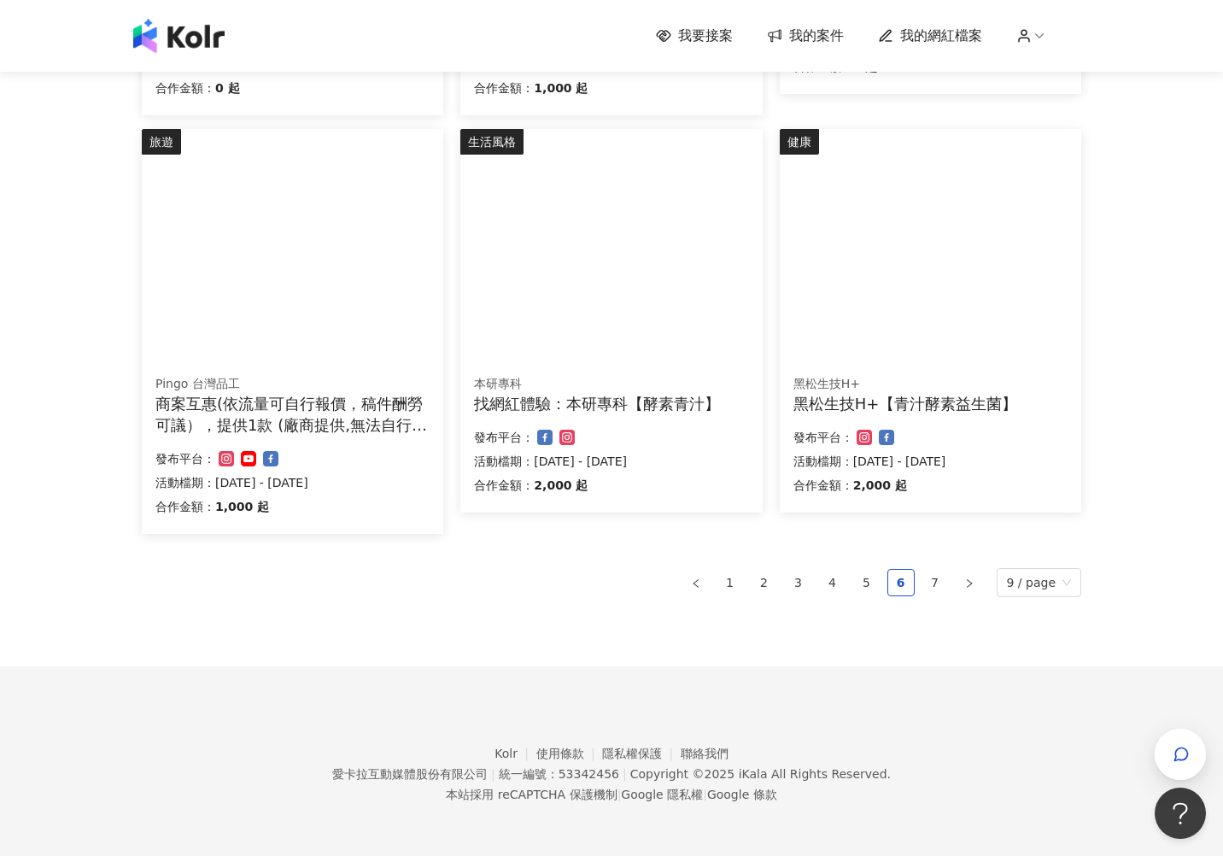
scroll to position [965, 0]
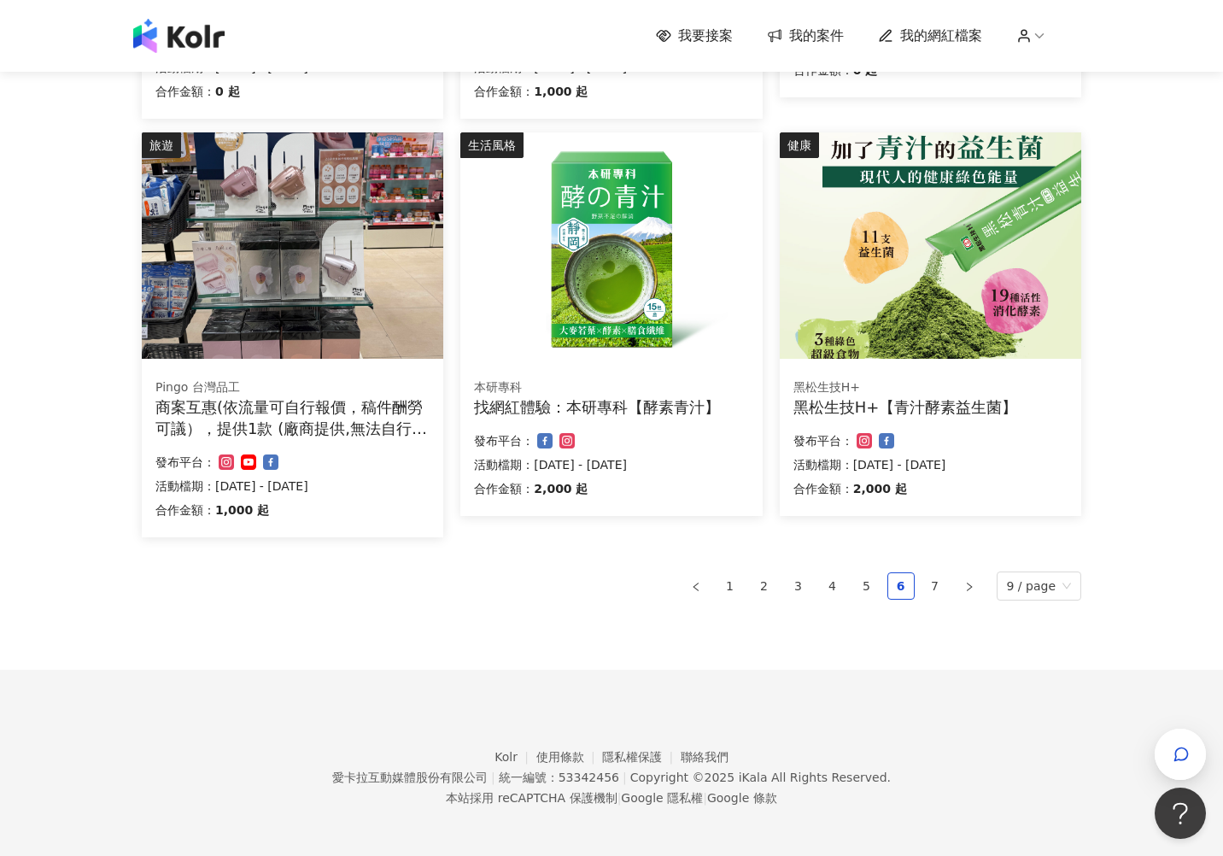
click at [822, 34] on span "我的案件" at bounding box center [816, 35] width 55 height 19
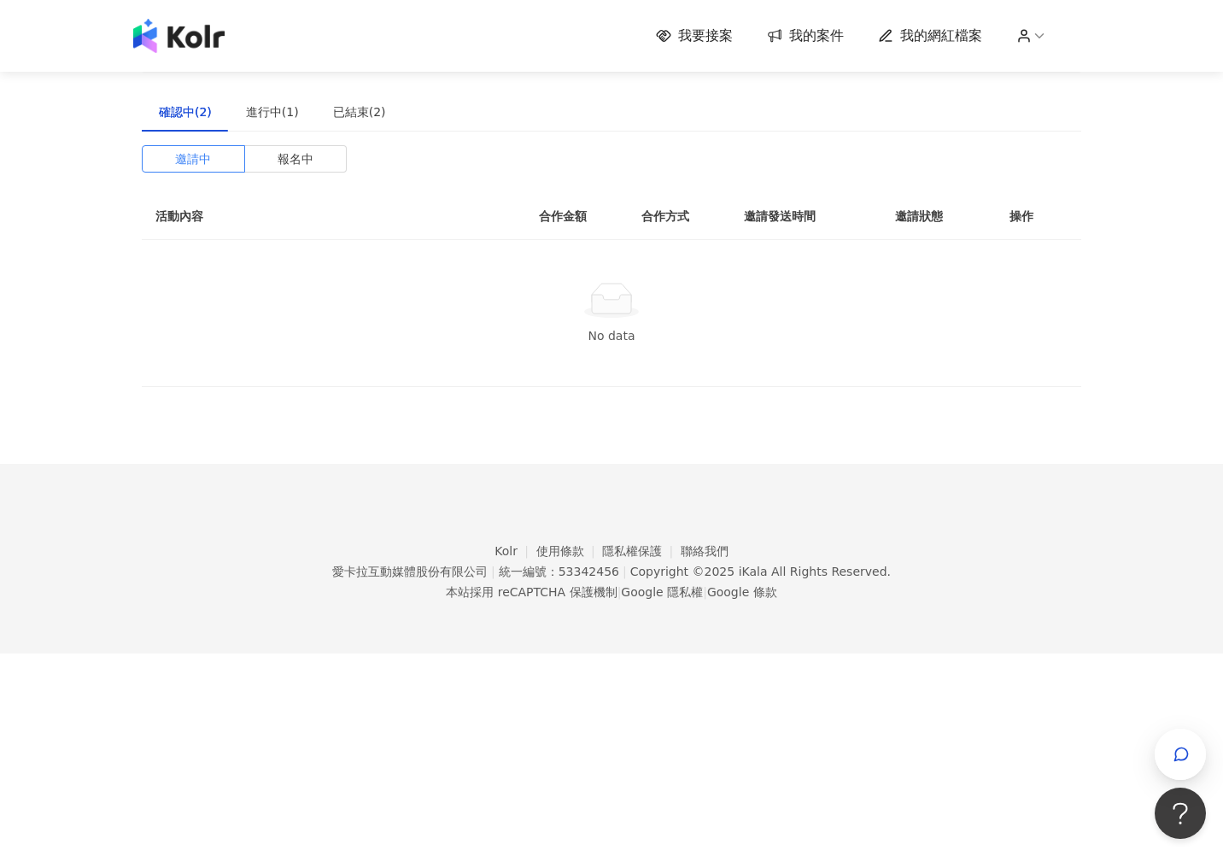
click at [169, 107] on div "確認中(2)" at bounding box center [185, 111] width 53 height 19
click at [297, 157] on span "報名中" at bounding box center [296, 159] width 36 height 26
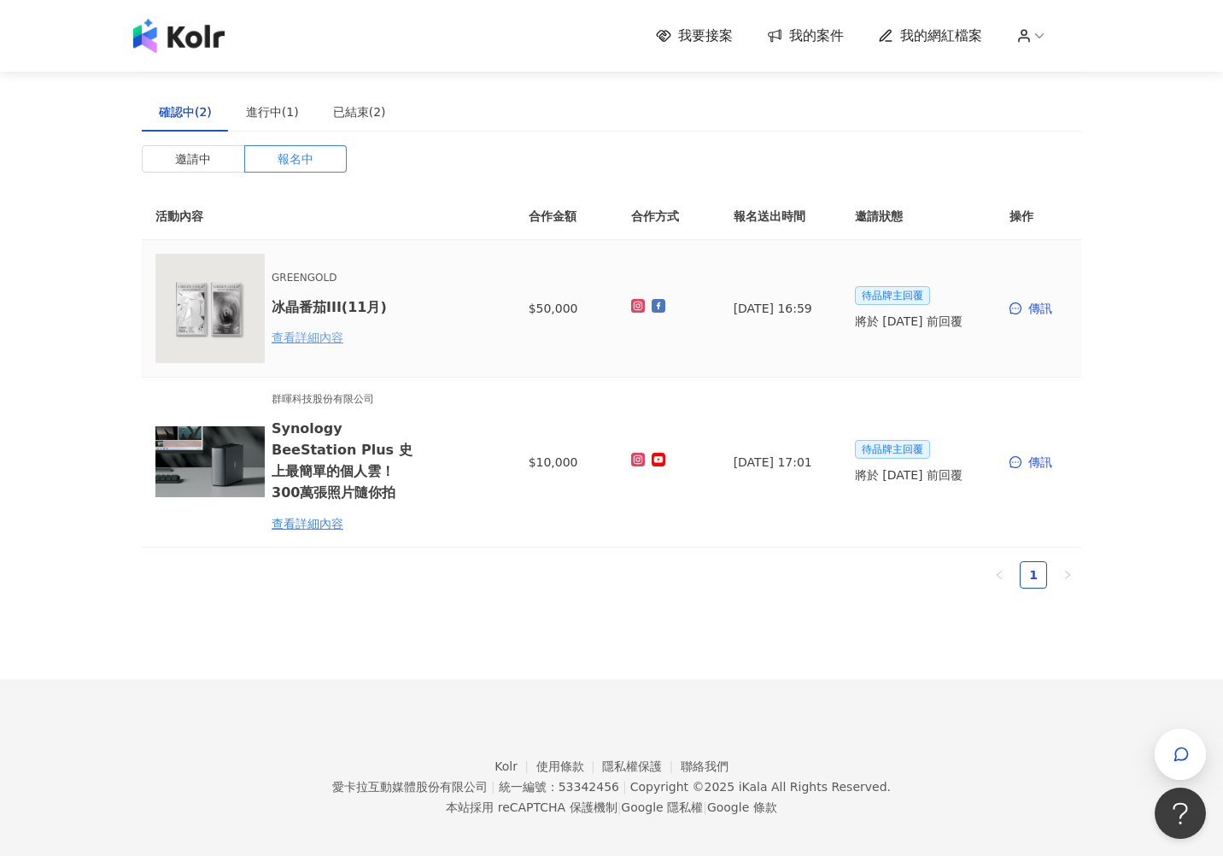
click at [307, 336] on div "查看詳細內容" at bounding box center [346, 337] width 149 height 19
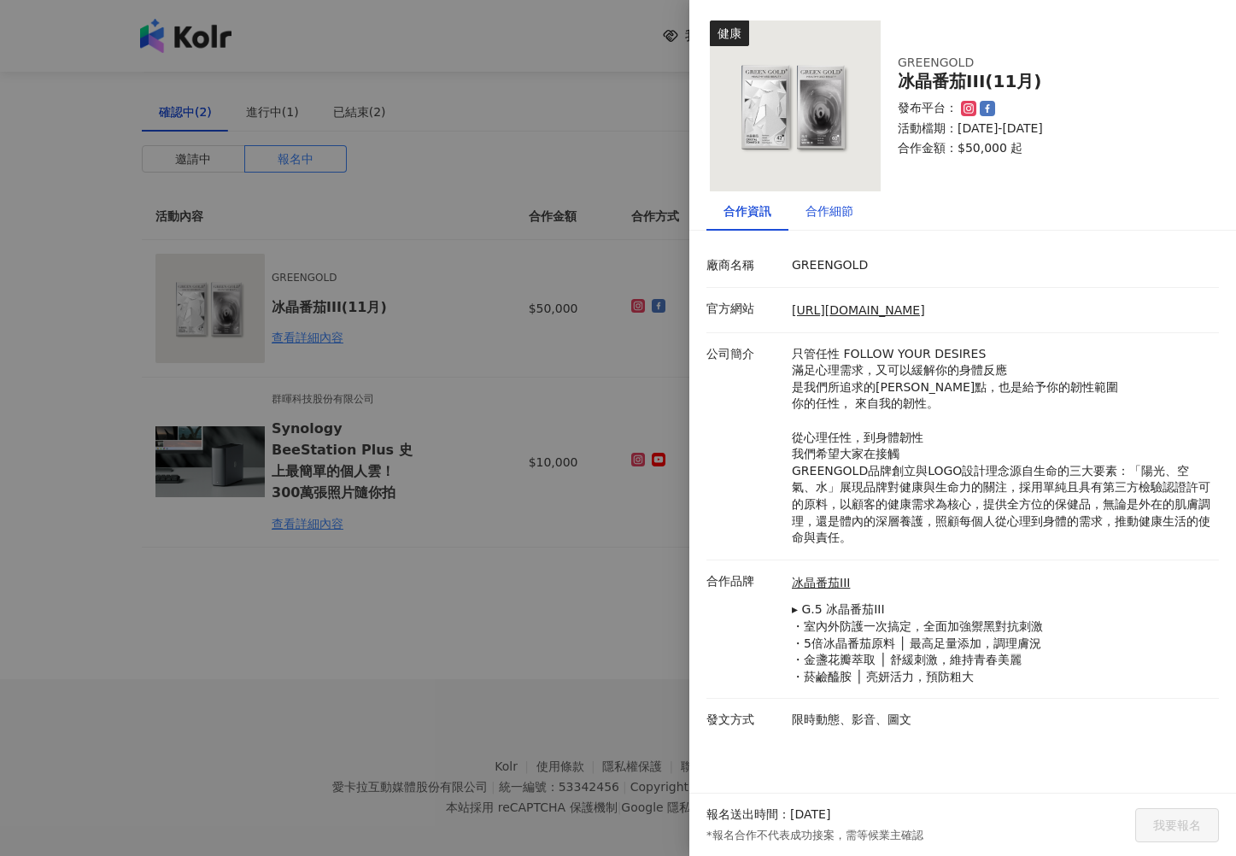
click at [823, 216] on div "合作細節" at bounding box center [829, 211] width 48 height 19
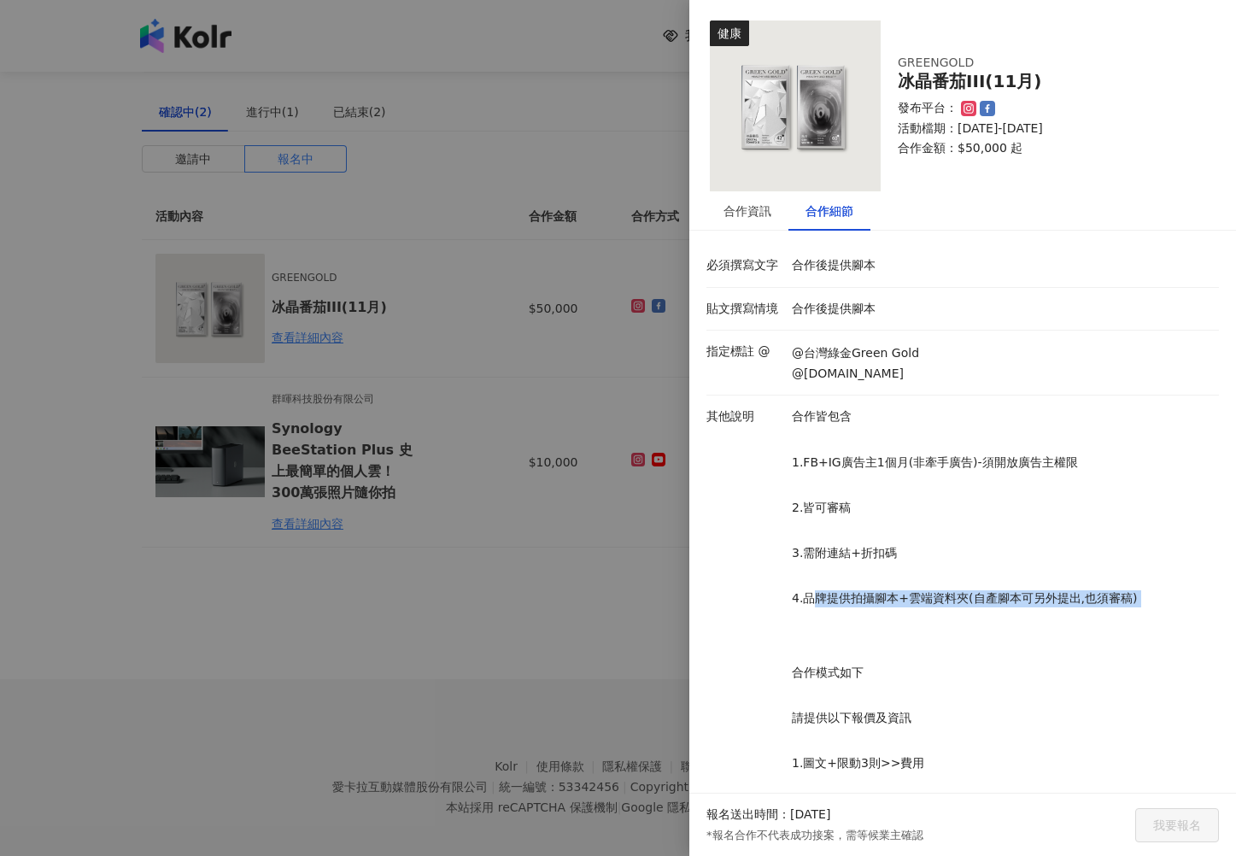
drag, startPoint x: 805, startPoint y: 597, endPoint x: 935, endPoint y: 610, distance: 130.5
click at [935, 610] on p "合作皆包含 1.FB+IG廣告主1個月(非牽手廣告)-須開放廣告主權限 2.皆可審稿 3.需附連結+折扣碼 4.品牌提供拍攝腳本+雲端資料夾(自產腳本可另外提…" at bounding box center [1001, 740] width 419 height 665
click at [936, 609] on p "合作皆包含 1.FB+IG廣告主1個月(非牽手廣告)-須開放廣告主權限 2.皆可審稿 3.需附連結+折扣碼 4.品牌提供拍攝腳本+雲端資料夾(自產腳本可另外提…" at bounding box center [1001, 740] width 419 height 665
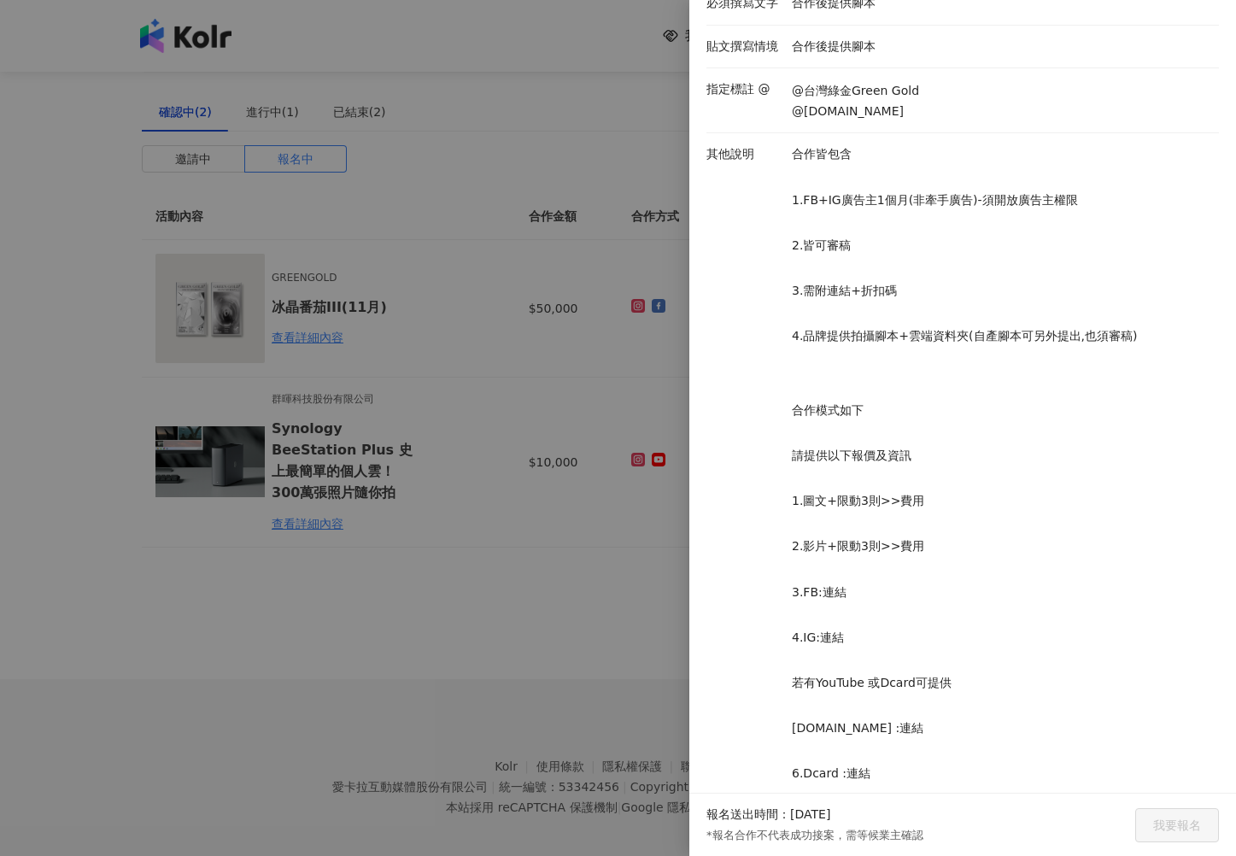
scroll to position [293, 0]
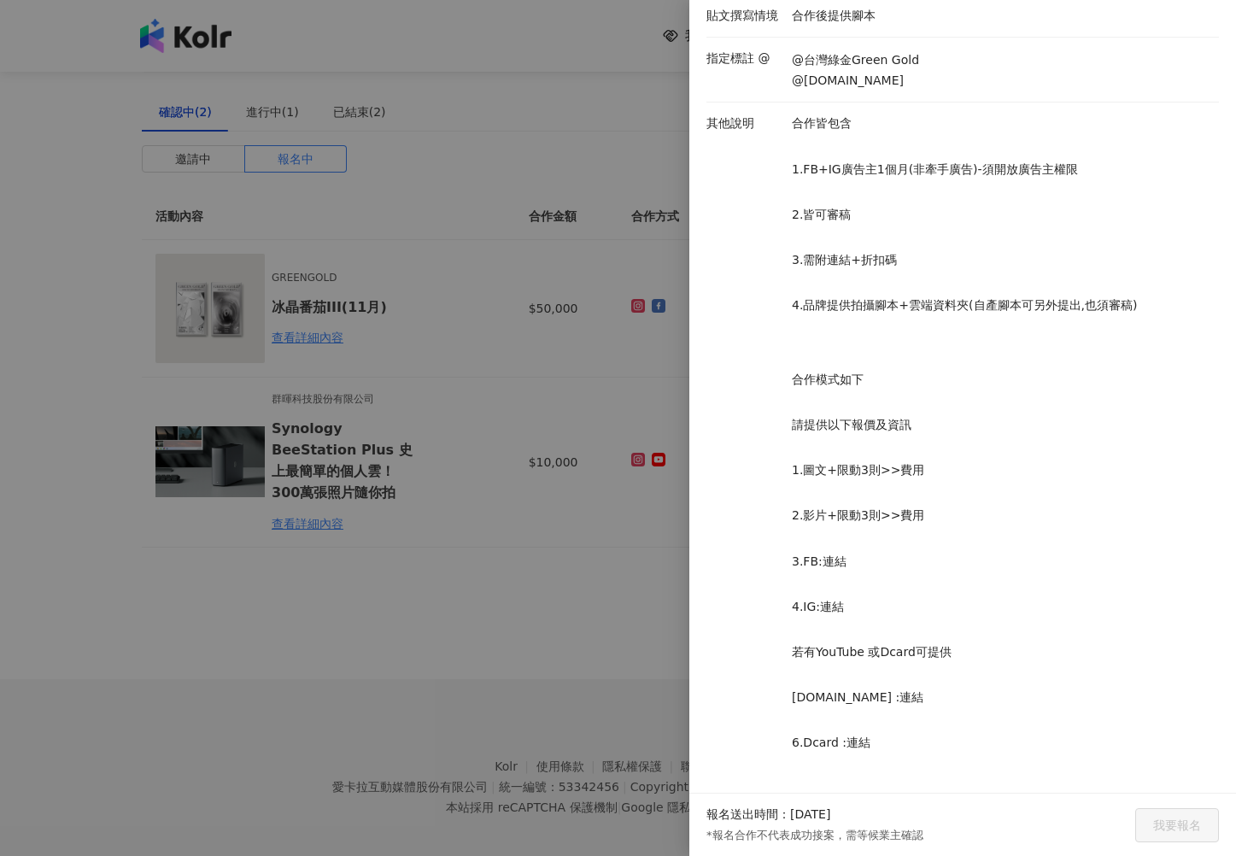
click at [630, 588] on div at bounding box center [618, 428] width 1236 height 856
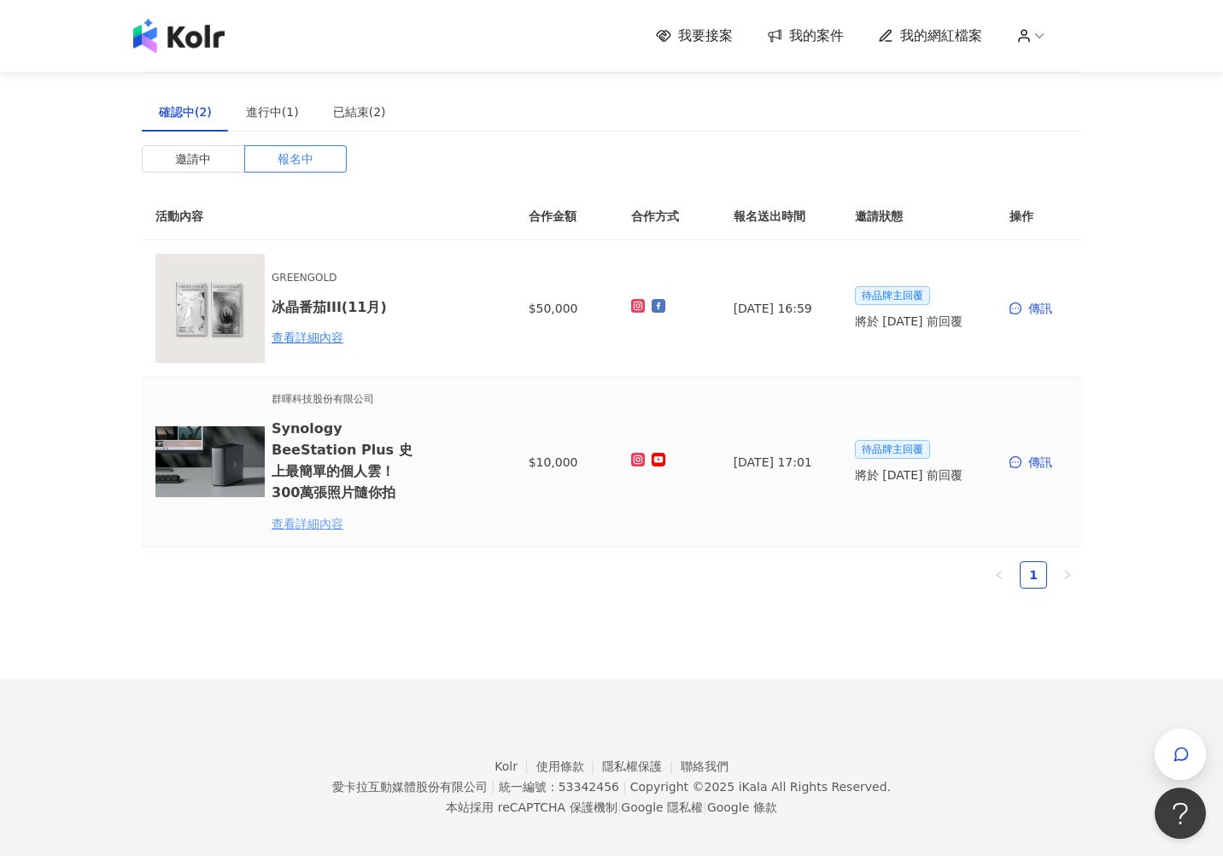
click at [340, 514] on div "查看詳細內容" at bounding box center [346, 523] width 149 height 19
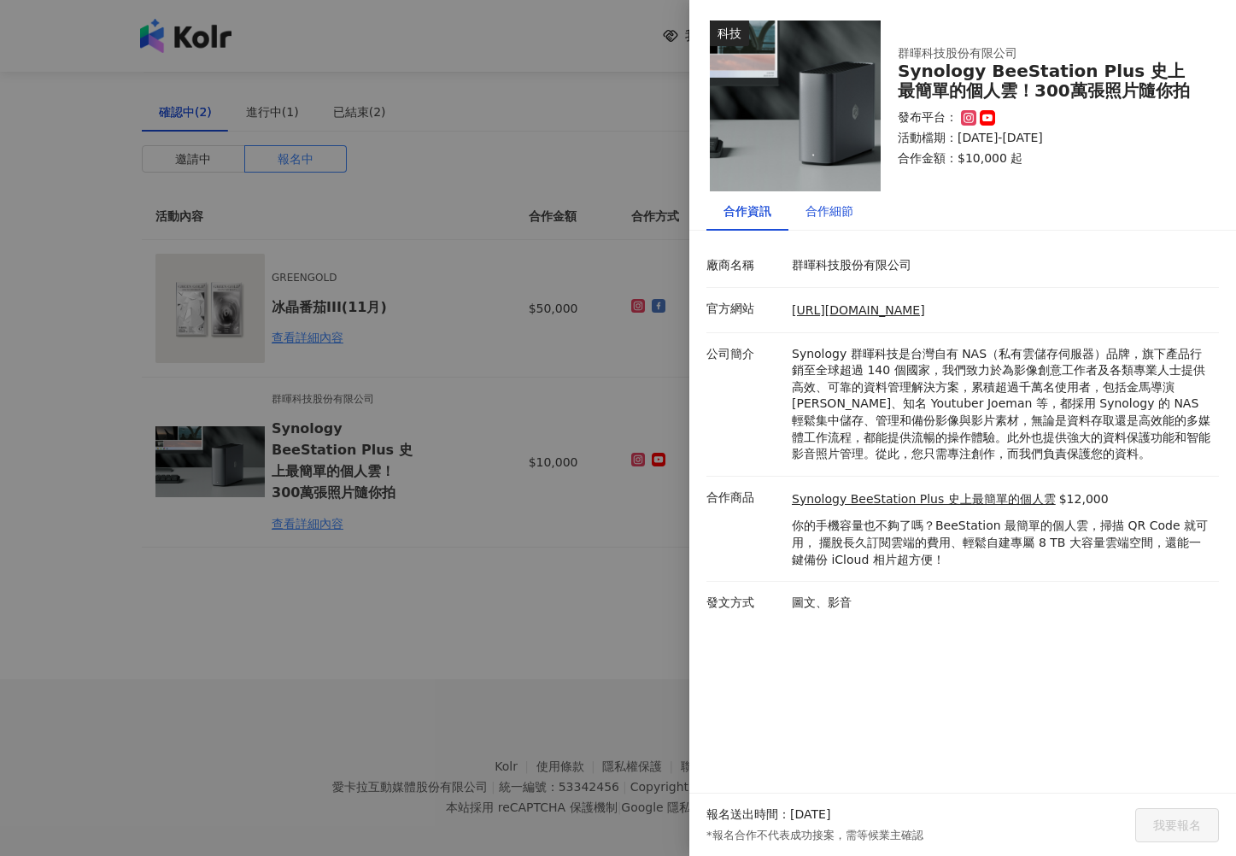
click at [836, 215] on div "合作細節" at bounding box center [829, 211] width 48 height 19
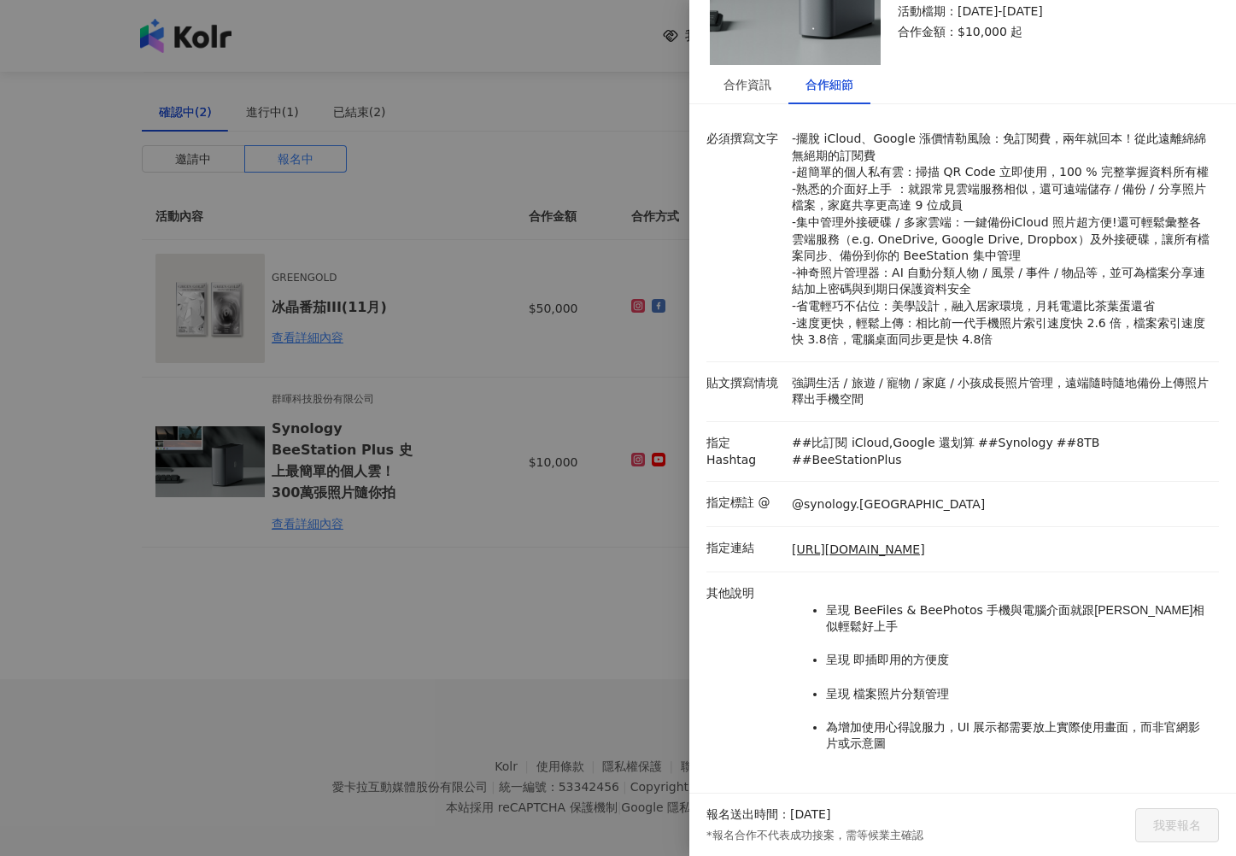
scroll to position [127, 0]
click at [570, 656] on div at bounding box center [618, 428] width 1236 height 856
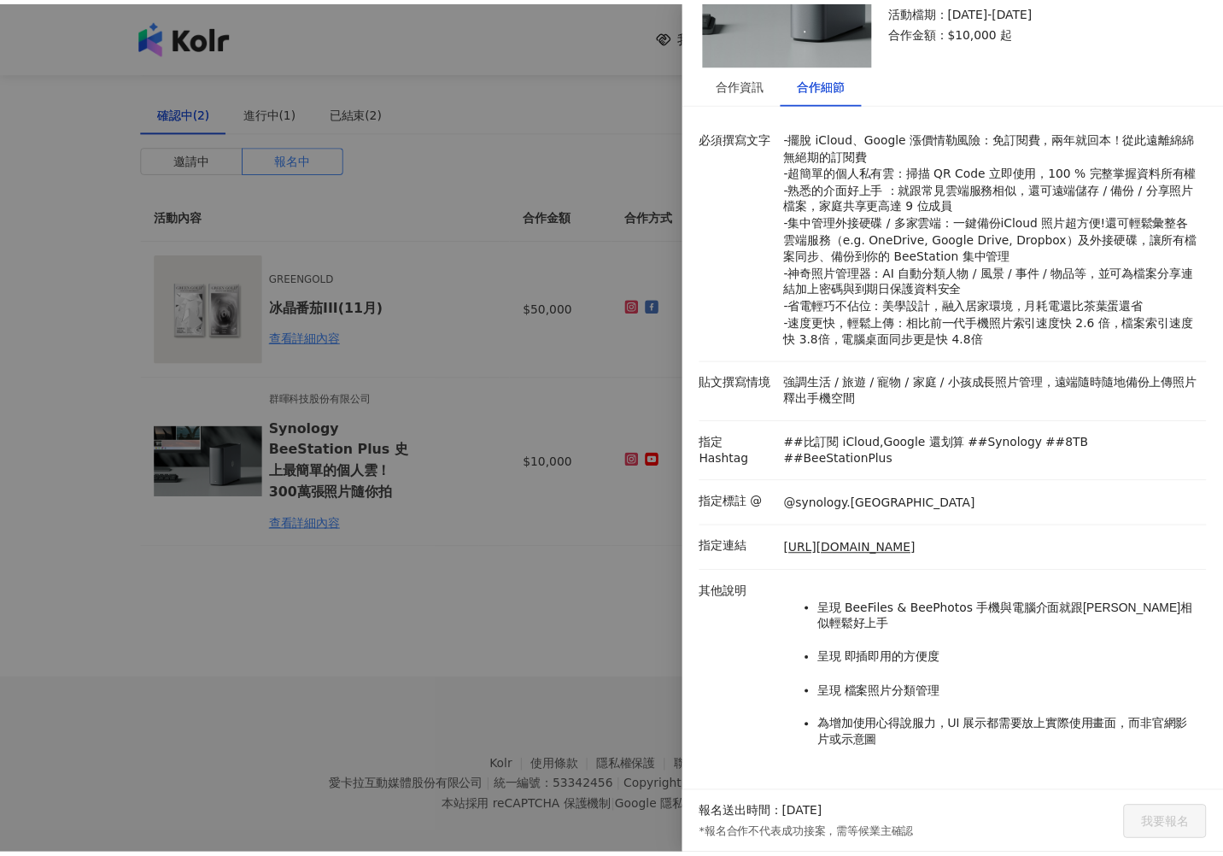
scroll to position [0, 0]
